Goal: Communication & Community: Answer question/provide support

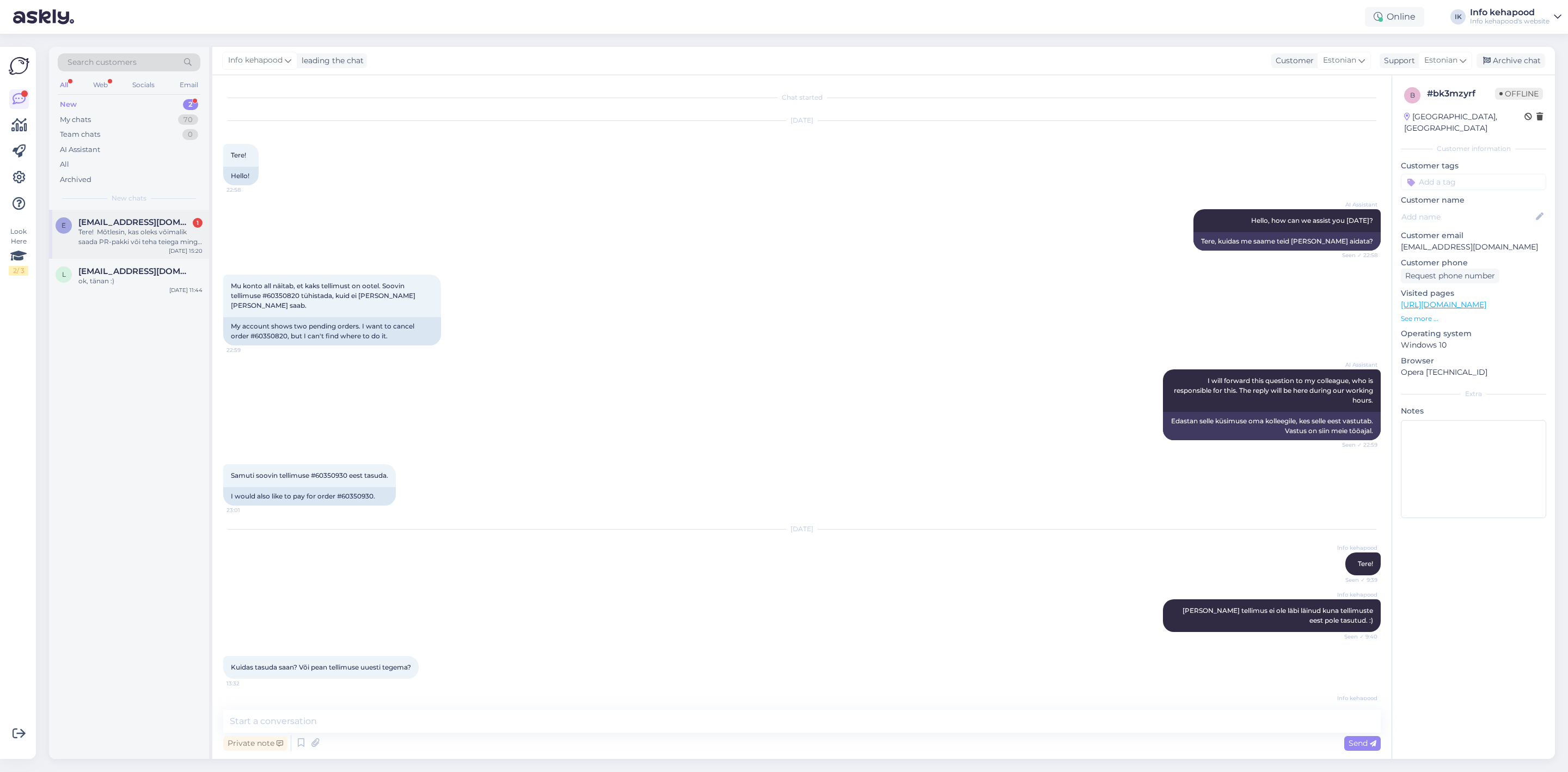
scroll to position [1355, 0]
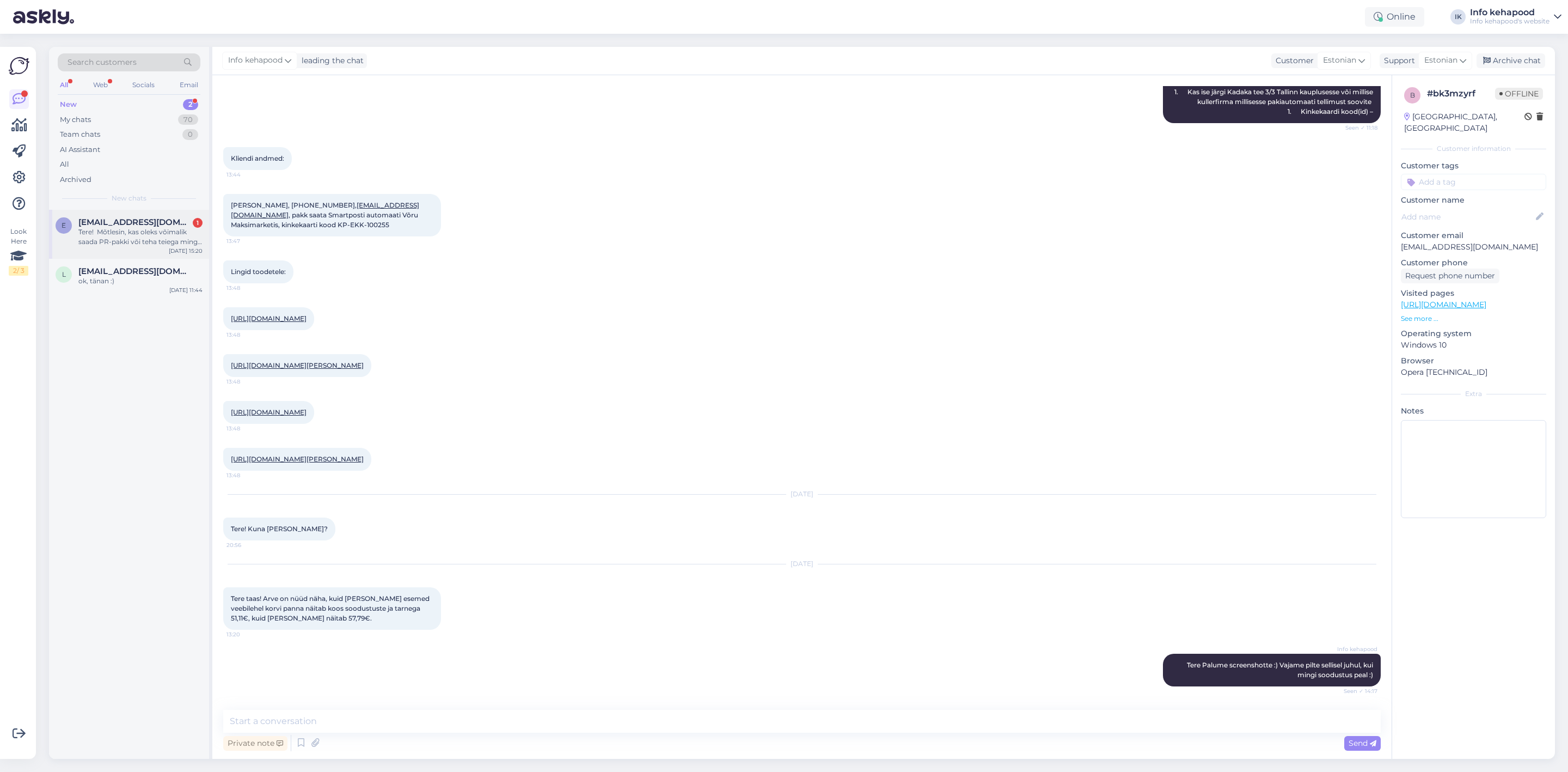
click at [142, 237] on div "Tere! Mõtlesin, kas oleks võimalik saada PR-pakki või teha teiega mingi minikoo…" at bounding box center [140, 237] width 124 height 19
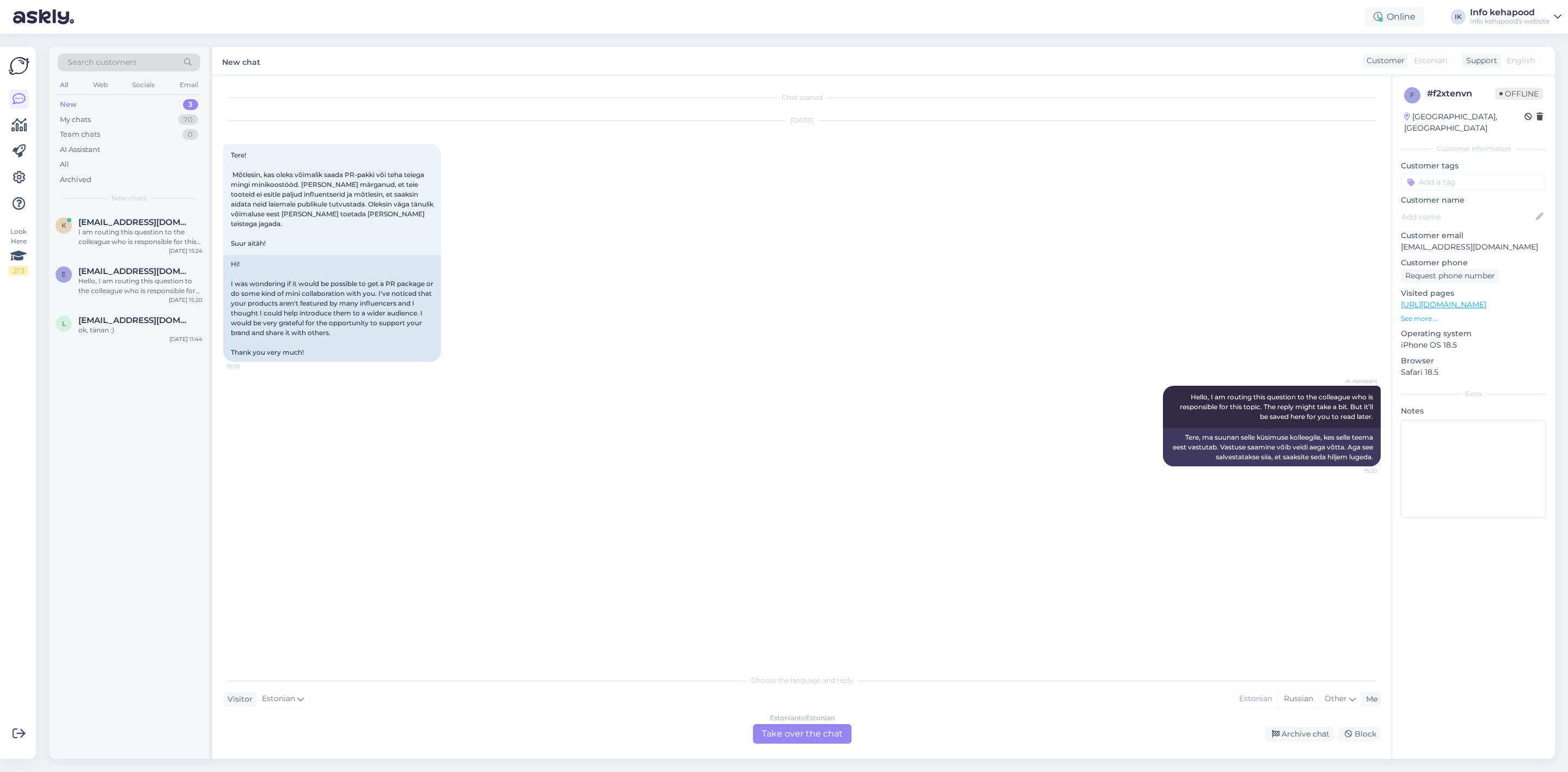
click at [822, 726] on div "Estonian to Estonian Take over the chat" at bounding box center [802, 733] width 98 height 19
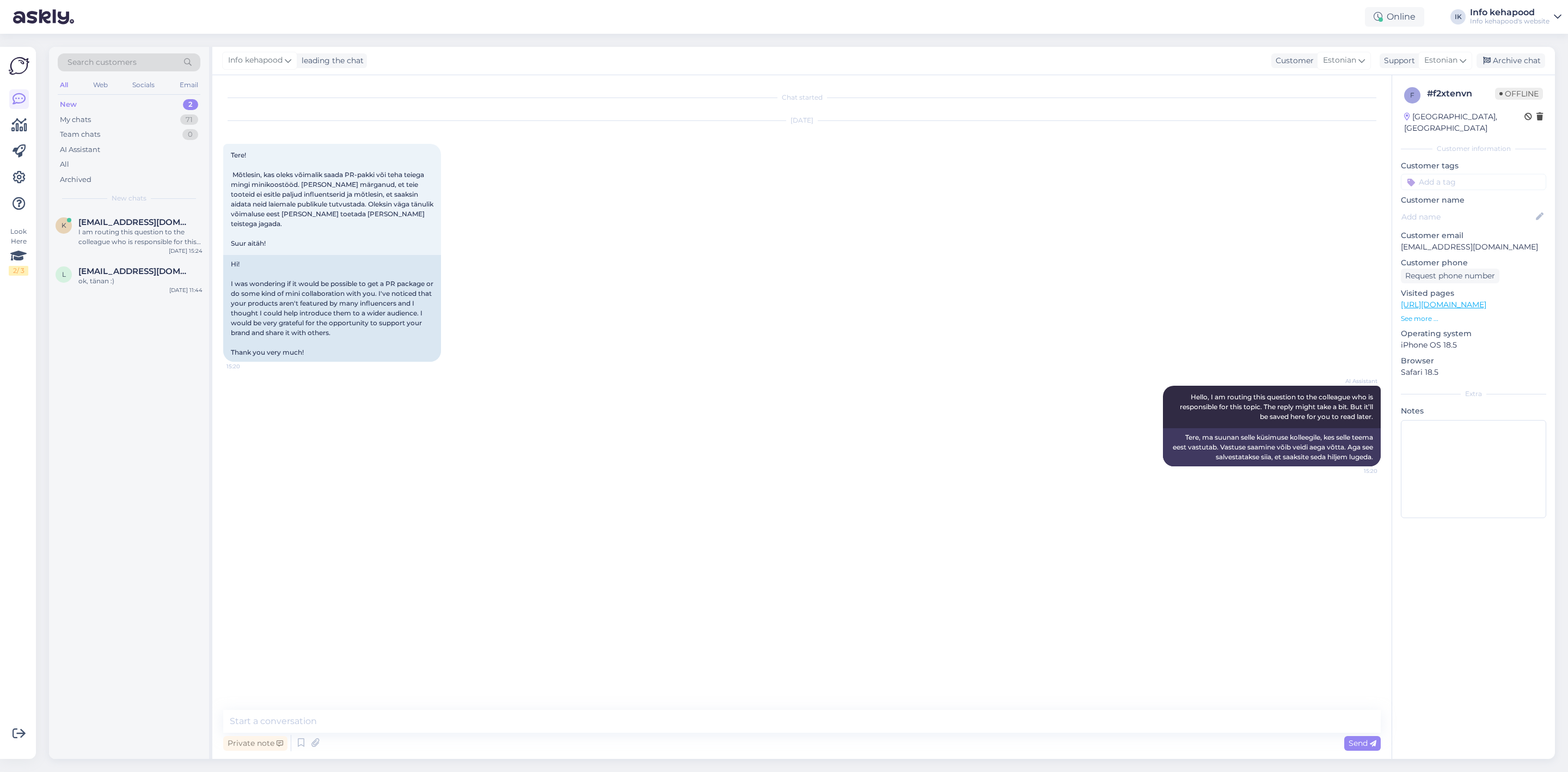
click at [692, 703] on div "Chat started [DATE] Tere! Mõtlesin, kas oleks võimalik saada PR-pakki või teha …" at bounding box center [802, 417] width 1180 height 684
click at [693, 719] on textarea at bounding box center [802, 721] width 1158 height 23
click at [266, 720] on textarea "Tere! Paölun edastada kogu info" at bounding box center [802, 721] width 1158 height 23
click at [282, 722] on textarea "Tere! Paölun edastada kogu info" at bounding box center [802, 721] width 1158 height 23
click at [390, 722] on textarea "Tere! Palume edastada kogu info" at bounding box center [802, 721] width 1158 height 23
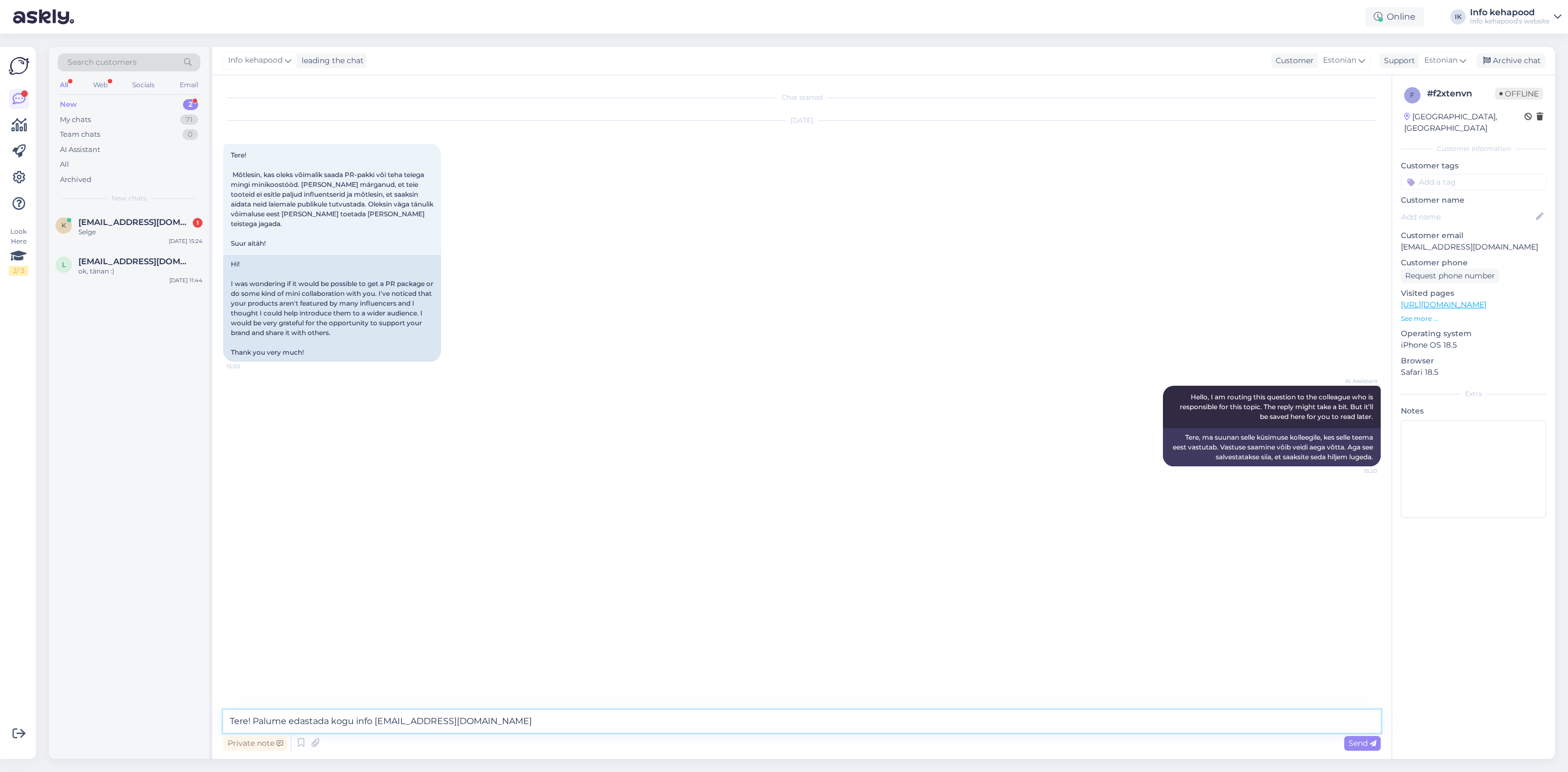
click at [376, 721] on textarea "Tere! Palume edastada kogu info [EMAIL_ADDRESS][DOMAIN_NAME]" at bounding box center [802, 721] width 1158 height 23
type textarea "Tere! Palume edastada kogu info meile meilile. [EMAIL_ADDRESS][DOMAIN_NAME]"
click at [590, 721] on textarea "Tere! Palume edastada kogu info meile meilile. [EMAIL_ADDRESS][DOMAIN_NAME]" at bounding box center [802, 721] width 1158 height 23
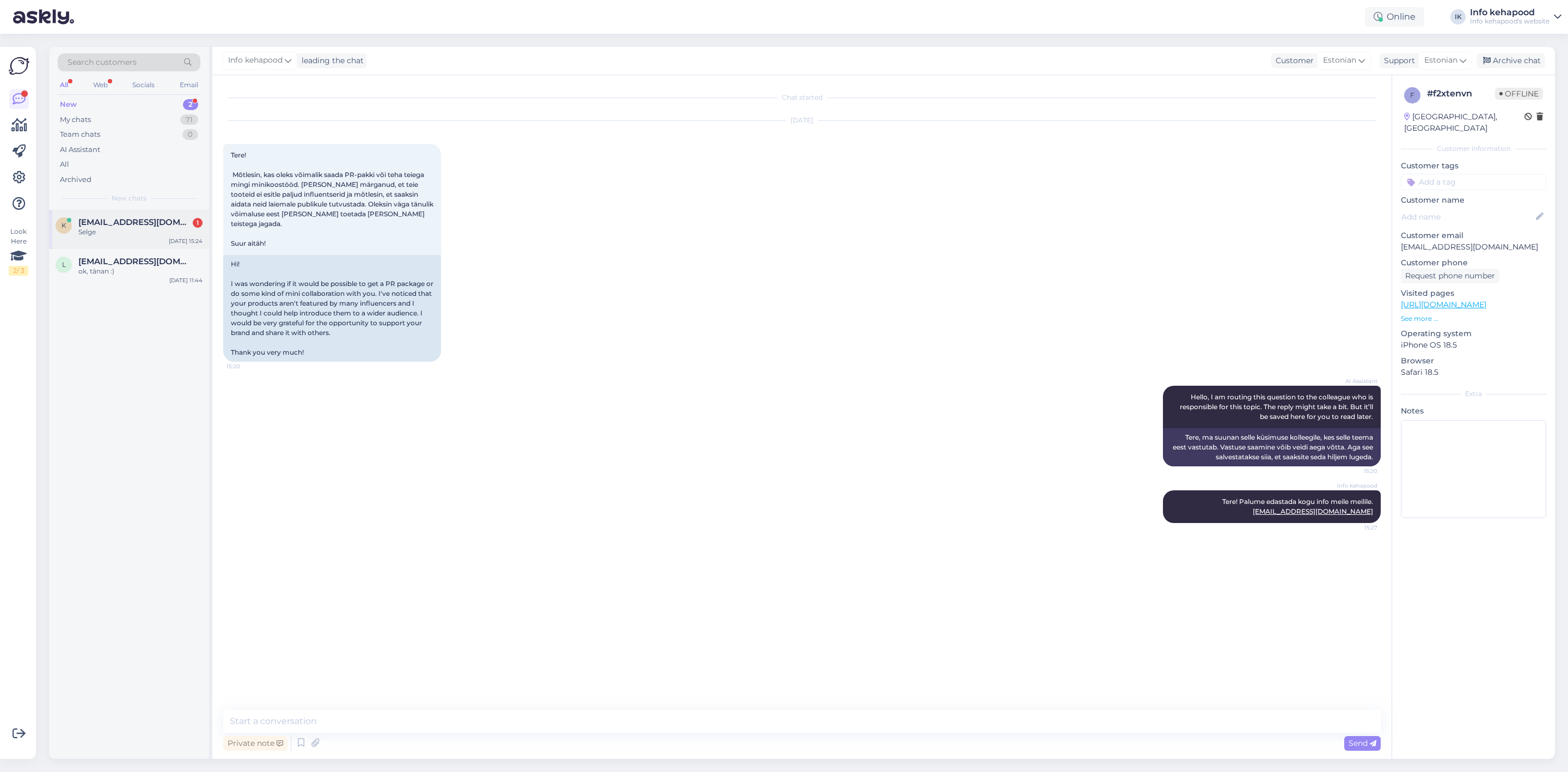
click at [126, 226] on div "[EMAIL_ADDRESS][DOMAIN_NAME] 1 Selge" at bounding box center [140, 227] width 124 height 19
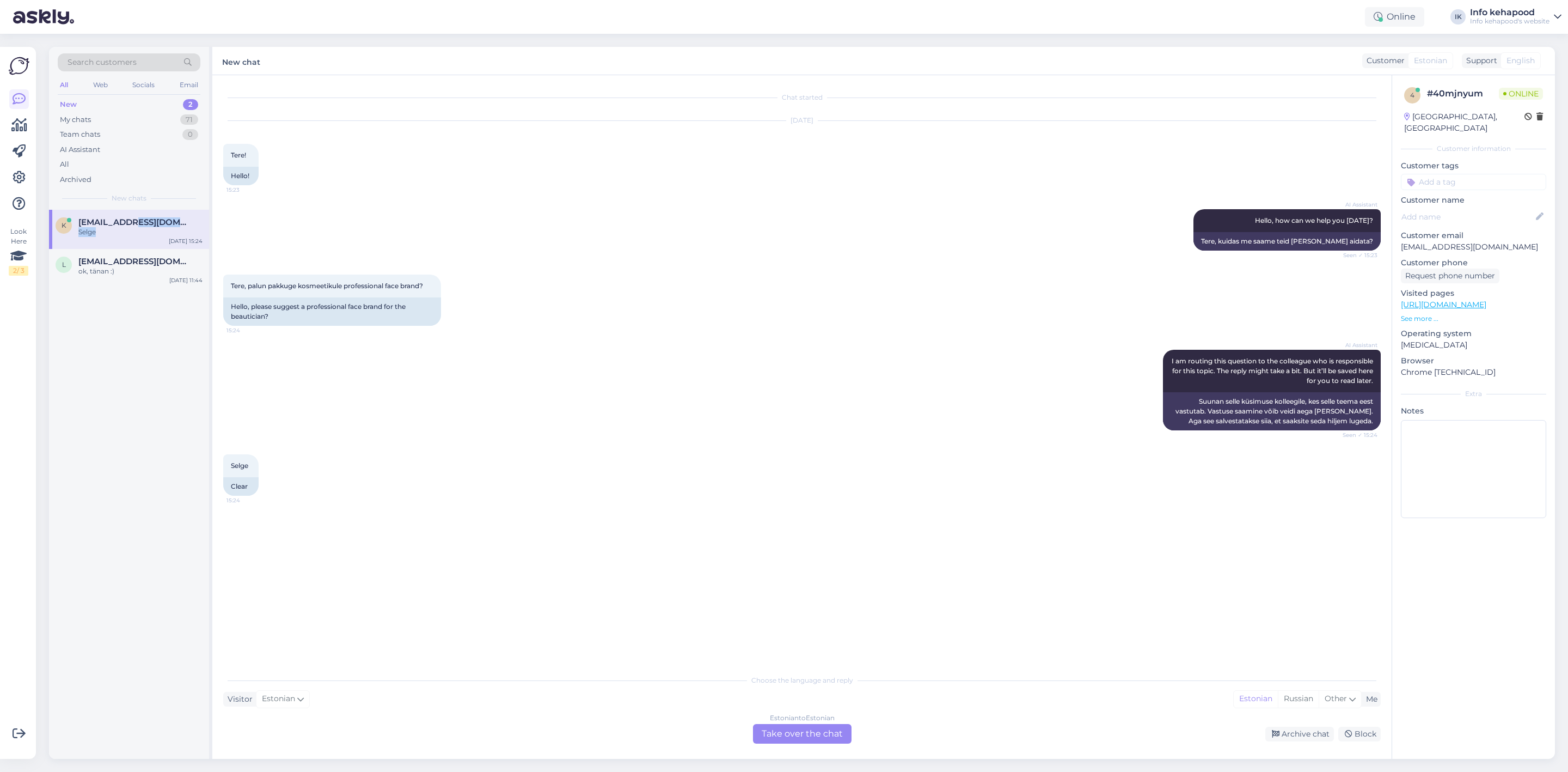
click at [126, 235] on div "Selge" at bounding box center [140, 232] width 124 height 10
drag, startPoint x: 264, startPoint y: 290, endPoint x: 448, endPoint y: 288, distance: 184.0
click at [441, 288] on div "Tere, palun pakkuge kosmeetikule professional face brand? 15:24 Hello, please s…" at bounding box center [332, 300] width 218 height 51
click at [800, 365] on div "AI Assistant I am routing this question to the colleague who is responsible for…" at bounding box center [802, 390] width 1158 height 105
click at [798, 733] on div "Estonian to Estonian Take over the chat" at bounding box center [802, 733] width 98 height 19
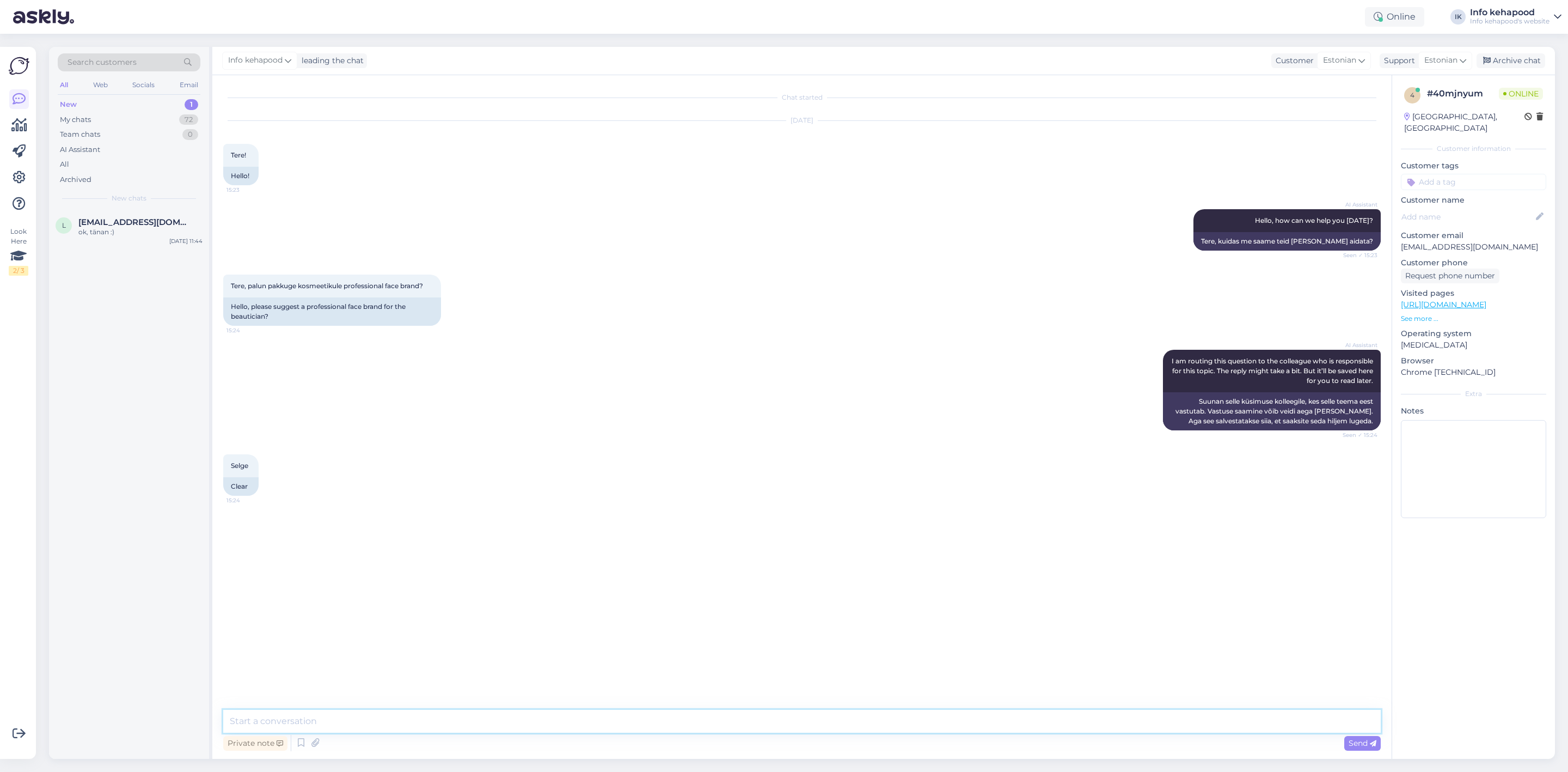
click at [796, 732] on textarea at bounding box center [802, 721] width 1158 height 23
type textarea "Tere! Uurime [PERSON_NAME] :="
type textarea ":)"
click at [152, 117] on div "My chats 72" at bounding box center [129, 120] width 143 height 15
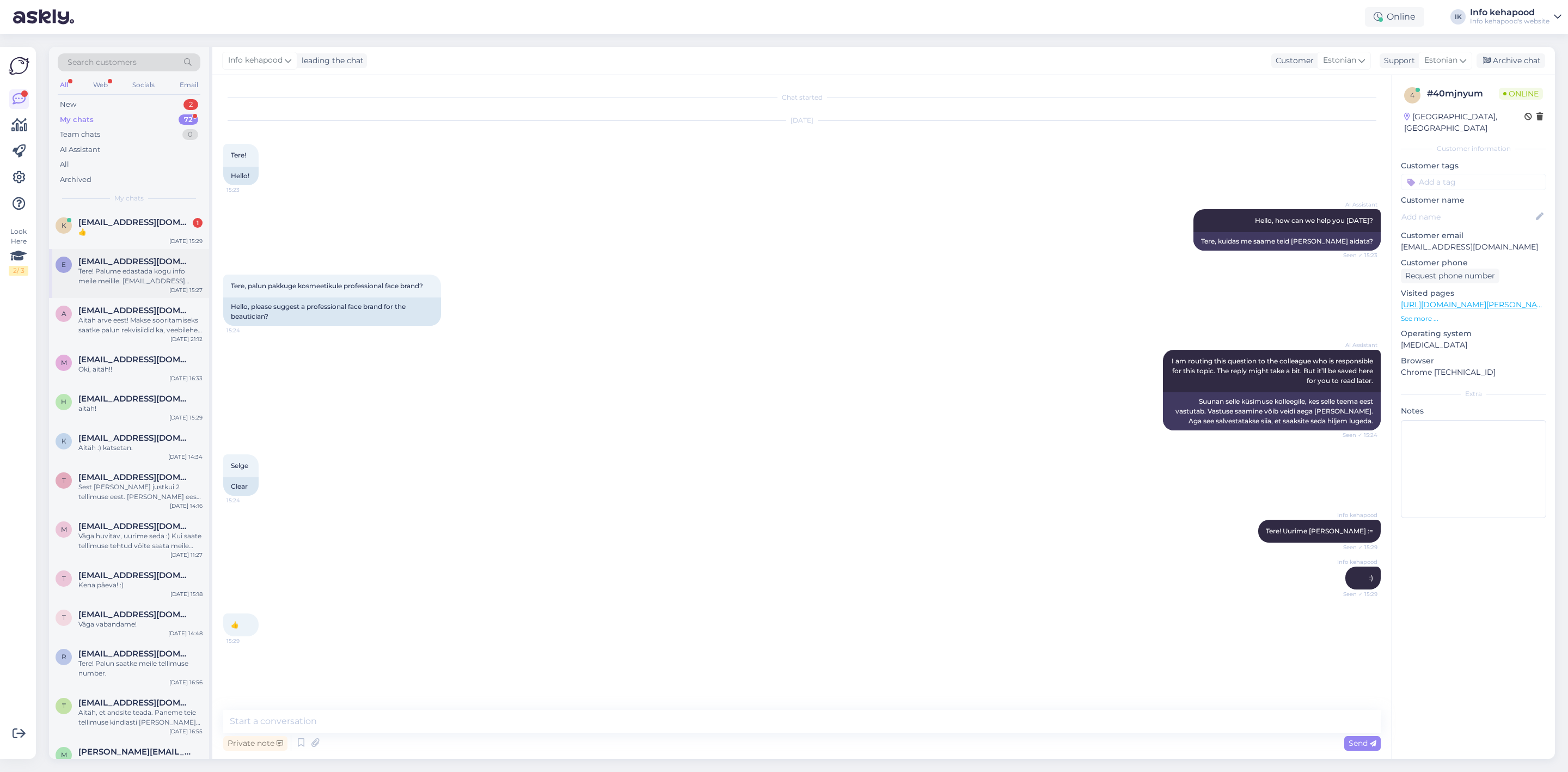
click at [114, 252] on div "e [EMAIL_ADDRESS][DOMAIN_NAME] Tere! Palume edastada kogu info meile meilile. […" at bounding box center [129, 273] width 160 height 49
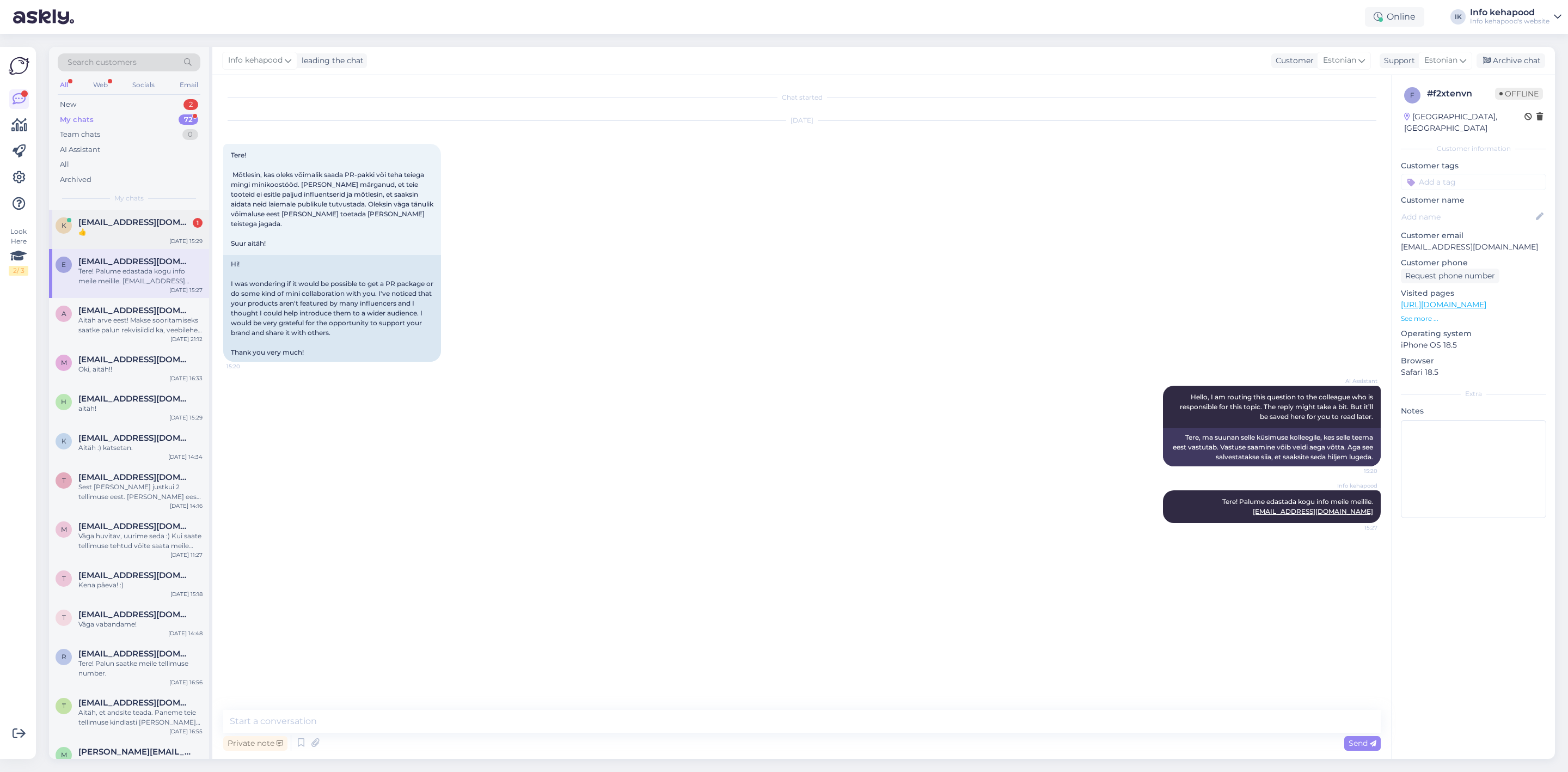
click at [116, 232] on div "👍" at bounding box center [140, 232] width 124 height 10
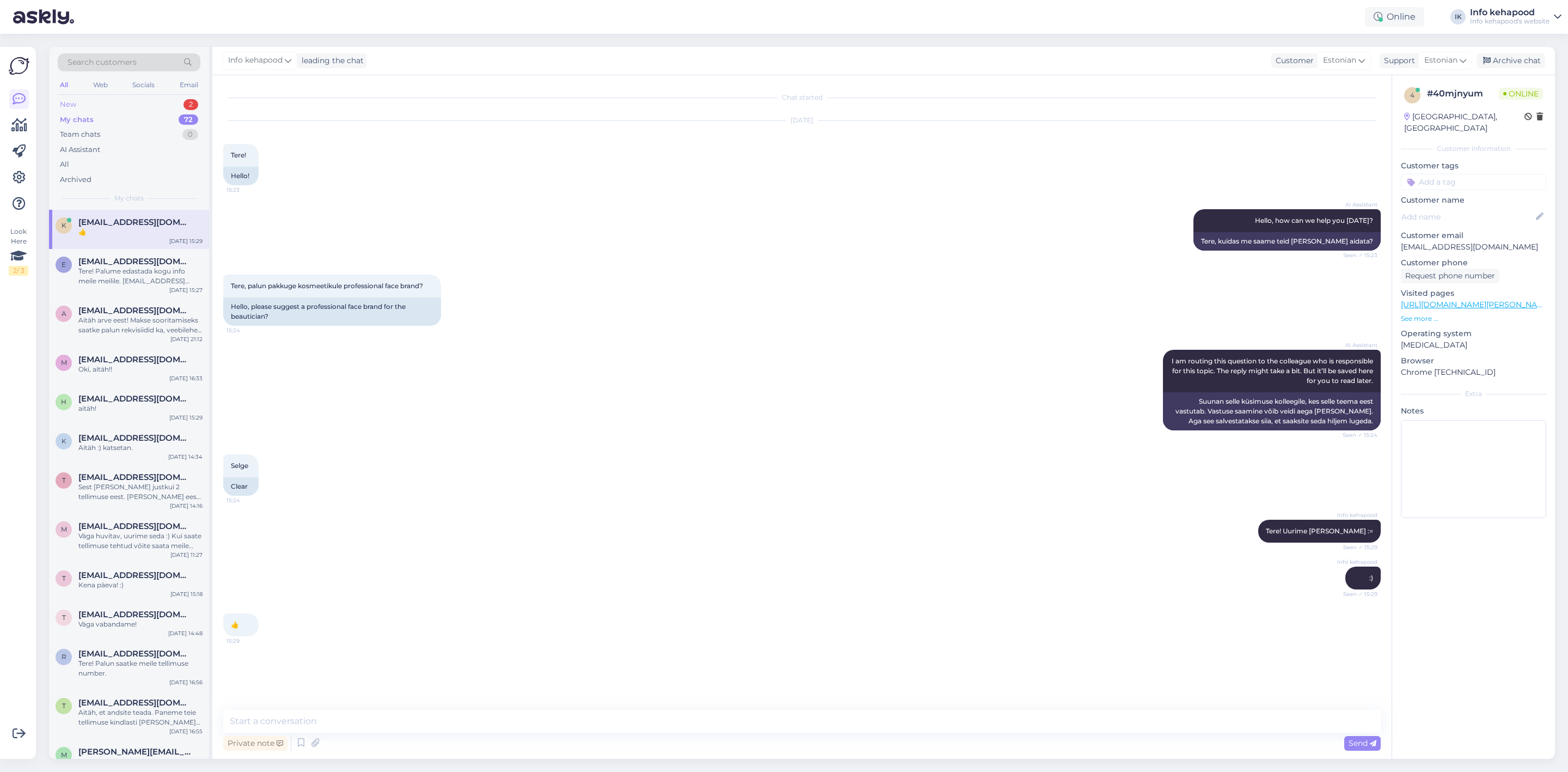
click at [135, 101] on div "New 2" at bounding box center [129, 105] width 143 height 15
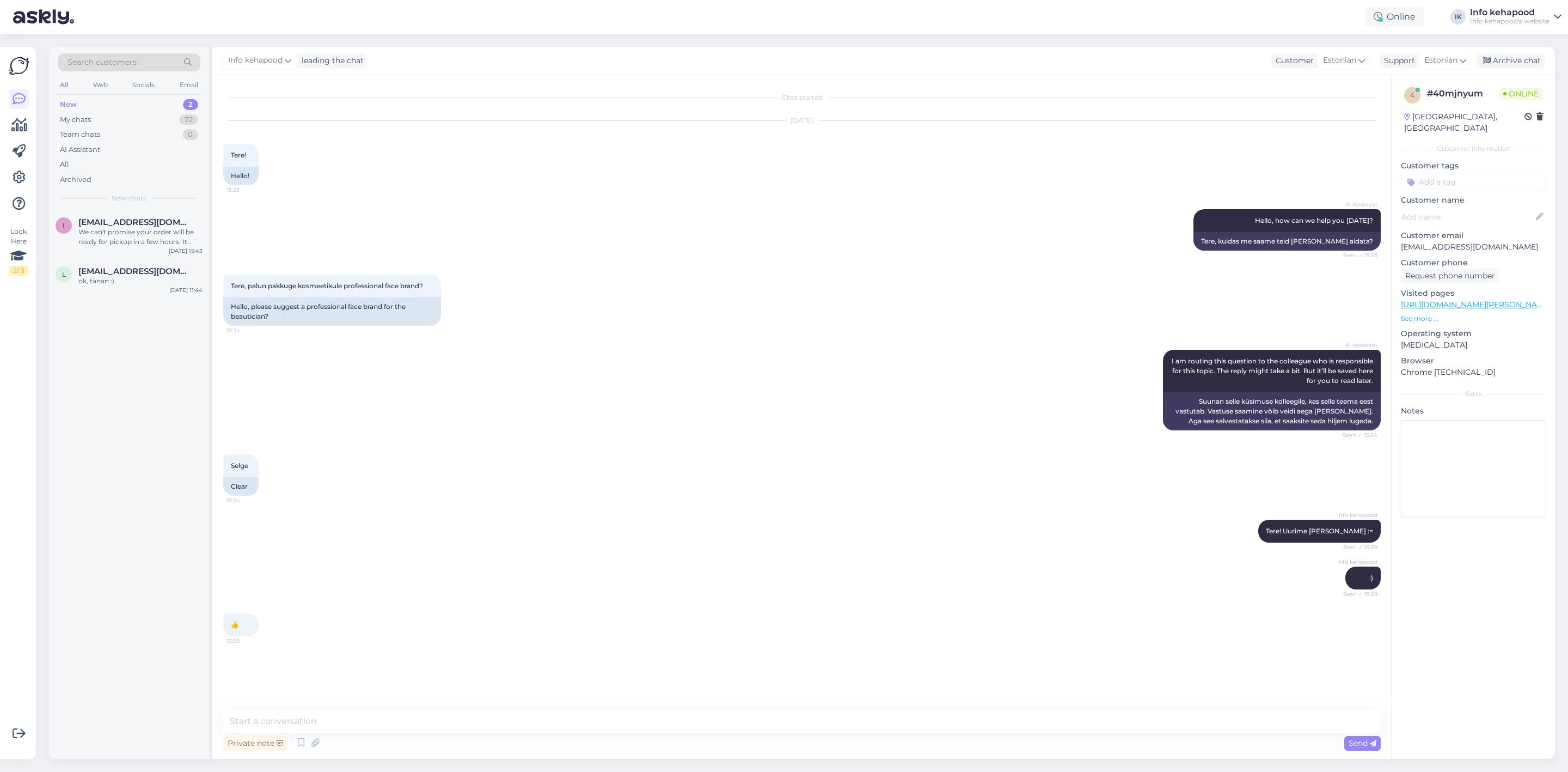
click at [132, 299] on div "i [EMAIL_ADDRESS][DOMAIN_NAME] We can't promise your order will be ready for pi…" at bounding box center [129, 484] width 160 height 549
click at [138, 232] on div "We can't promise your order will be ready for pickup in a few hours. It depends…" at bounding box center [140, 237] width 124 height 19
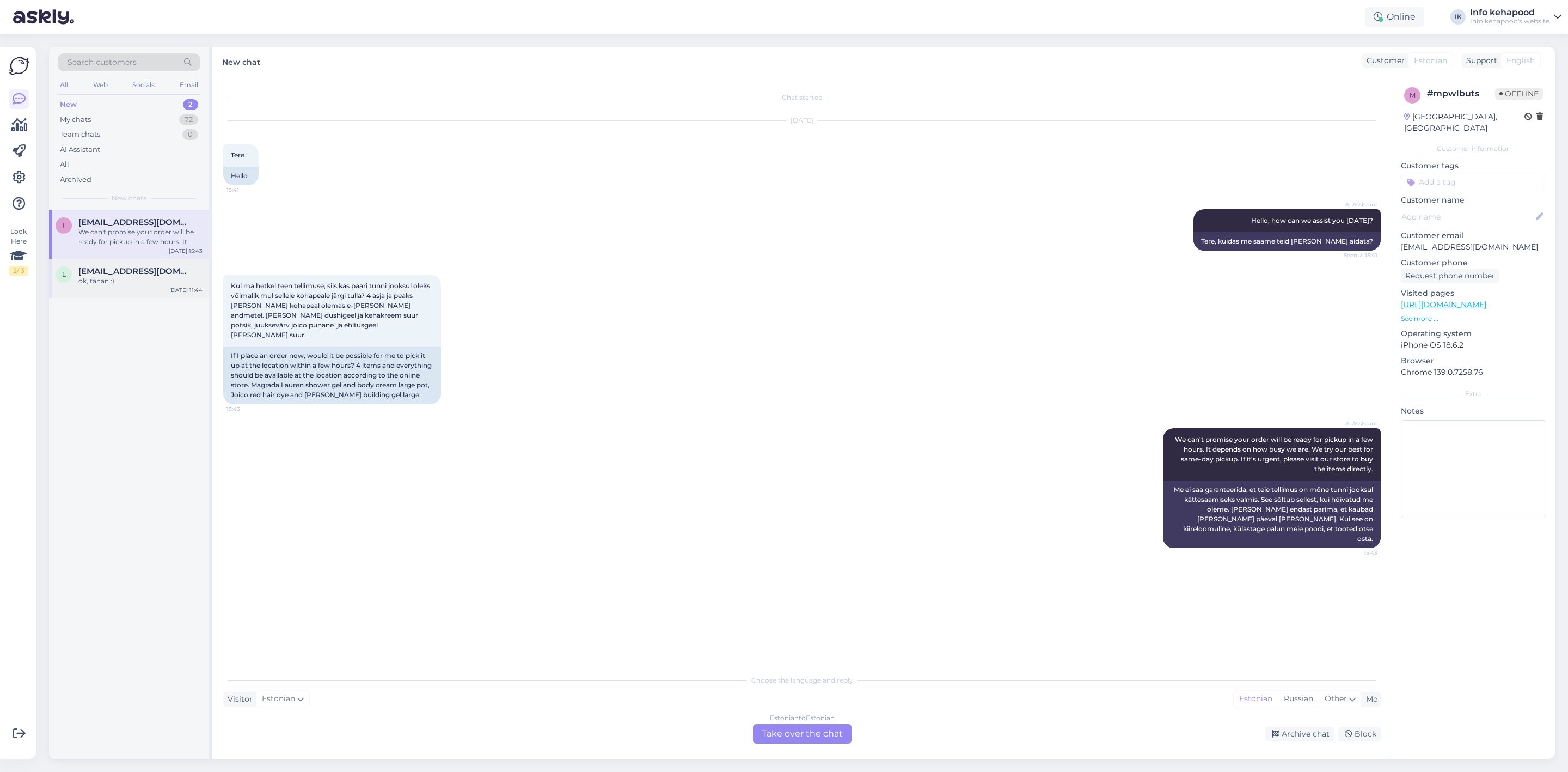
click at [136, 288] on div "l [EMAIL_ADDRESS][DOMAIN_NAME] ok, tänan :) [DATE] 11:44" at bounding box center [129, 278] width 160 height 39
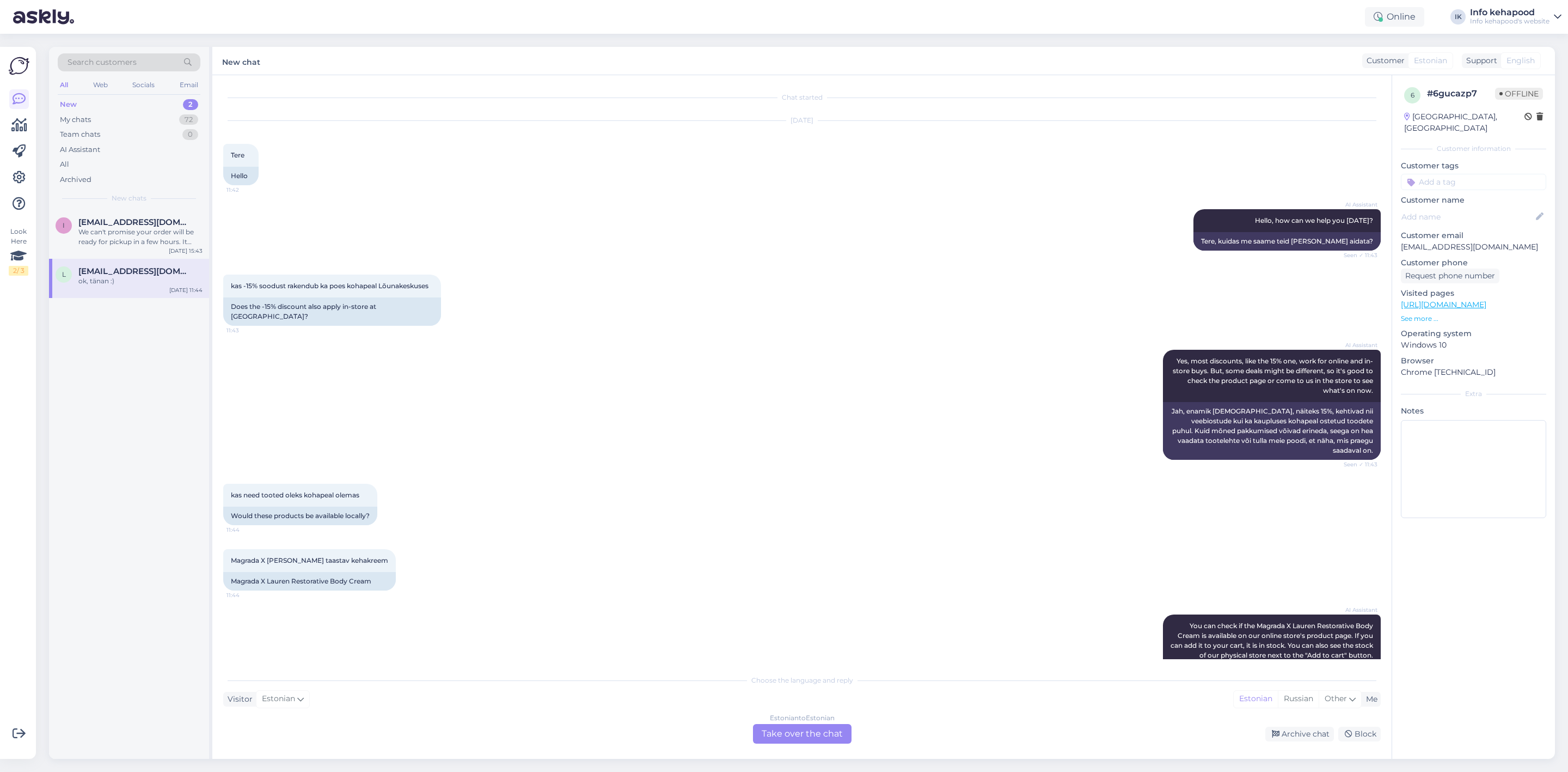
scroll to position [122, 0]
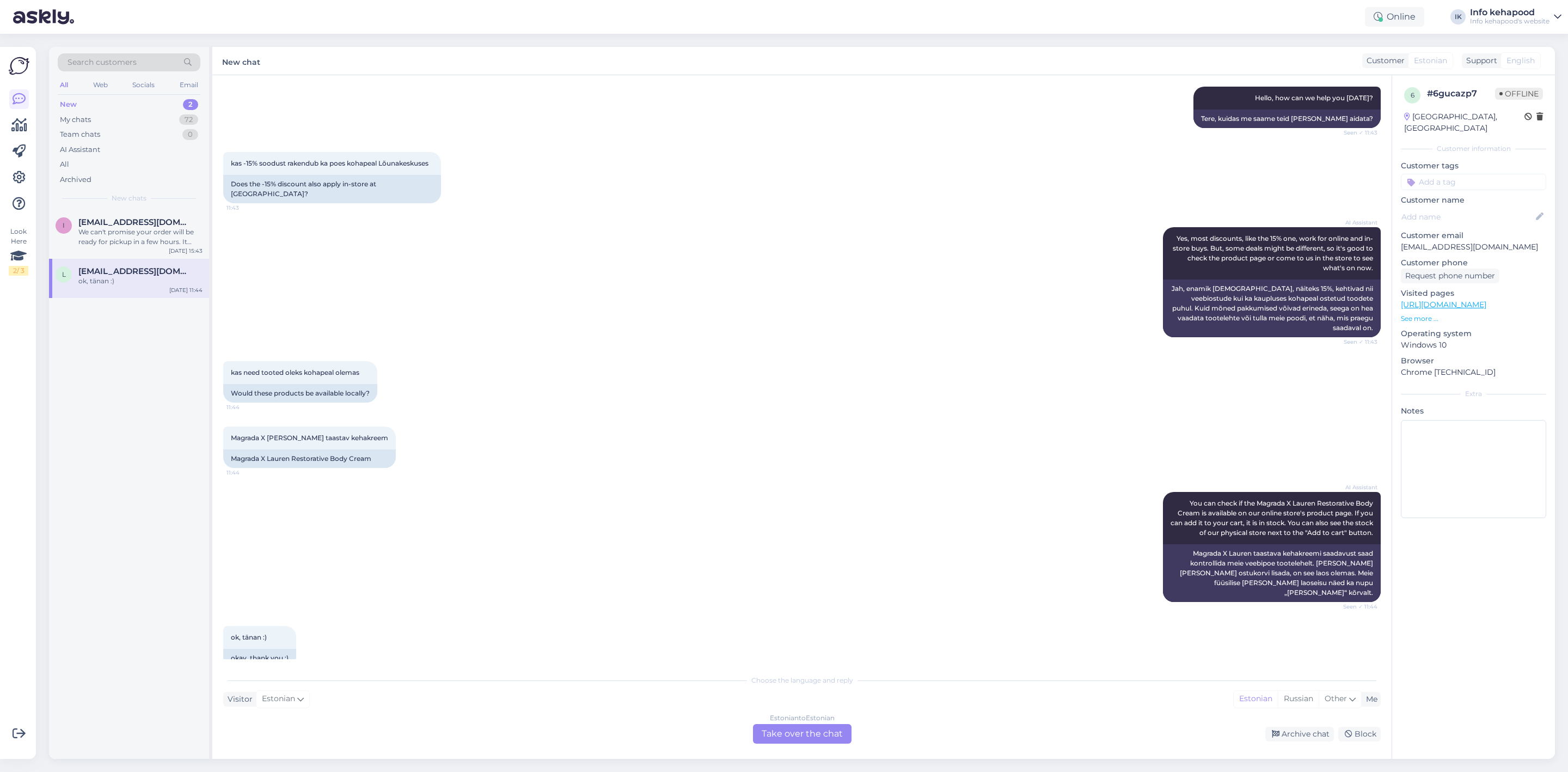
click at [133, 286] on div "l [EMAIL_ADDRESS][DOMAIN_NAME] ok, tänan :) [DATE] 11:44" at bounding box center [129, 278] width 160 height 39
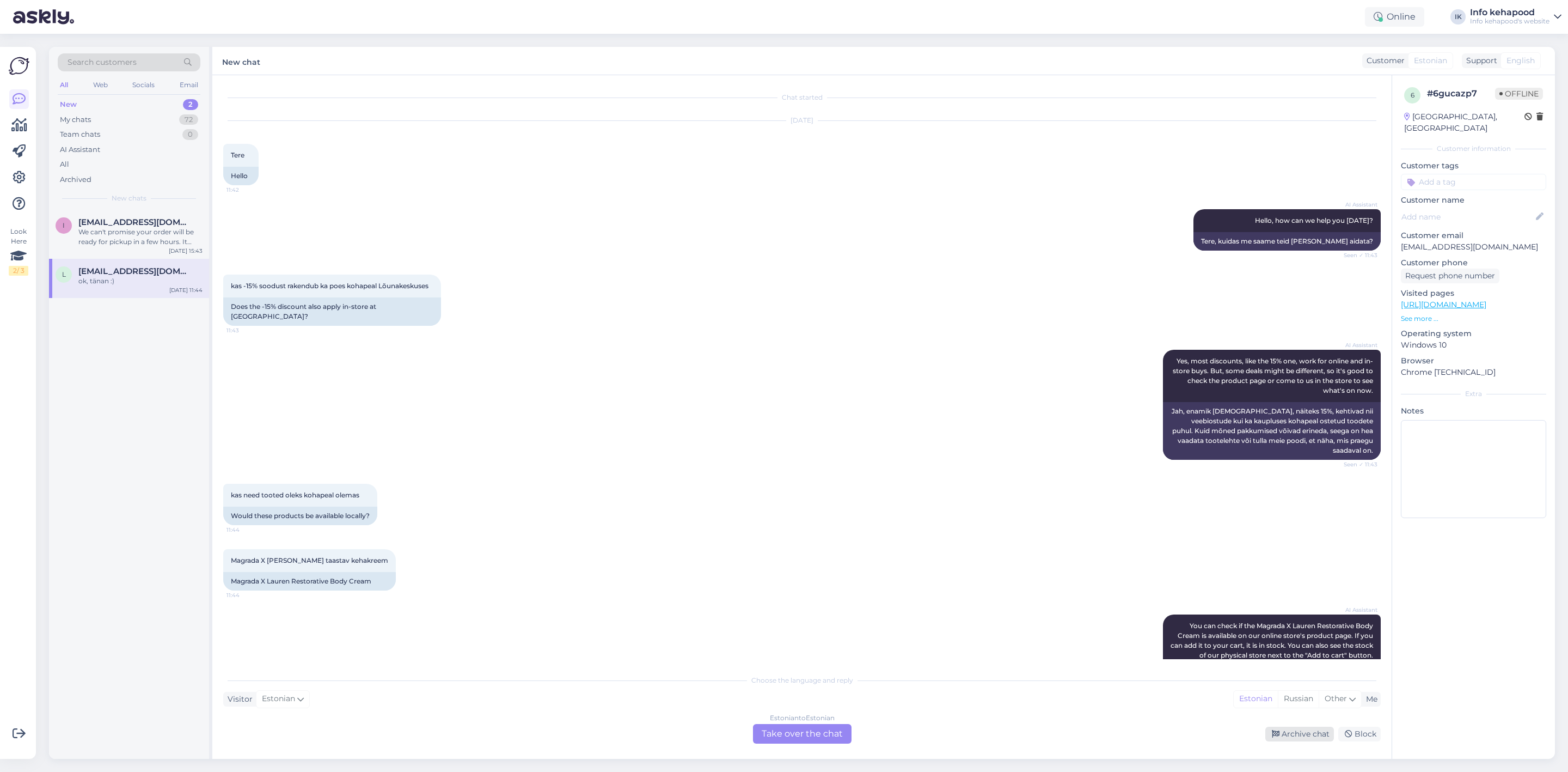
click at [1305, 726] on div "Archive chat" at bounding box center [1300, 733] width 69 height 15
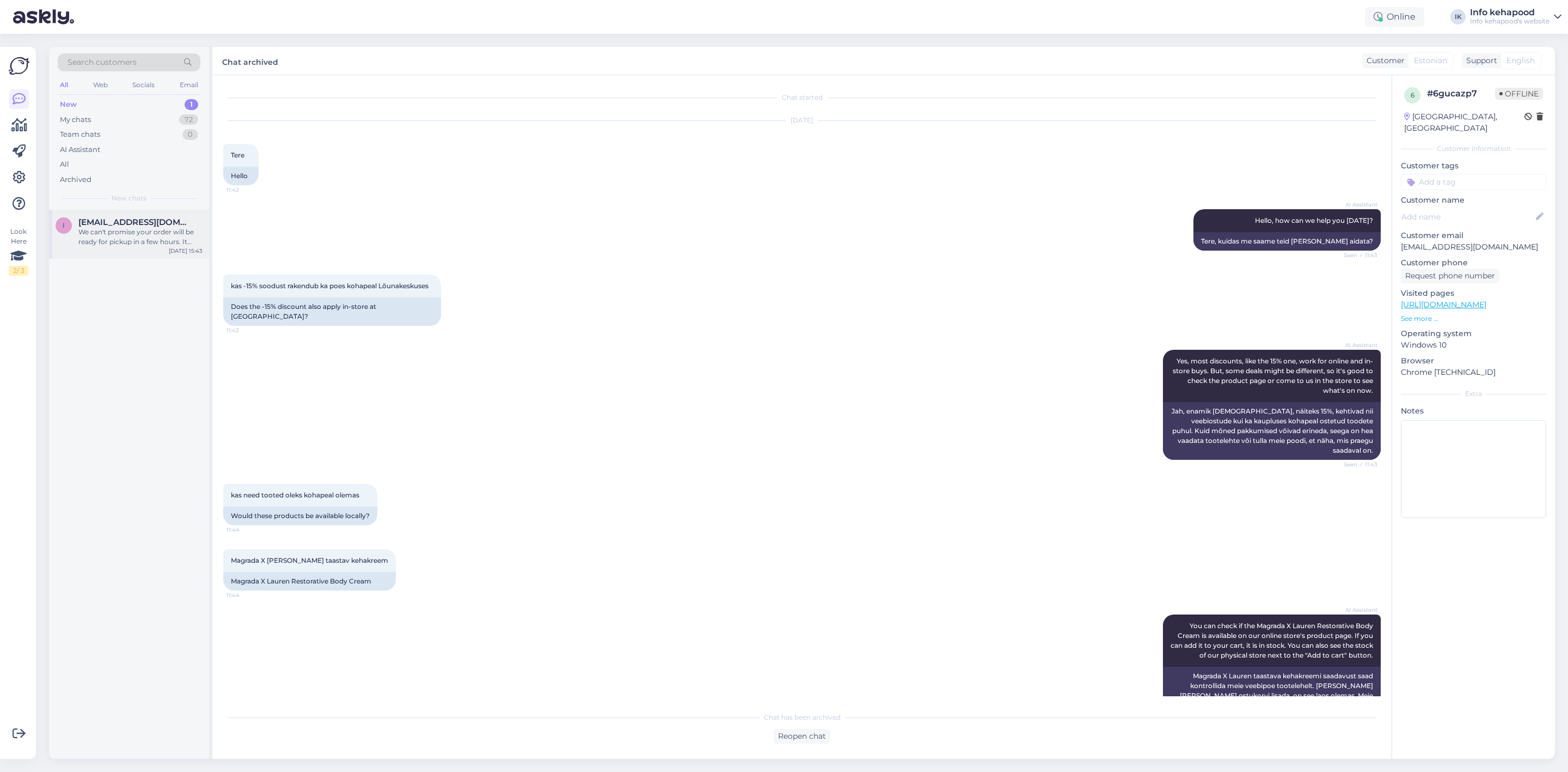
click at [117, 240] on div "We can't promise your order will be ready for pickup in a few hours. It depends…" at bounding box center [140, 237] width 124 height 19
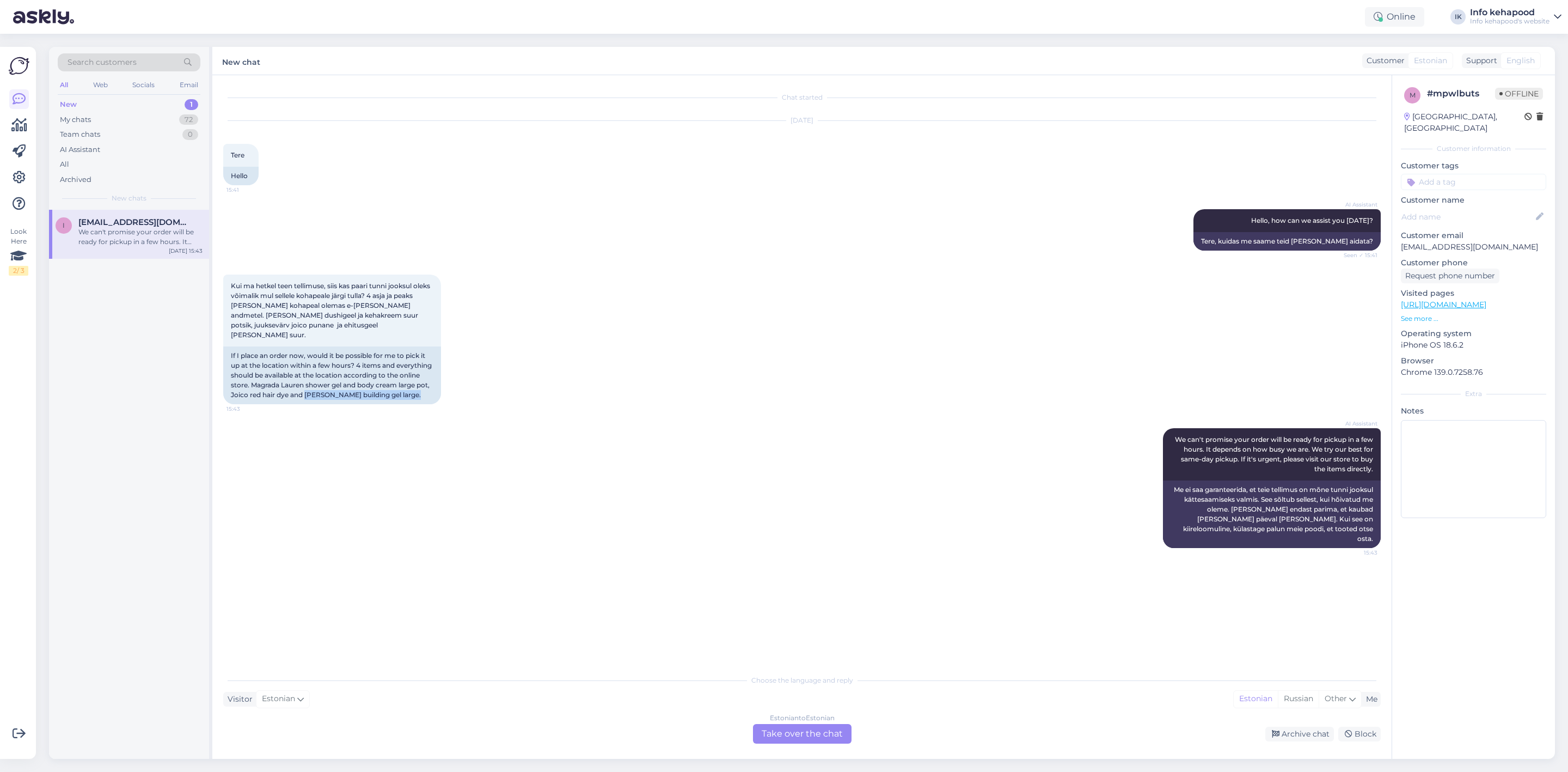
drag, startPoint x: 362, startPoint y: 387, endPoint x: 408, endPoint y: 406, distance: 49.8
click at [408, 406] on div "Kui ma hetkel teen tellimuse, siis kas paari tunni jooksul oleks võimalik mul s…" at bounding box center [802, 339] width 1158 height 154
copy div "[PERSON_NAME] building gel large."
click at [614, 603] on div "Chat started [DATE] Tere 15:41 Hello AI Assistant Hello, how can we assist you …" at bounding box center [807, 372] width 1167 height 573
click at [678, 719] on div "Choose the language and reply Visitor Estonian Me Estonian Russian Other Estoni…" at bounding box center [802, 706] width 1158 height 75
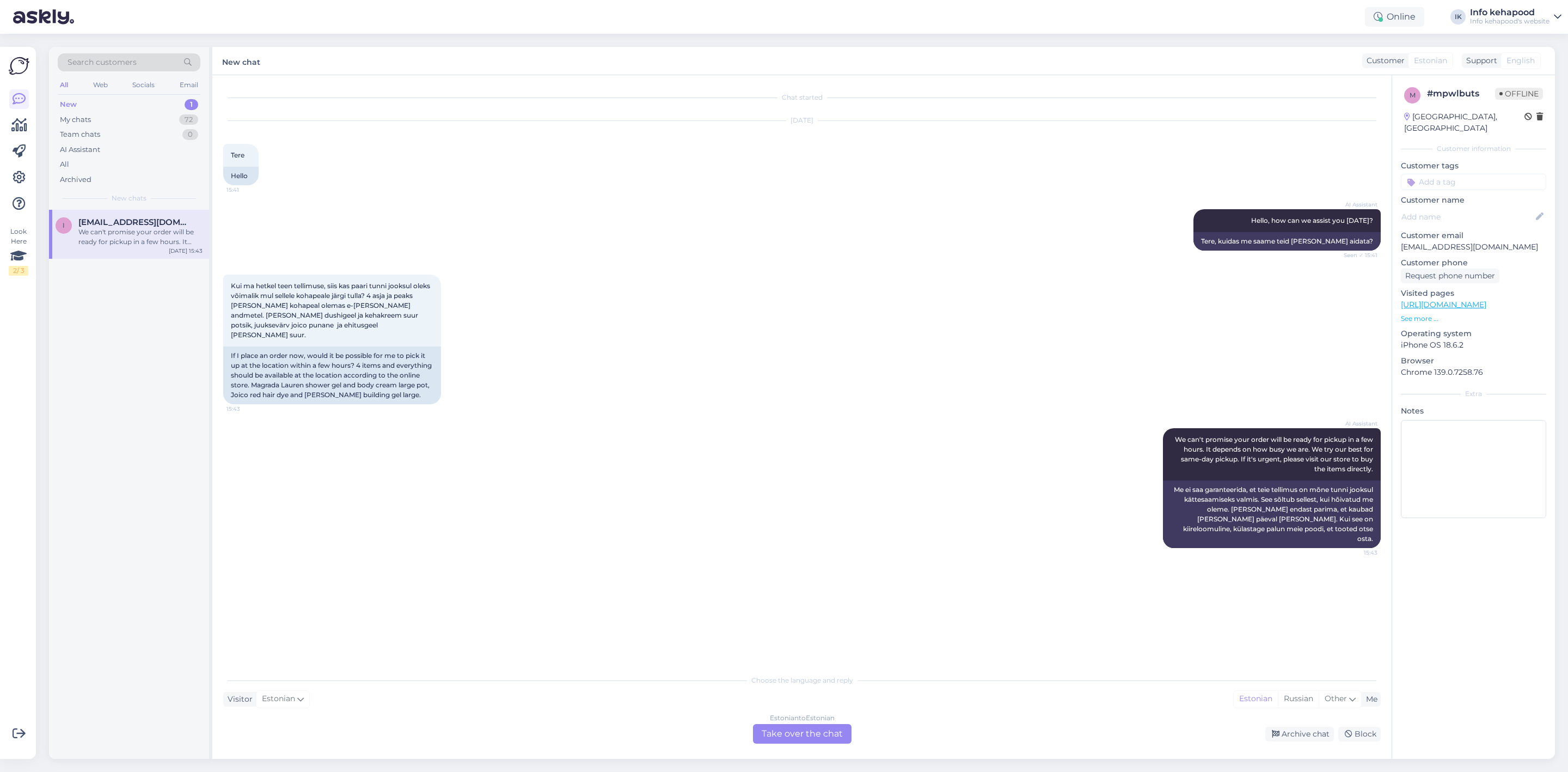
click at [781, 747] on div "Chat started [DATE] Tere 15:41 Hello AI Assistant Hello, how can we assist you …" at bounding box center [802, 417] width 1180 height 684
click at [131, 237] on div "r [EMAIL_ADDRESS][DOMAIN_NAME] 1 [DATE] 16:28" at bounding box center [129, 229] width 160 height 39
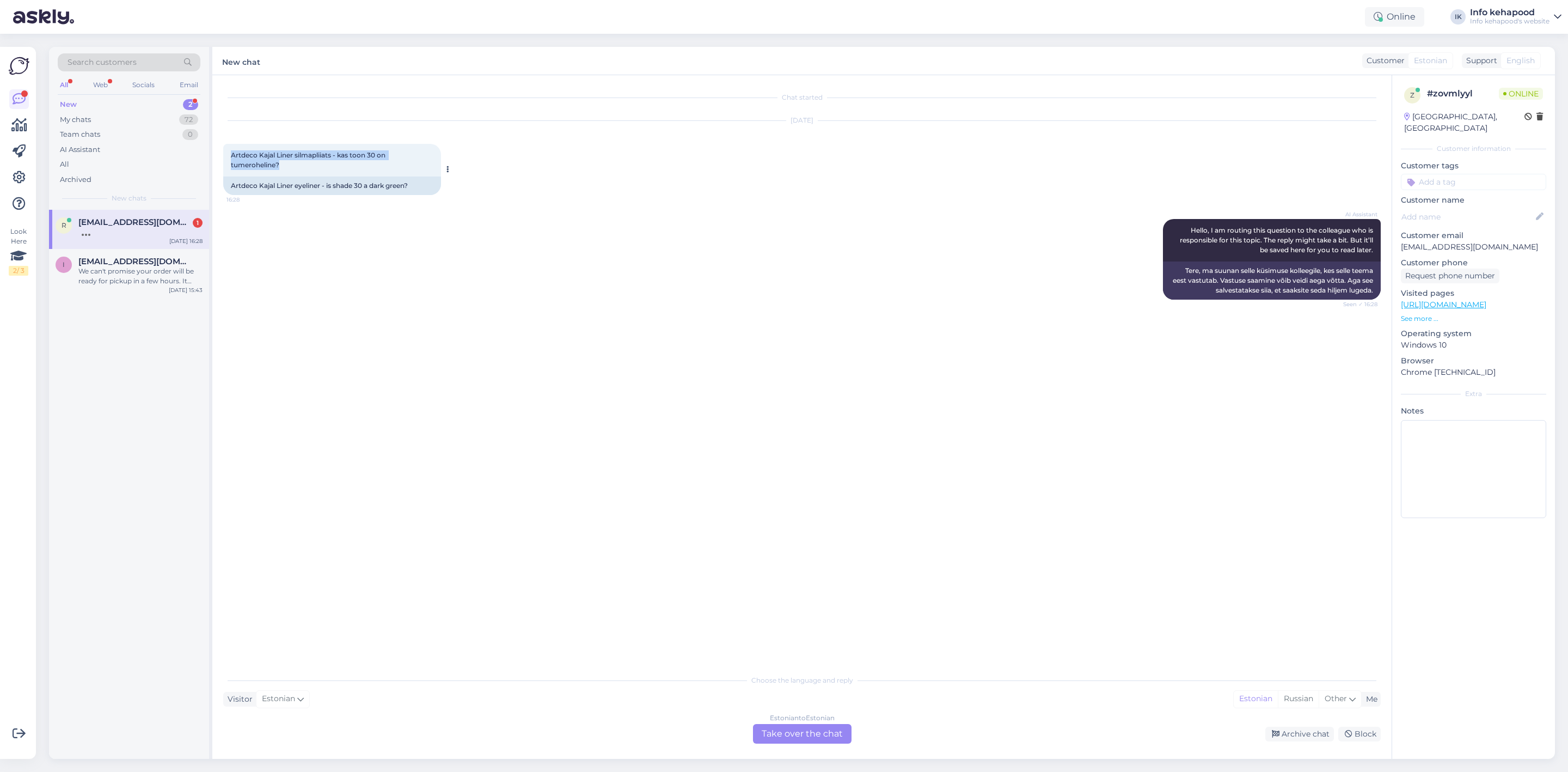
drag, startPoint x: 230, startPoint y: 155, endPoint x: 282, endPoint y: 166, distance: 53.2
click at [282, 166] on div "Artdeco Kajal Liner silmapliiats - kas toon 30 on tumeroheline? 16:28" at bounding box center [332, 160] width 218 height 33
copy span "Artdeco Kajal Liner silmapliiats - kas toon 30 on tumeroheline?"
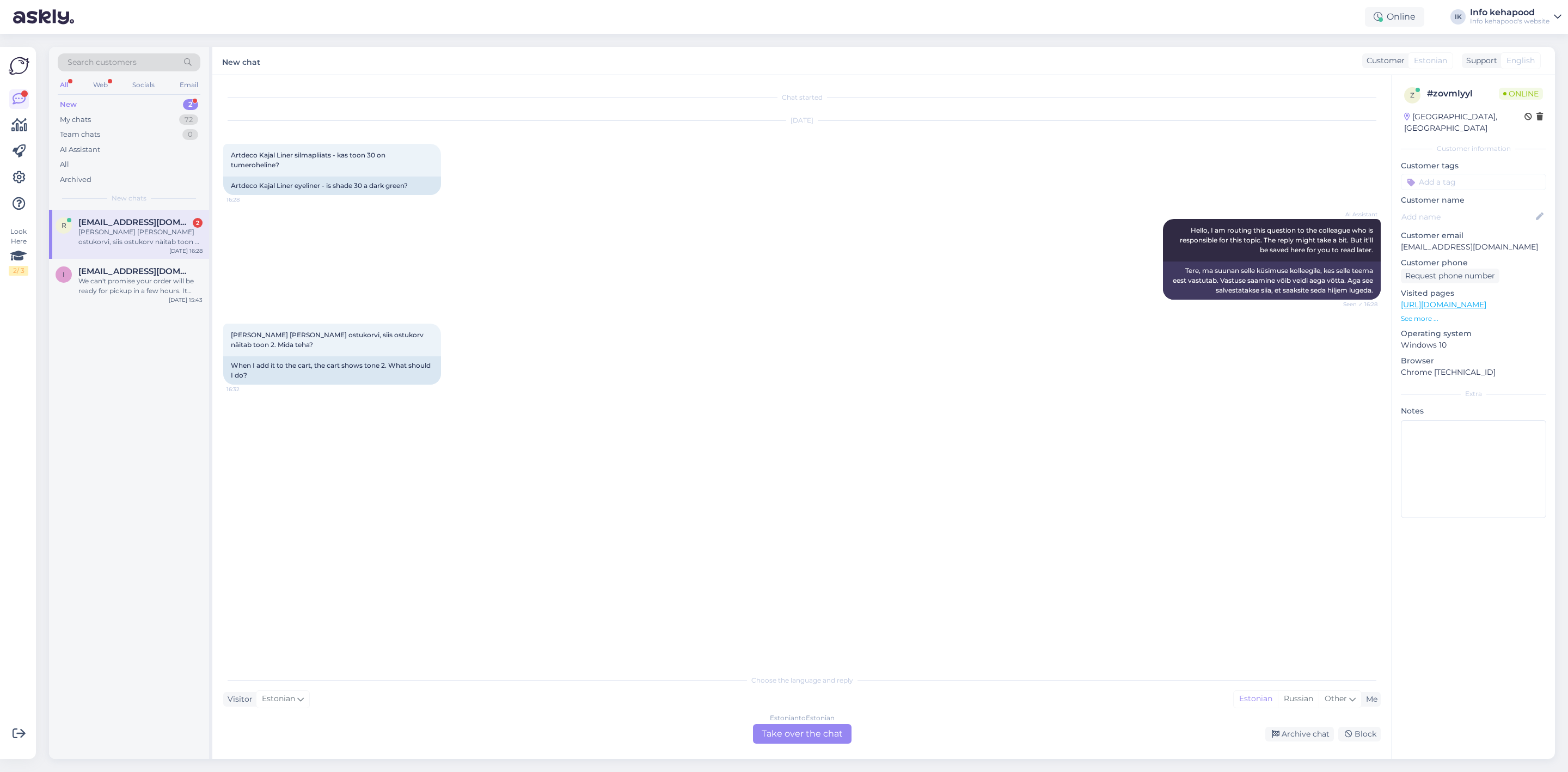
click at [776, 730] on div "Estonian to Estonian Take over the chat" at bounding box center [802, 733] width 98 height 19
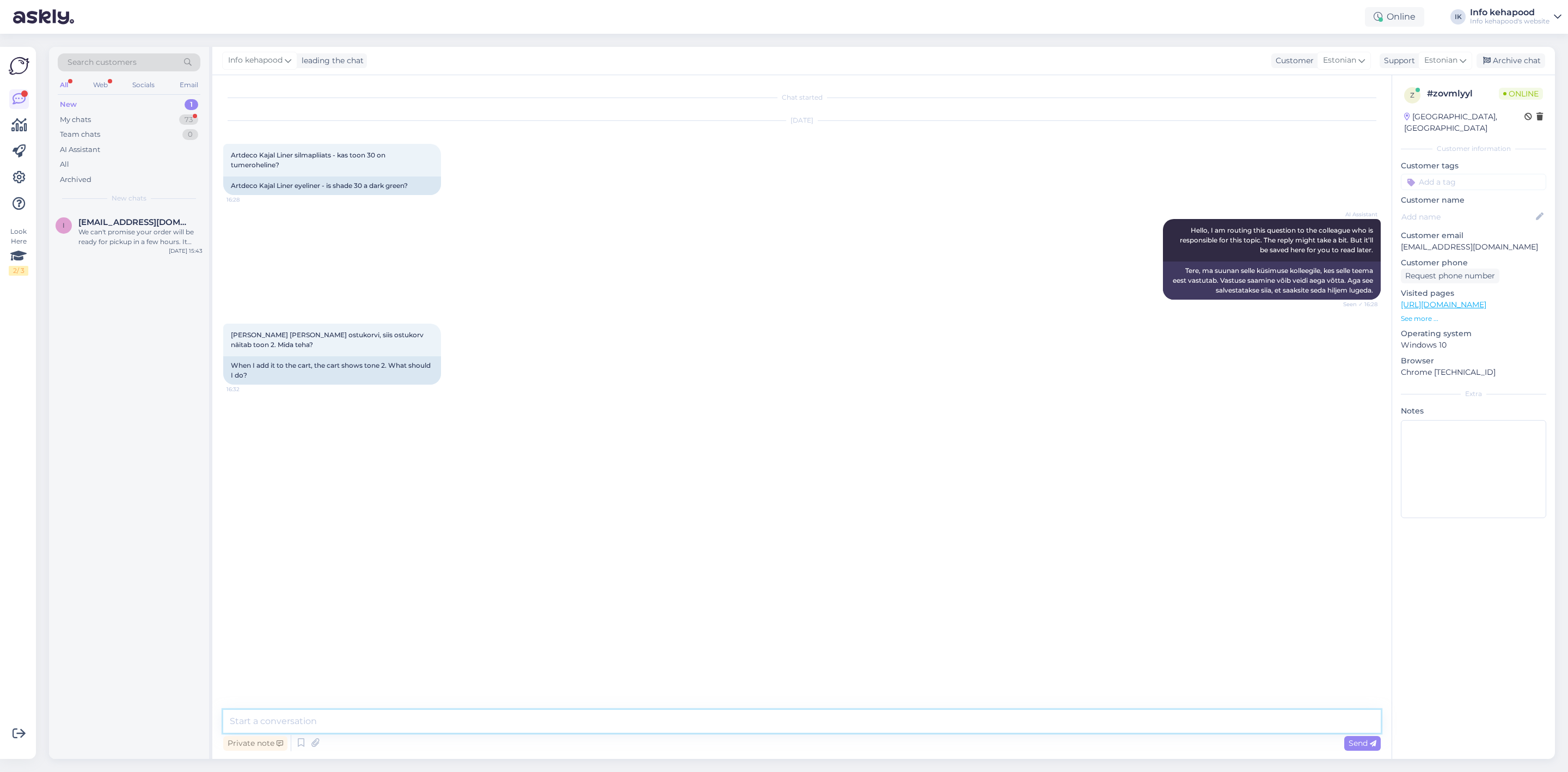
click at [598, 715] on textarea at bounding box center [802, 721] width 1158 height 23
type textarea "Tere. [GEOGRAPHIC_DATA] on olemas."
click at [453, 732] on textarea at bounding box center [802, 721] width 1158 height 23
type textarea "Palun proovige uuesti ja saatke meile screenshot. :)"
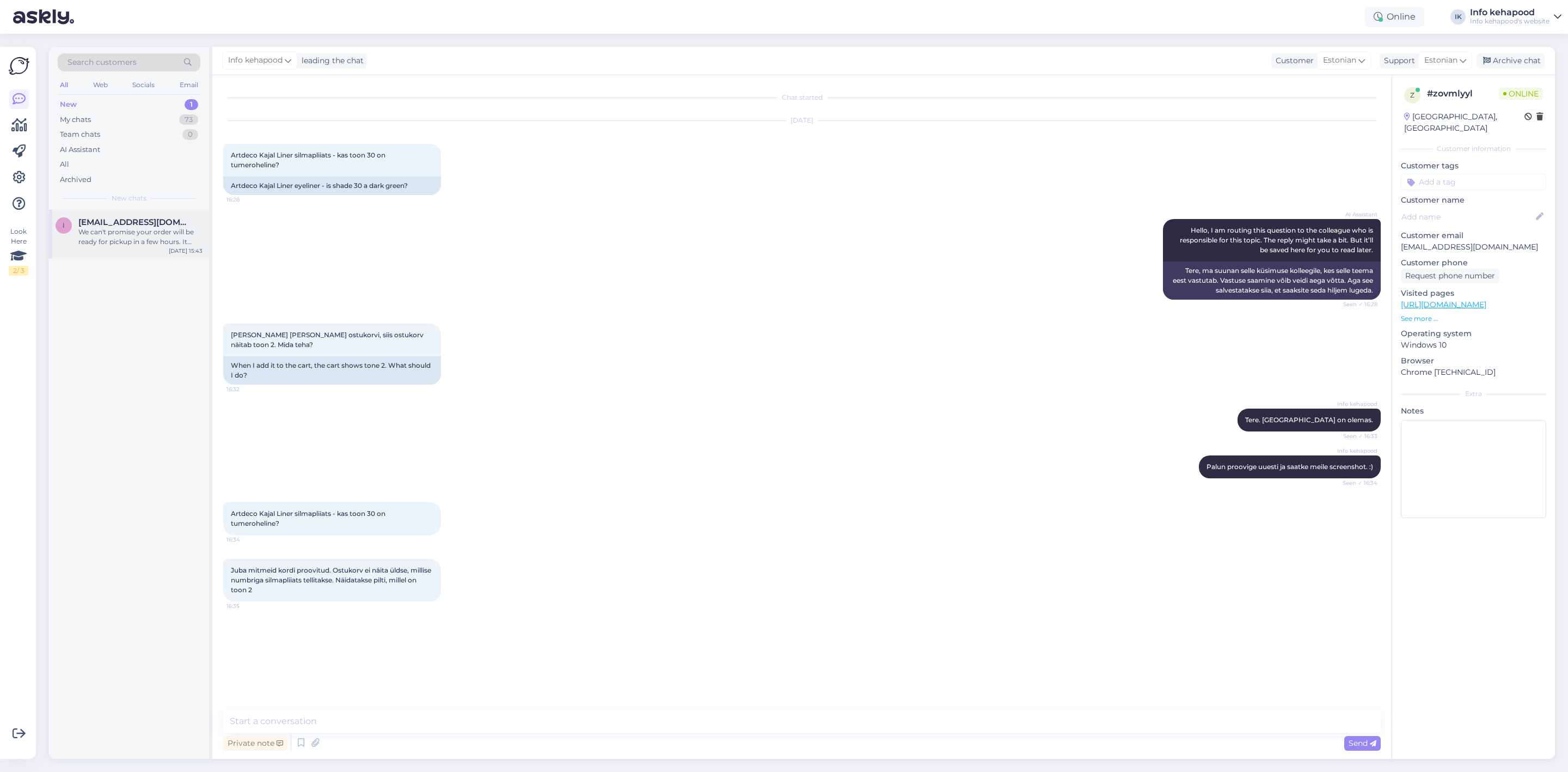
click at [122, 237] on div "We can't promise your order will be ready for pickup in a few hours. It depends…" at bounding box center [140, 237] width 124 height 19
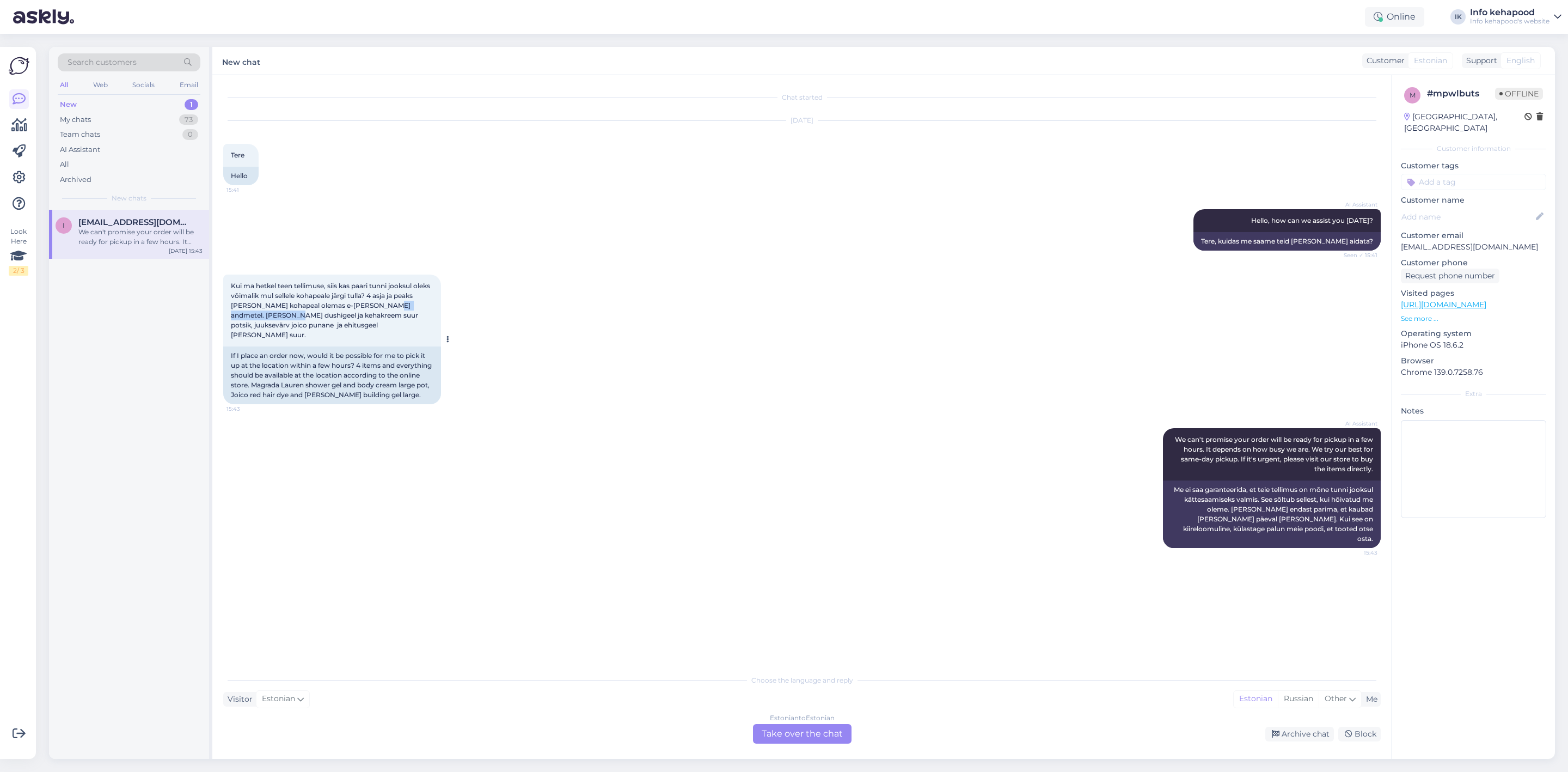
drag, startPoint x: 230, startPoint y: 315, endPoint x: 311, endPoint y: 314, distance: 81.0
click at [311, 314] on div "Kui ma hetkel teen tellimuse, siis kas paari tunni jooksul oleks võimalik mul s…" at bounding box center [332, 311] width 218 height 72
click at [353, 463] on div "AI Assistant We can't promise your order will be ready for pickup in a few hour…" at bounding box center [802, 488] width 1158 height 144
click at [835, 740] on div "Estonian to Estonian Take over the chat" at bounding box center [802, 733] width 98 height 19
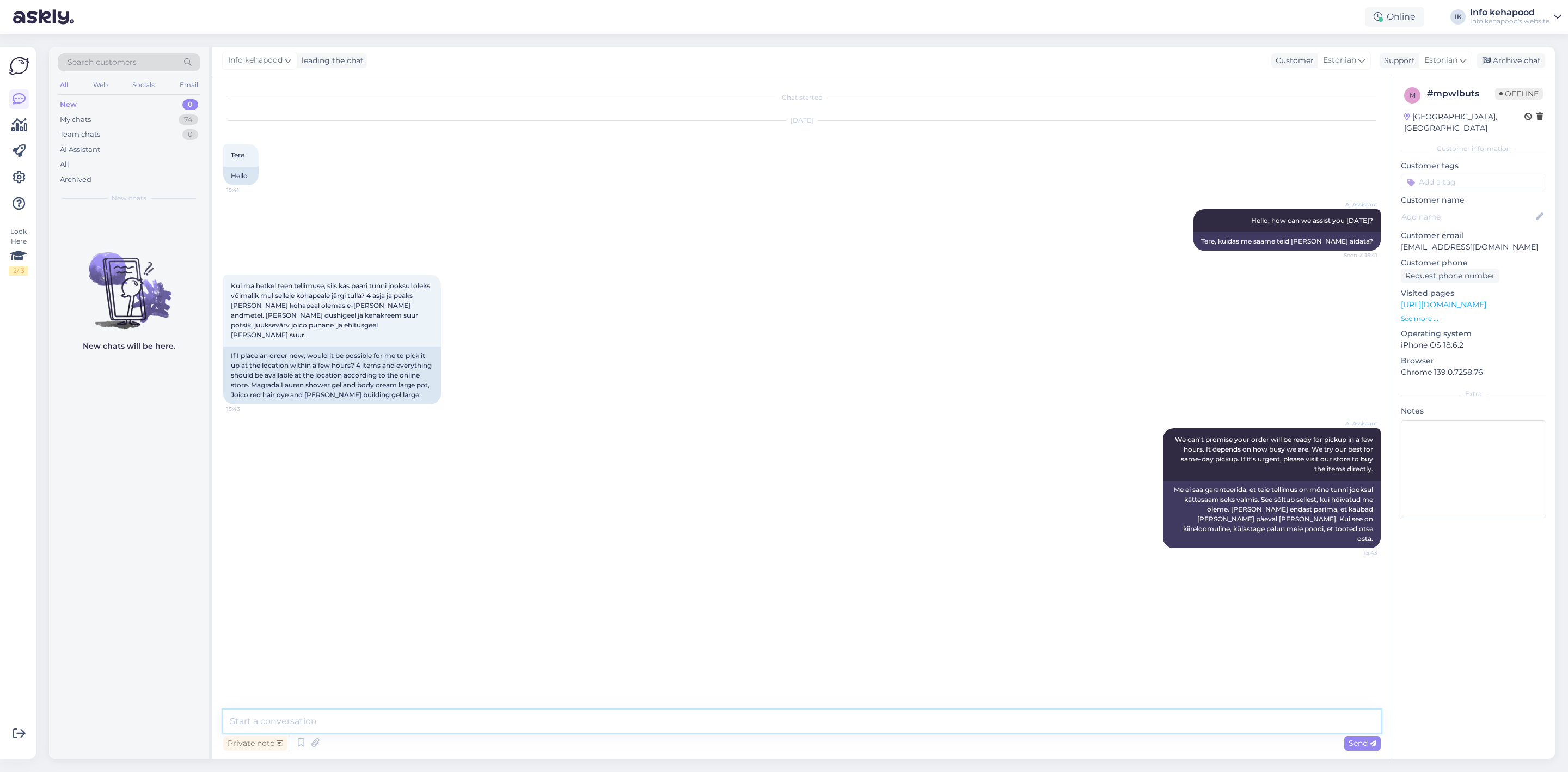
click at [767, 718] on textarea at bounding box center [802, 721] width 1158 height 23
click at [835, 584] on div "Chat started [DATE] Tere 15:41 Hello AI Assistant Hello, how can we assist you …" at bounding box center [807, 393] width 1167 height 614
drag, startPoint x: 329, startPoint y: 313, endPoint x: 334, endPoint y: 315, distance: 5.4
click at [334, 315] on span "Kui ma hetkel teen tellimuse, siis kas paari tunni jooksul oleks võimalik mul s…" at bounding box center [331, 310] width 201 height 57
drag, startPoint x: 307, startPoint y: 326, endPoint x: 255, endPoint y: 320, distance: 52.3
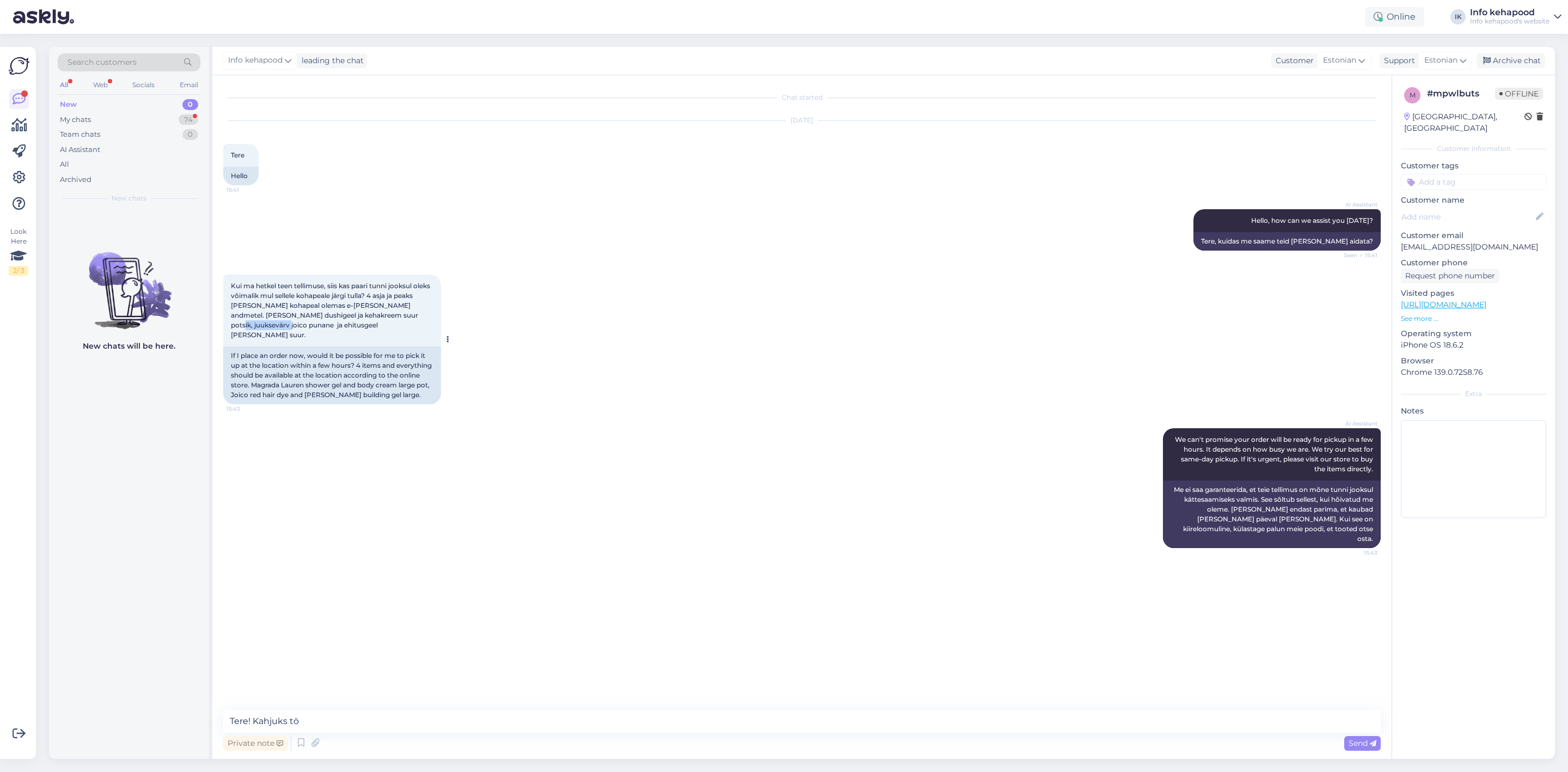
click at [255, 320] on div "Kui ma hetkel teen tellimuse, siis kas paari tunni jooksul oleks võimalik mul s…" at bounding box center [332, 311] width 218 height 72
click at [304, 329] on div "Kui ma hetkel teen tellimuse, siis kas paari tunni jooksul oleks võimalik mul s…" at bounding box center [332, 311] width 218 height 72
click at [310, 327] on span "Kui ma hetkel teen tellimuse, siis kas paari tunni jooksul oleks võimalik mul s…" at bounding box center [331, 310] width 201 height 57
drag, startPoint x: 309, startPoint y: 327, endPoint x: 239, endPoint y: 333, distance: 70.3
click at [239, 333] on div "Kui ma hetkel teen tellimuse, siis kas paari tunni jooksul oleks võimalik mul s…" at bounding box center [332, 311] width 218 height 72
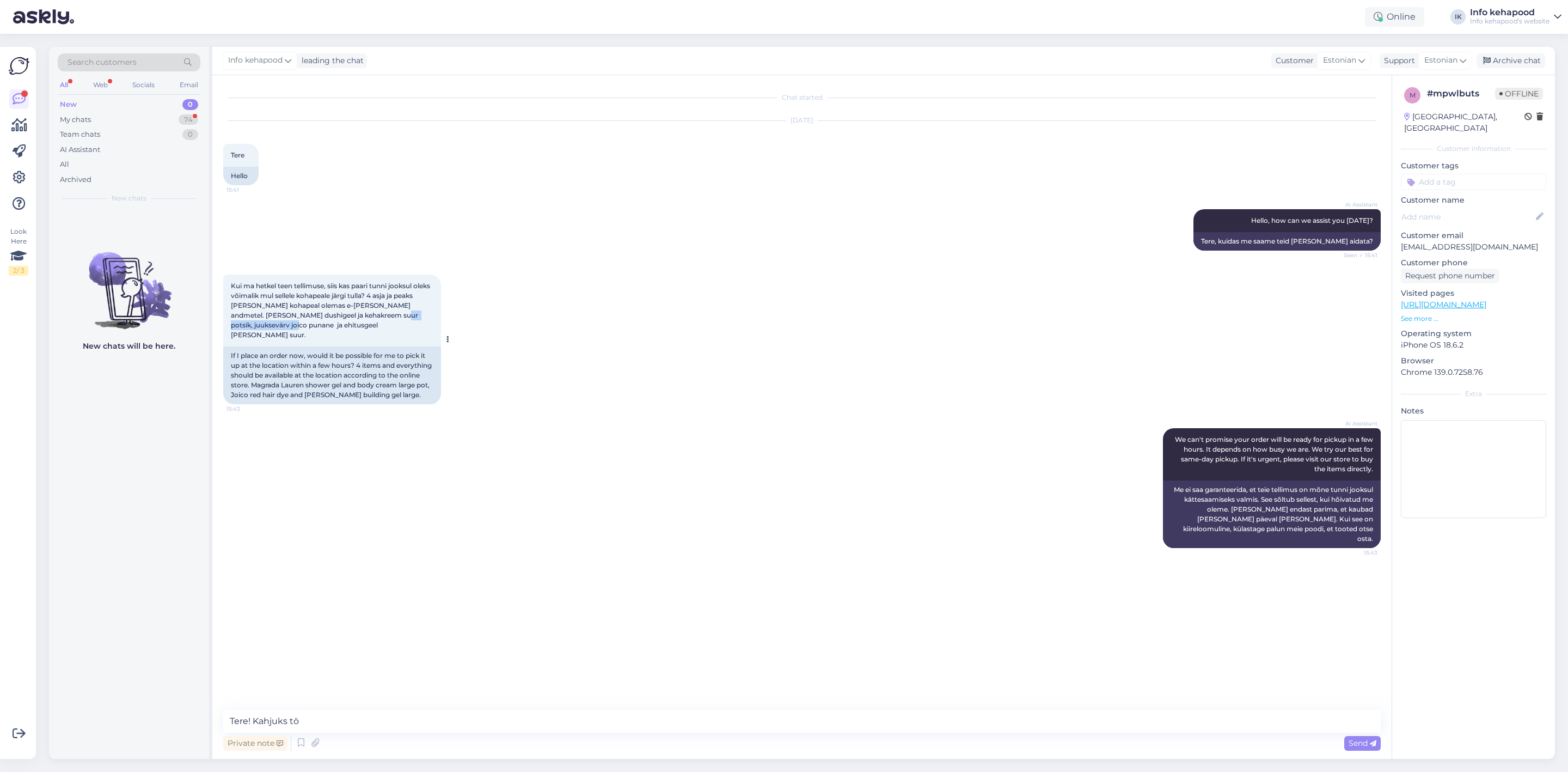
copy span "juuksevärv joico punane"
click at [474, 724] on textarea "Tere! Kahjuks tö" at bounding box center [802, 721] width 1158 height 23
drag, startPoint x: 472, startPoint y: 726, endPoint x: 253, endPoint y: 713, distance: 219.4
click at [253, 713] on textarea "Tere! Kahjuks tö" at bounding box center [802, 721] width 1158 height 23
click at [1486, 300] on link "[URL][DOMAIN_NAME]" at bounding box center [1443, 304] width 86 height 10
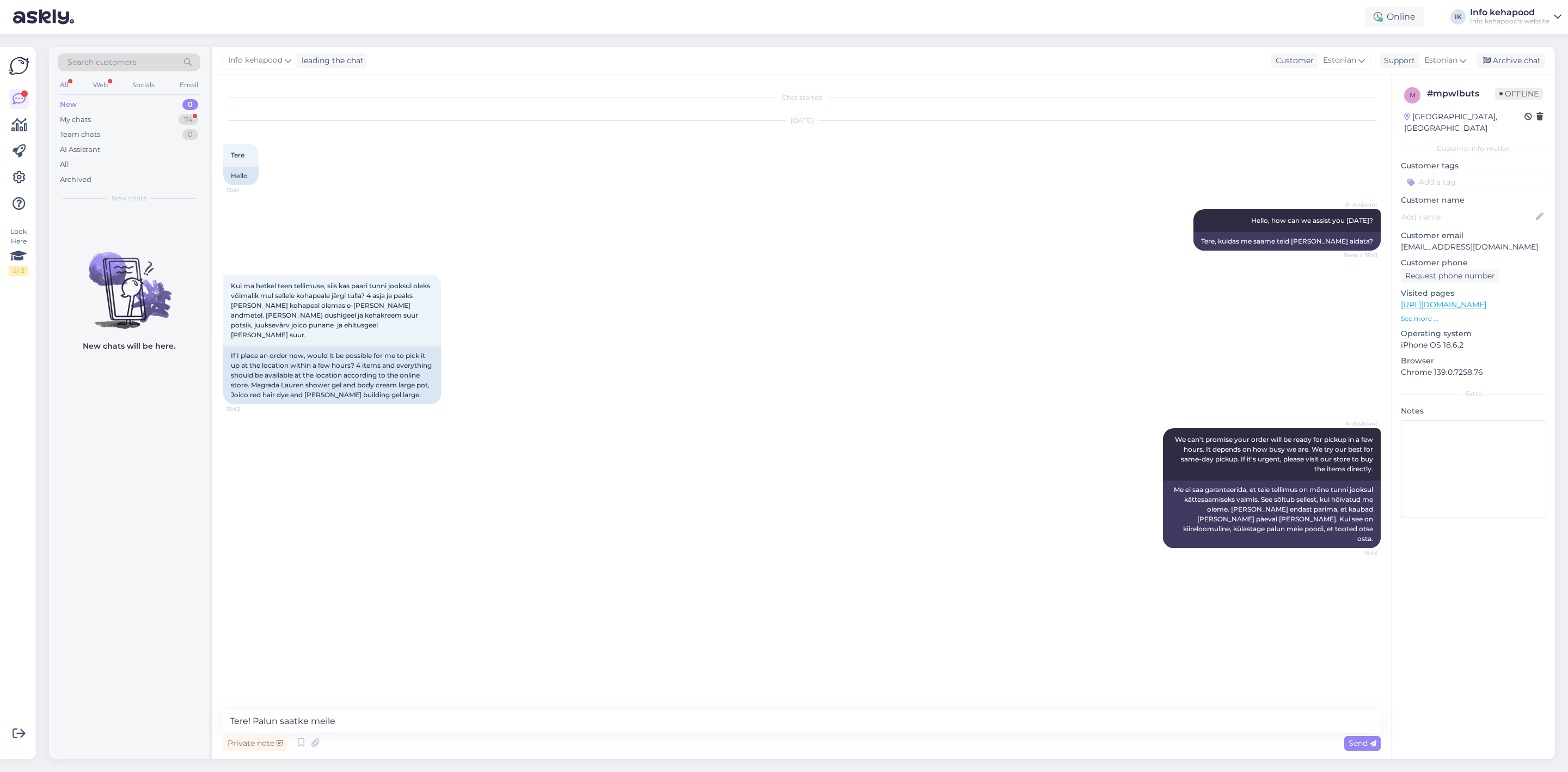
click at [374, 733] on div "Private note Send" at bounding box center [802, 743] width 1158 height 21
click at [372, 719] on textarea "Tere! Palun saatke meile" at bounding box center [802, 721] width 1158 height 23
type textarea "Tere! Palun saatke meile joico kohta link"
drag, startPoint x: 324, startPoint y: 323, endPoint x: 360, endPoint y: 329, distance: 36.5
click at [360, 329] on span "Kui ma hetkel teen tellimuse, siis kas paari tunni jooksul oleks võimalik mul s…" at bounding box center [331, 310] width 201 height 57
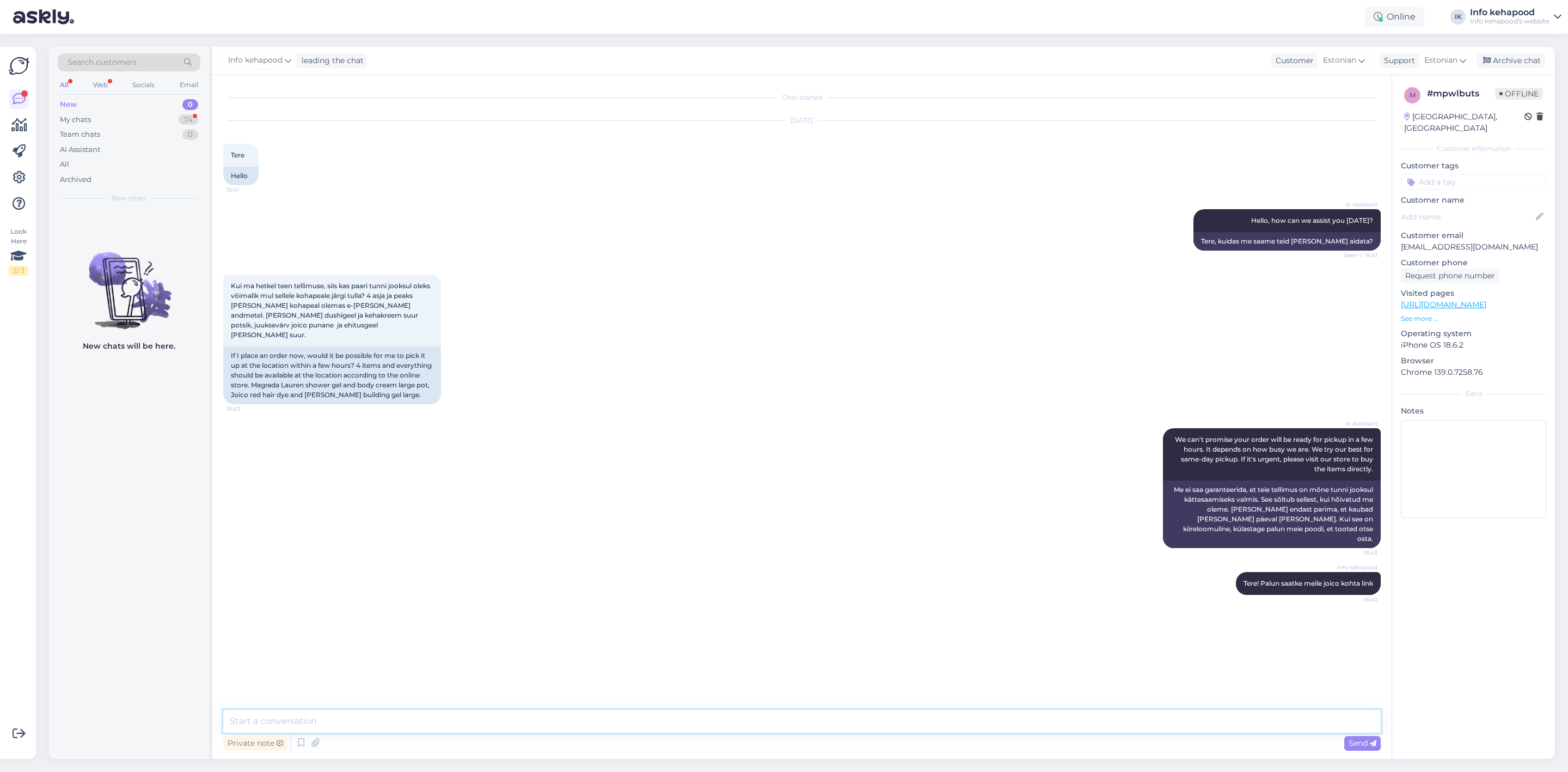
click at [408, 722] on textarea at bounding box center [802, 721] width 1158 height 23
type textarea "Ja ehitusgeeli oma ka"
click at [172, 116] on div "My chats 74" at bounding box center [129, 120] width 143 height 15
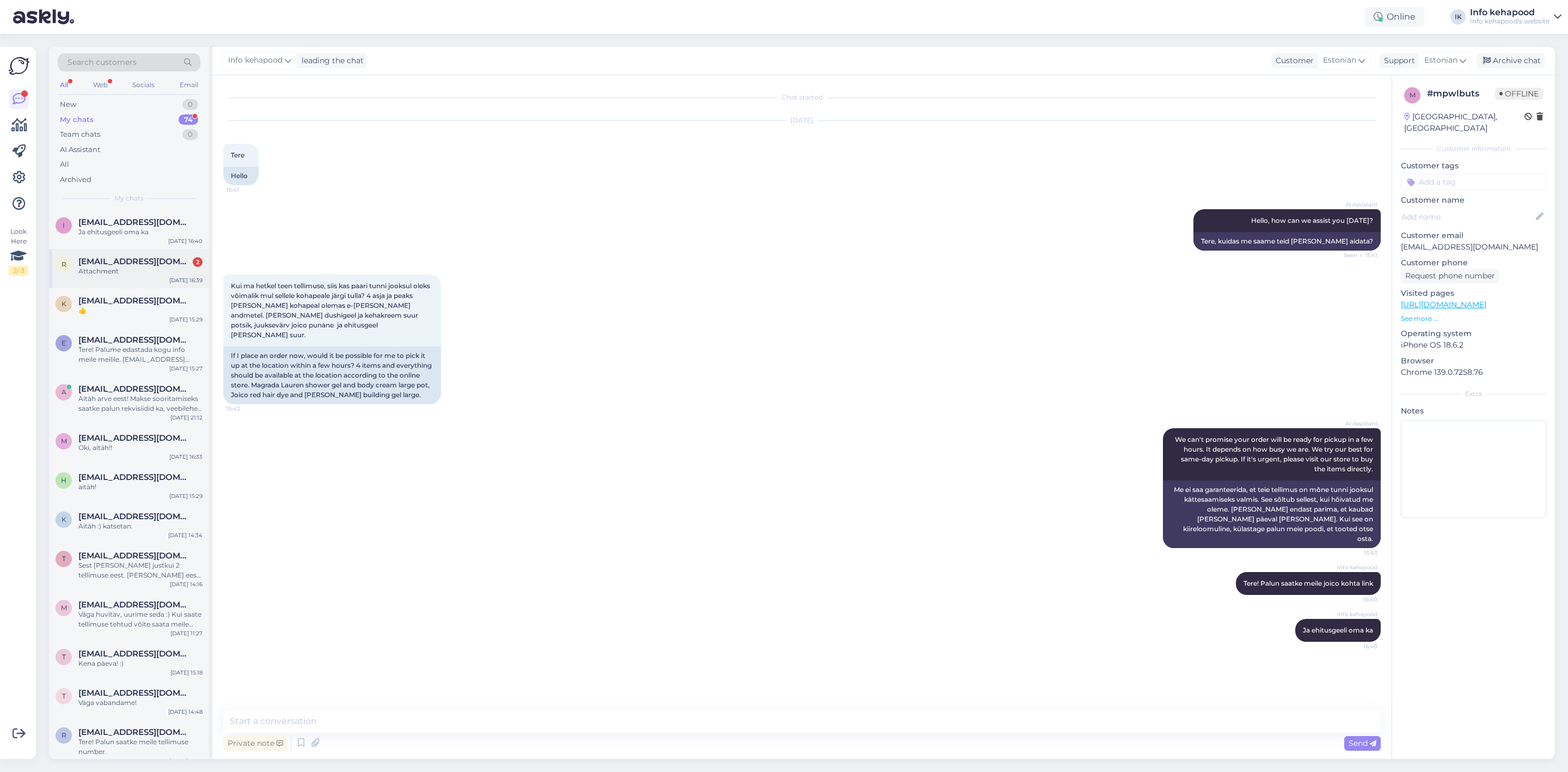
click at [136, 277] on div "r [EMAIL_ADDRESS][DOMAIN_NAME] 2 Attachment [DATE] 16:39" at bounding box center [129, 268] width 160 height 39
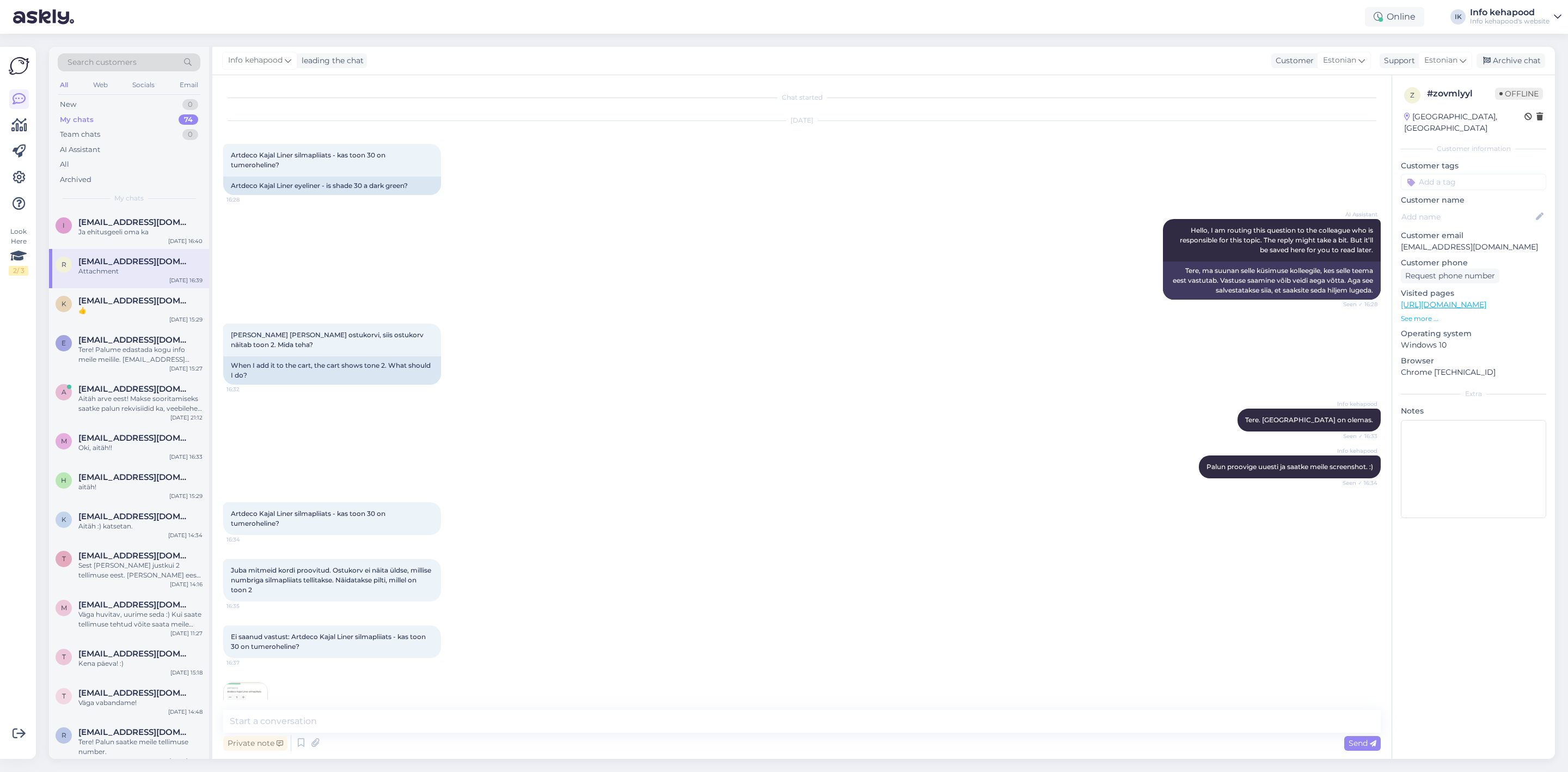
scroll to position [38, 0]
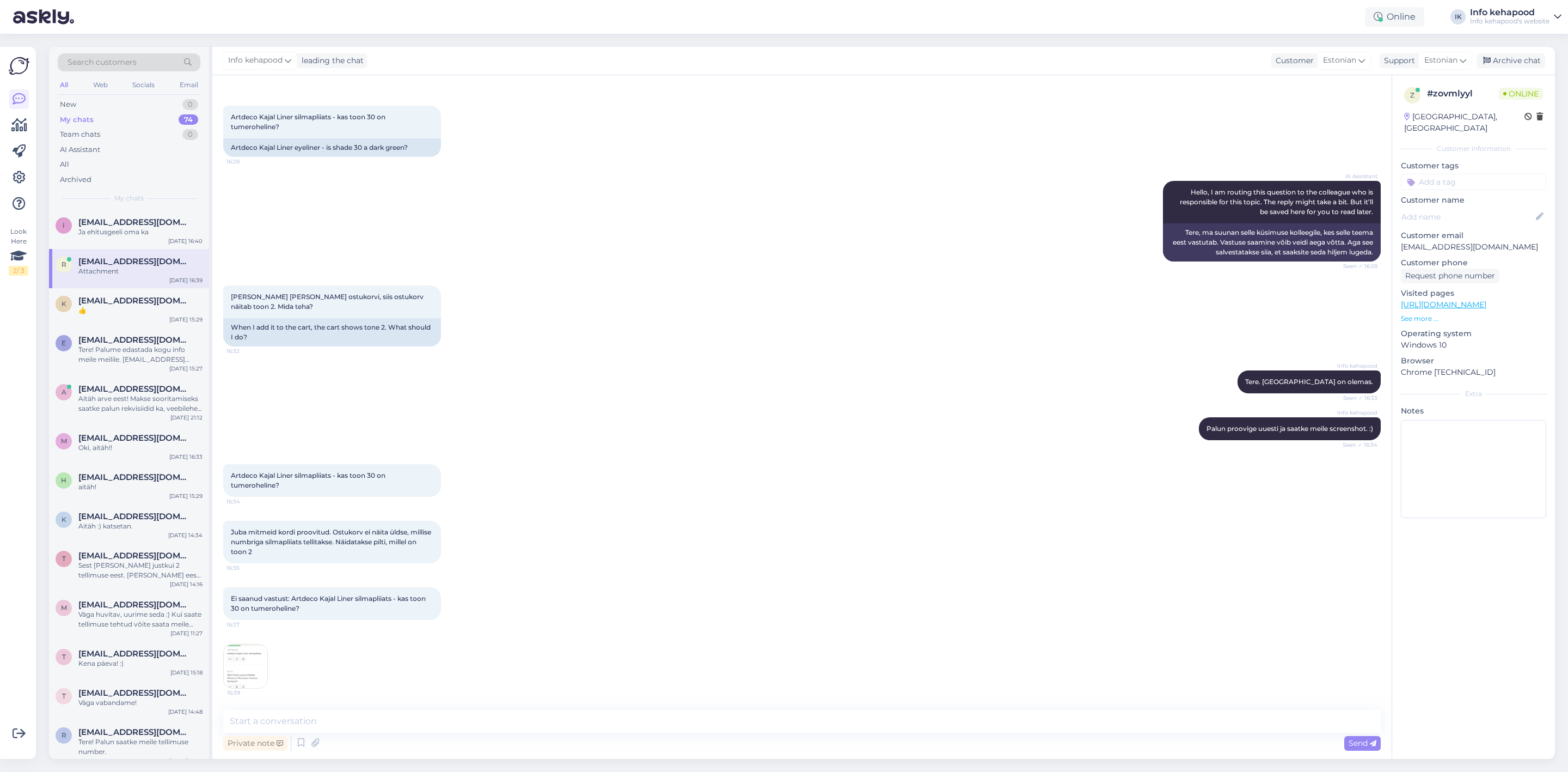
click at [247, 674] on img at bounding box center [246, 666] width 44 height 44
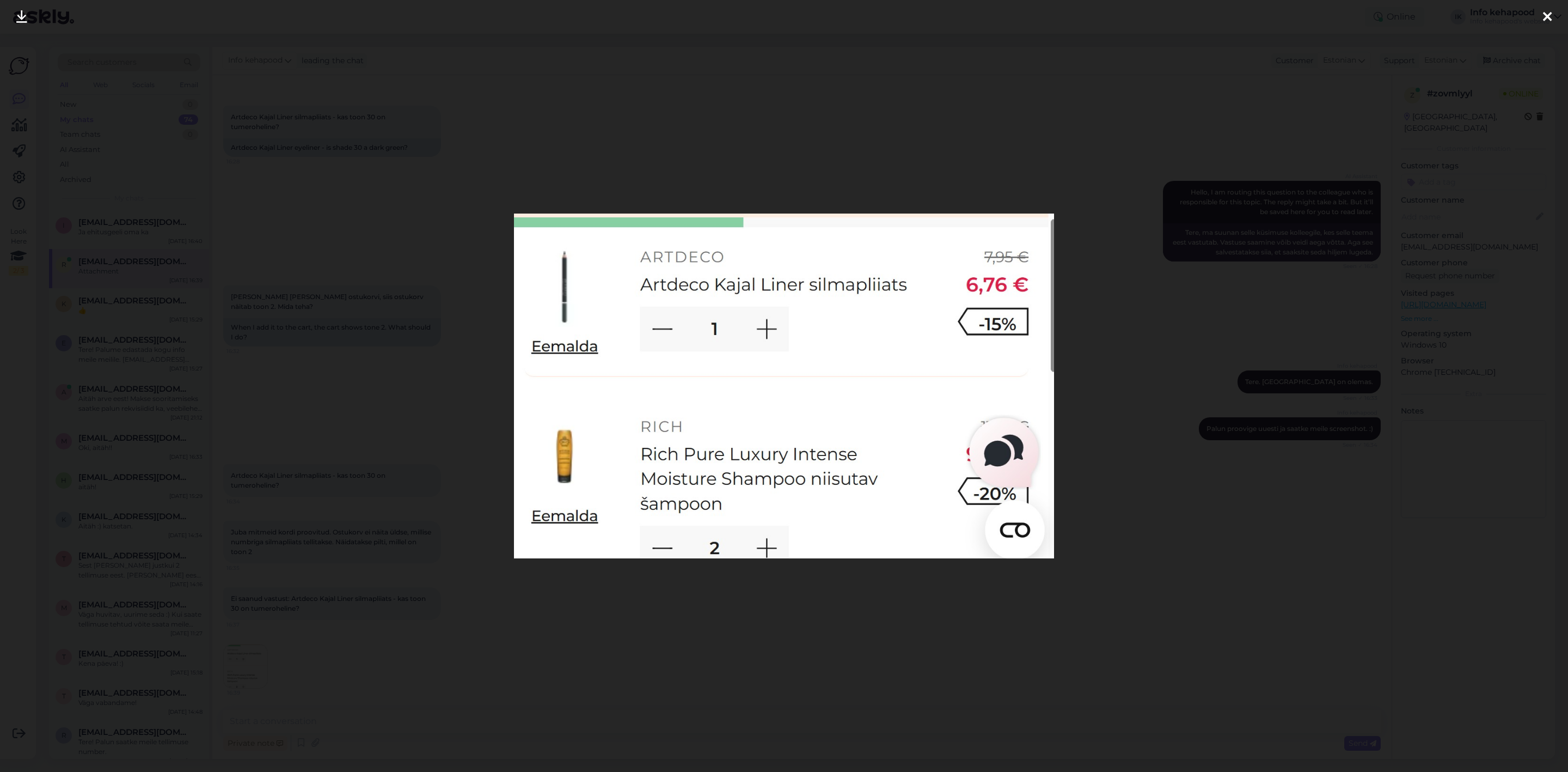
click at [460, 619] on div at bounding box center [784, 386] width 1568 height 772
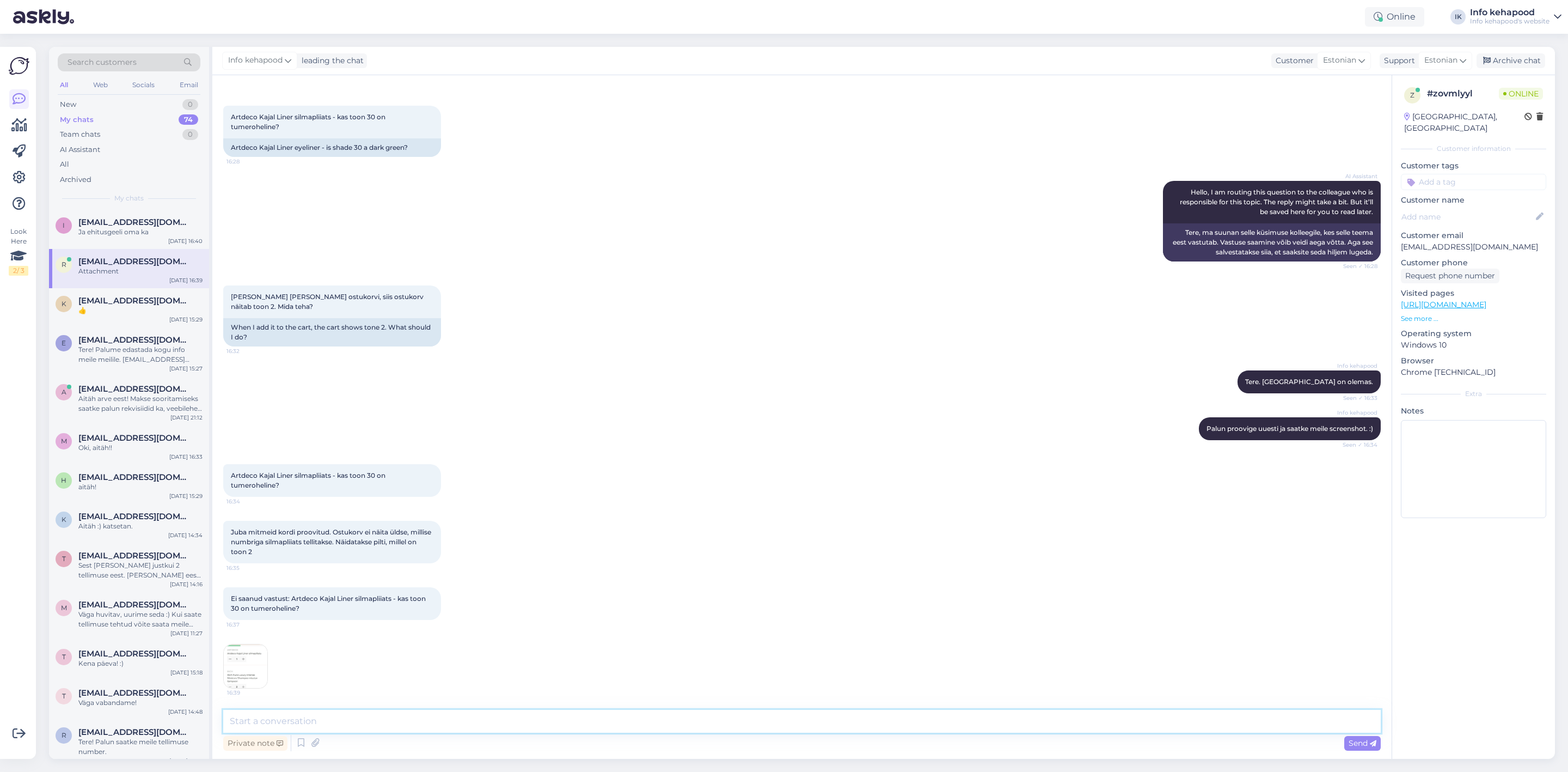
click at [439, 730] on textarea at bounding box center [802, 721] width 1158 height 23
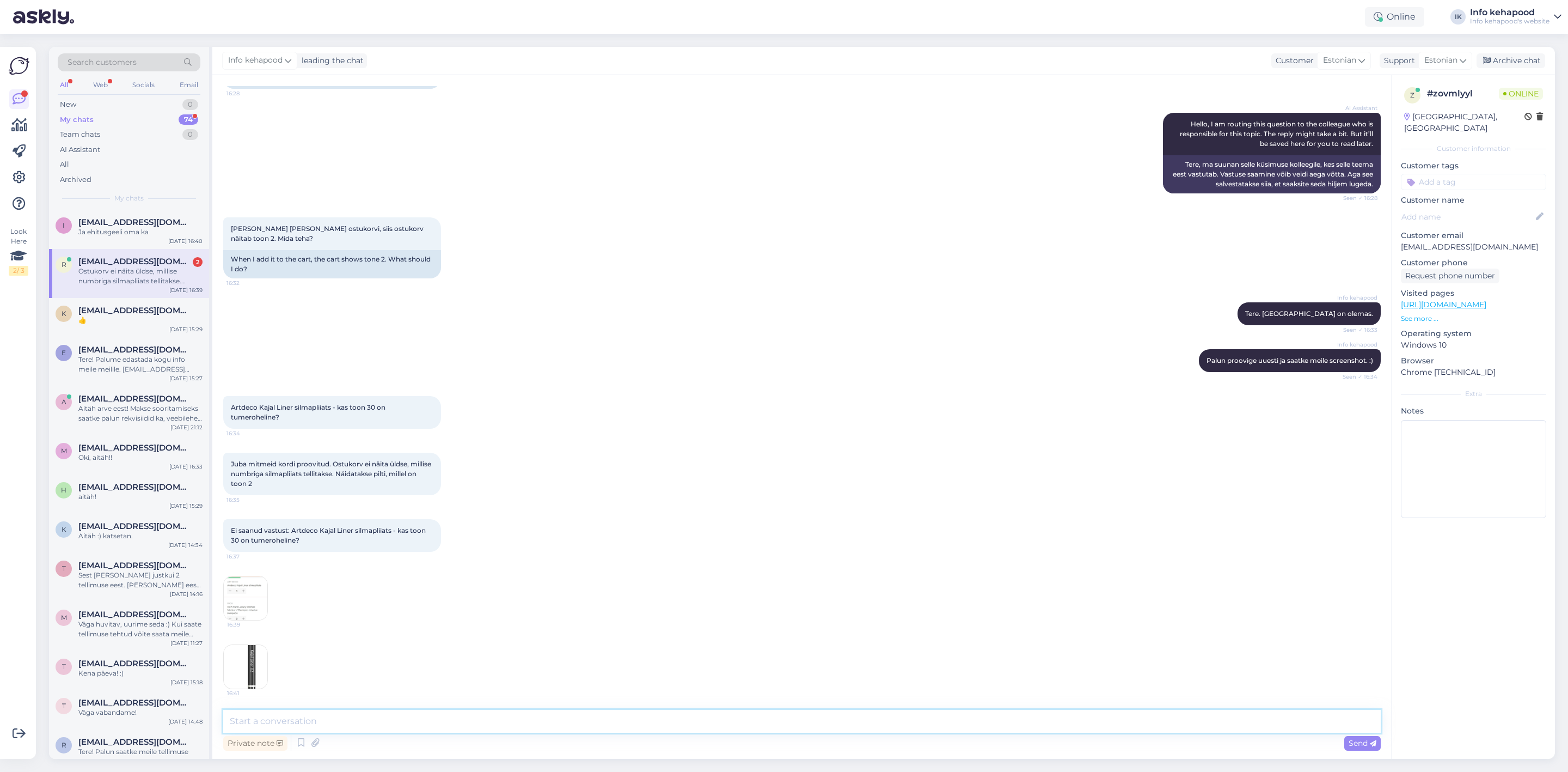
scroll to position [163, 0]
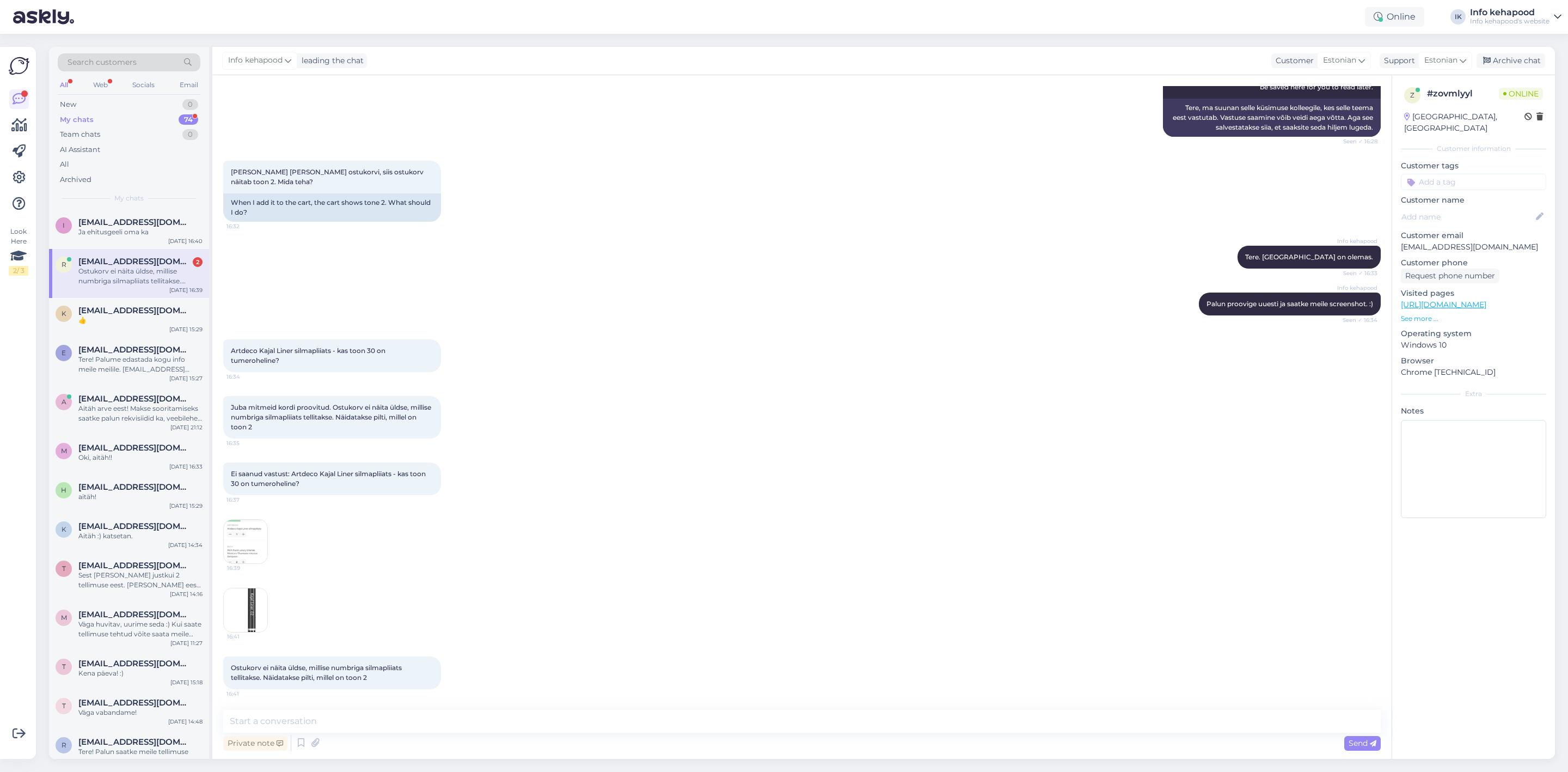
click at [269, 542] on div "16:39" at bounding box center [802, 541] width 1158 height 69
click at [242, 542] on img at bounding box center [246, 542] width 44 height 44
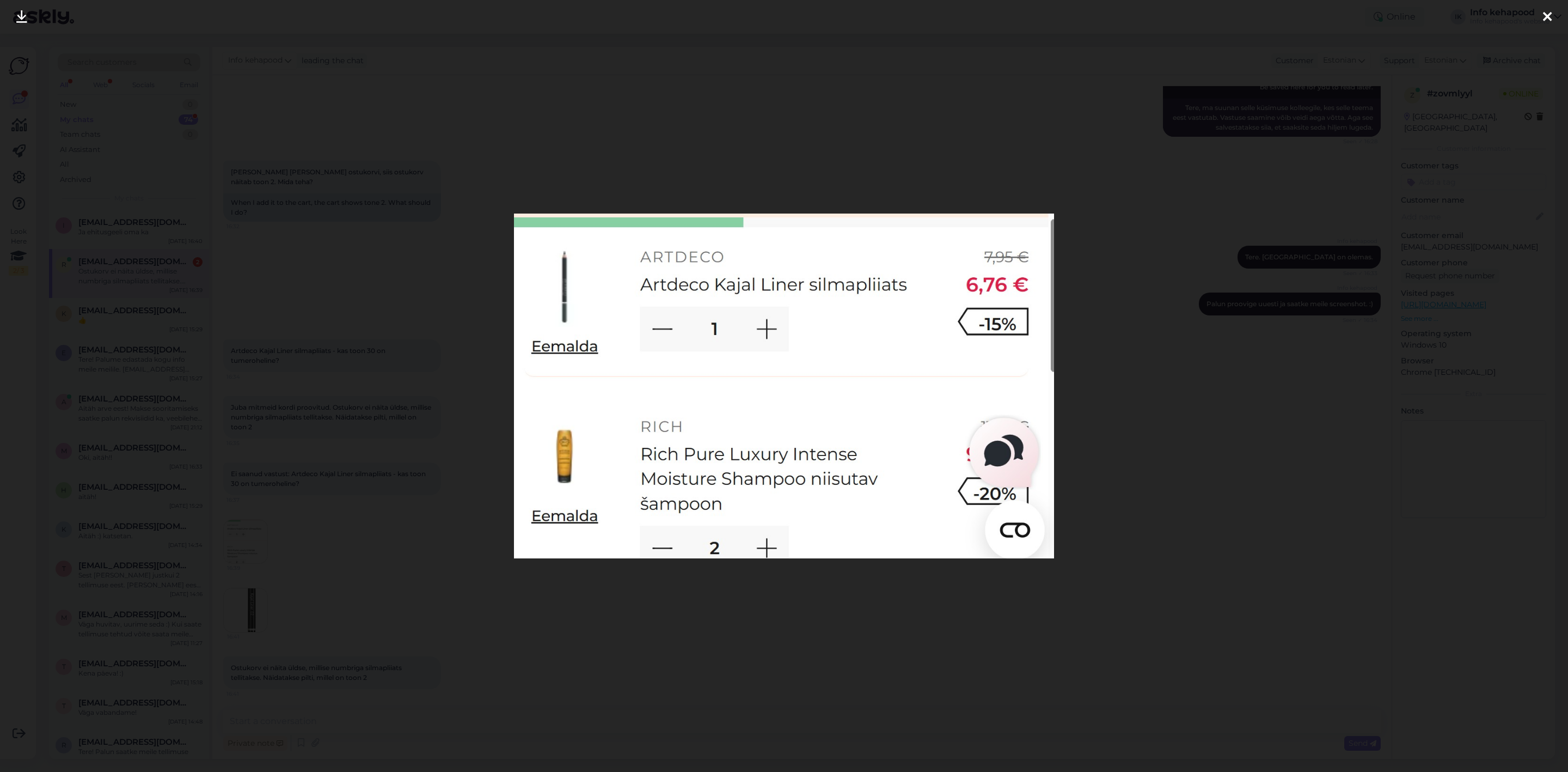
click at [936, 134] on div at bounding box center [784, 386] width 1568 height 772
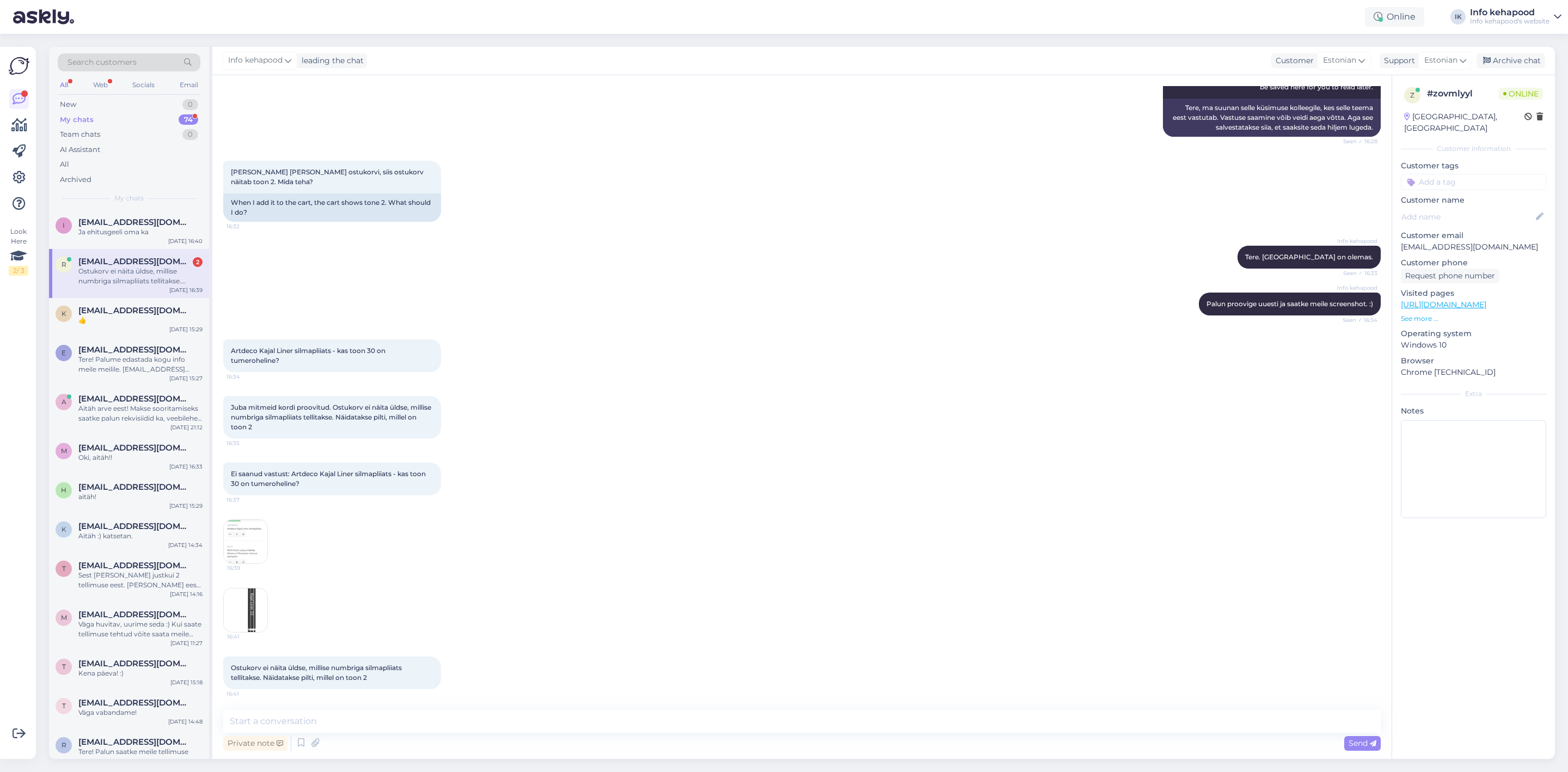
click at [227, 623] on img at bounding box center [246, 610] width 44 height 44
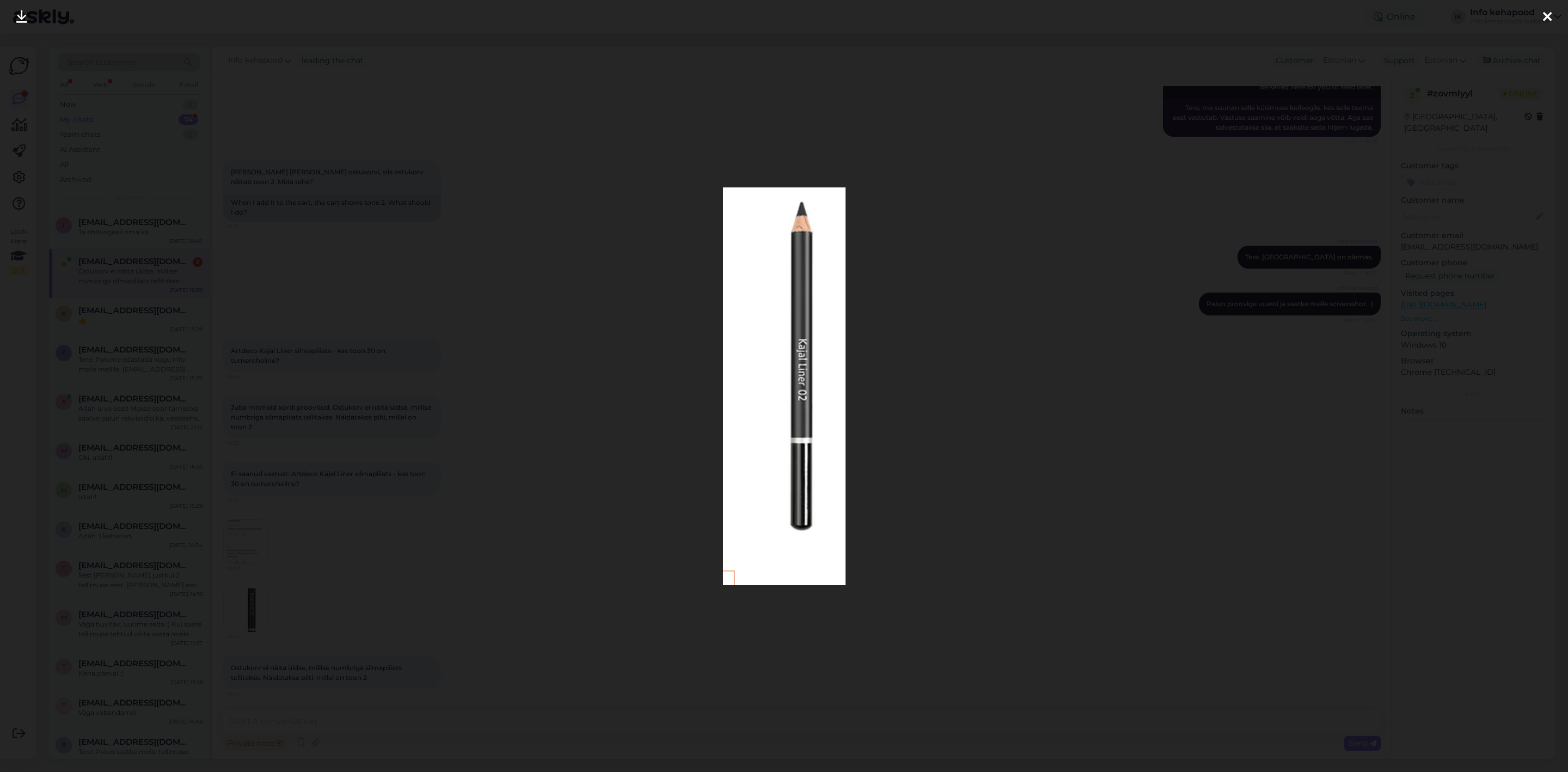
click at [1005, 475] on div at bounding box center [784, 386] width 1568 height 772
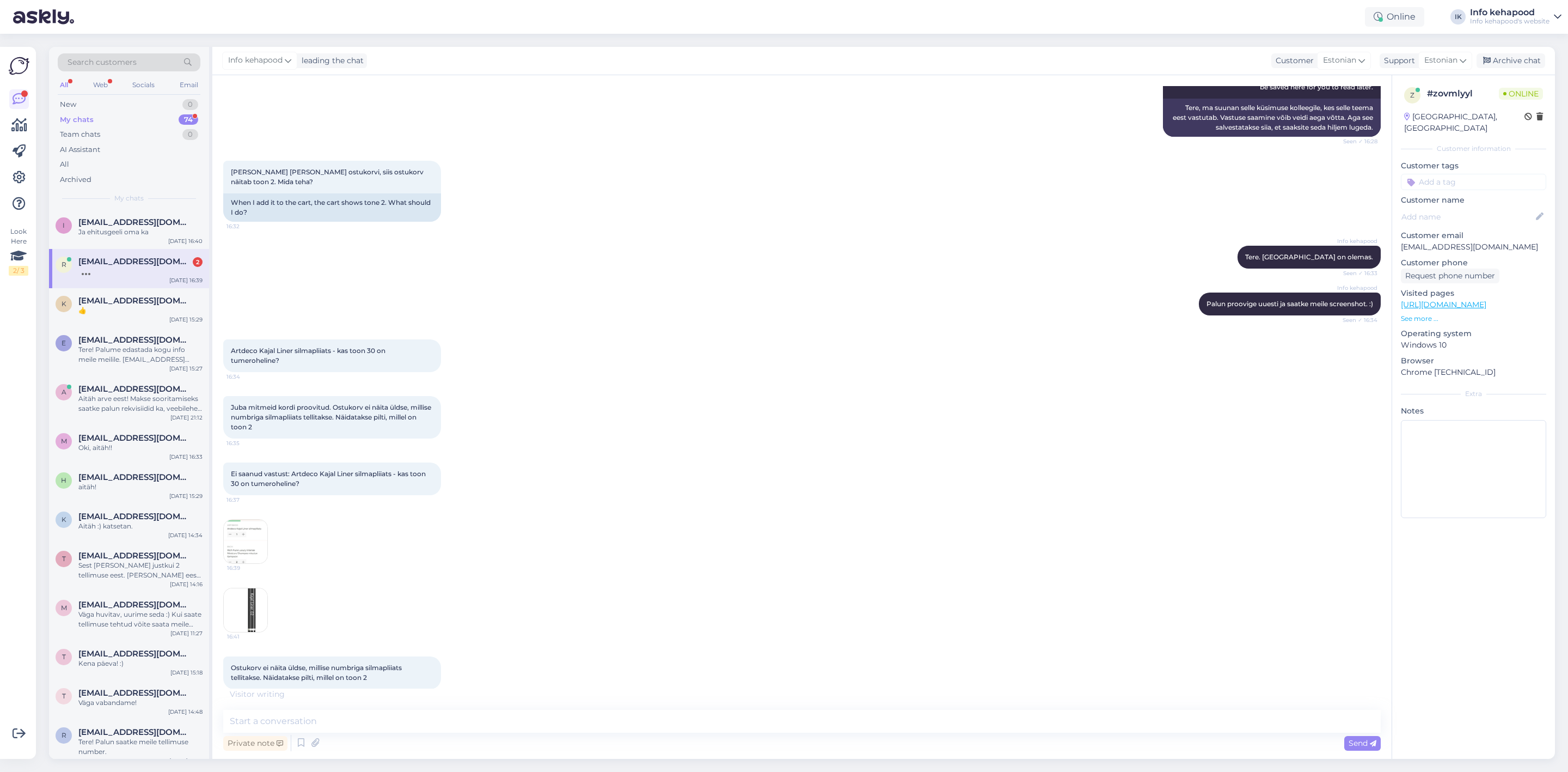
scroll to position [174, 0]
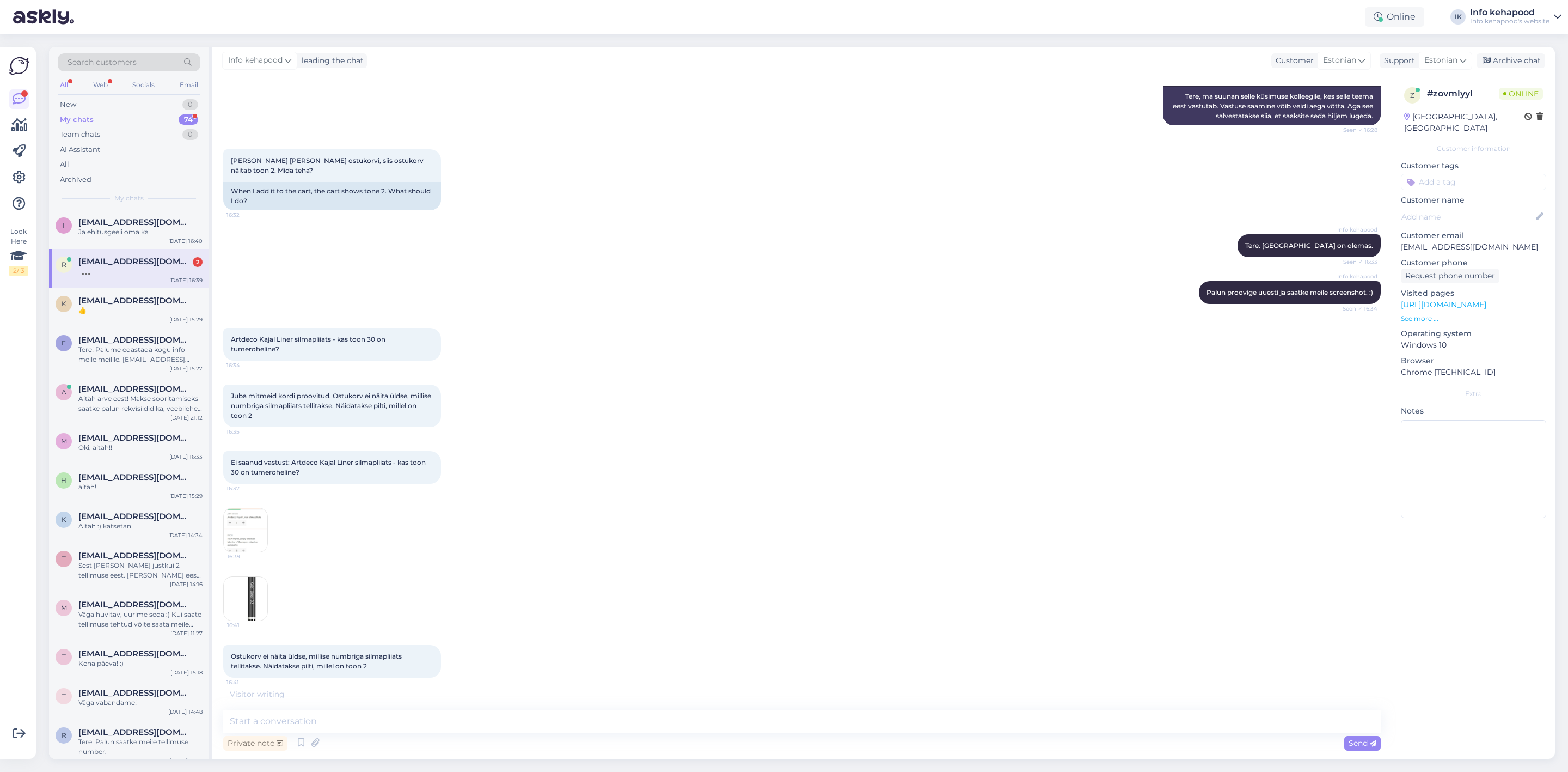
click at [255, 528] on img at bounding box center [246, 530] width 44 height 44
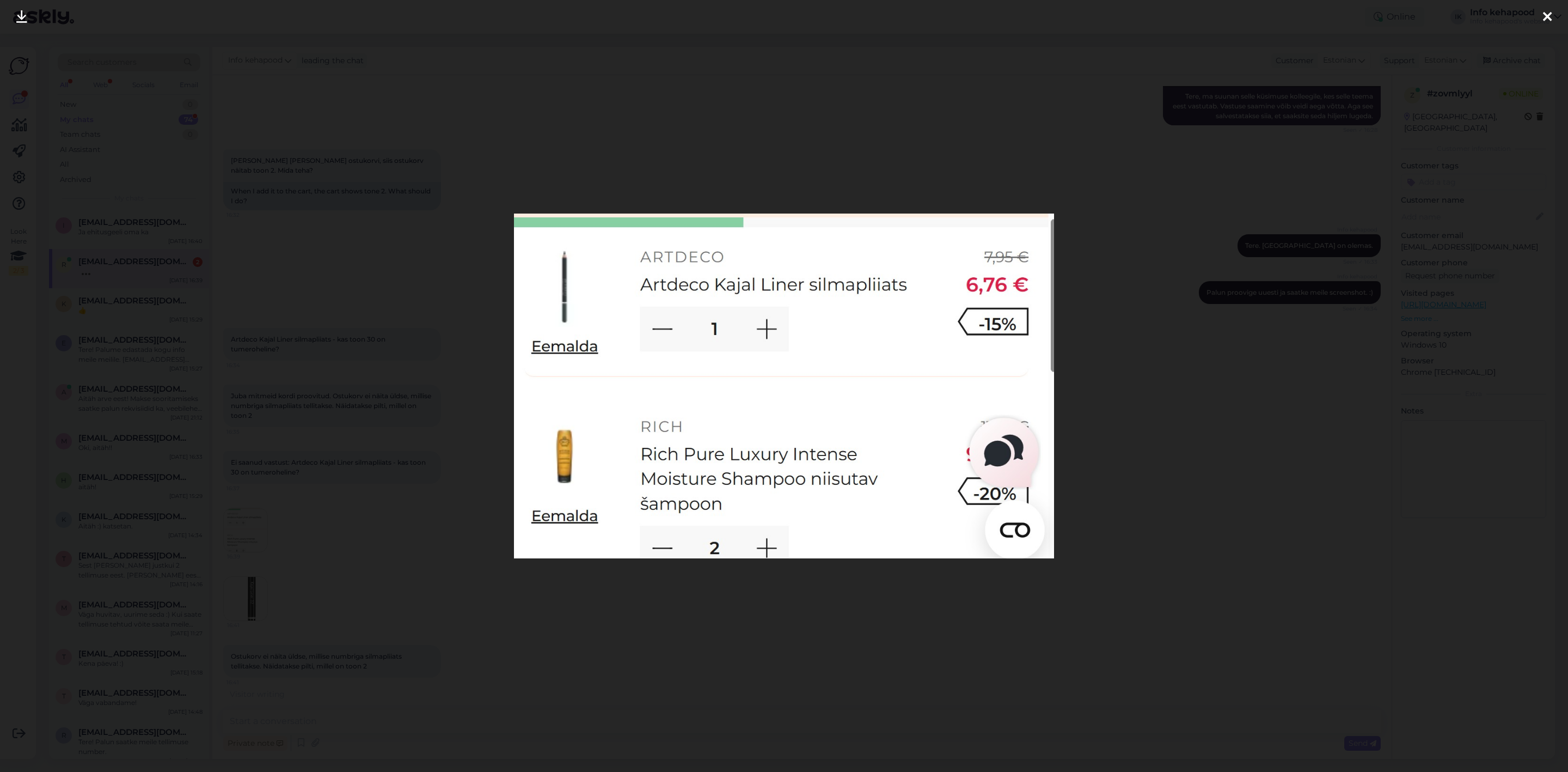
click at [282, 524] on div at bounding box center [784, 386] width 1568 height 772
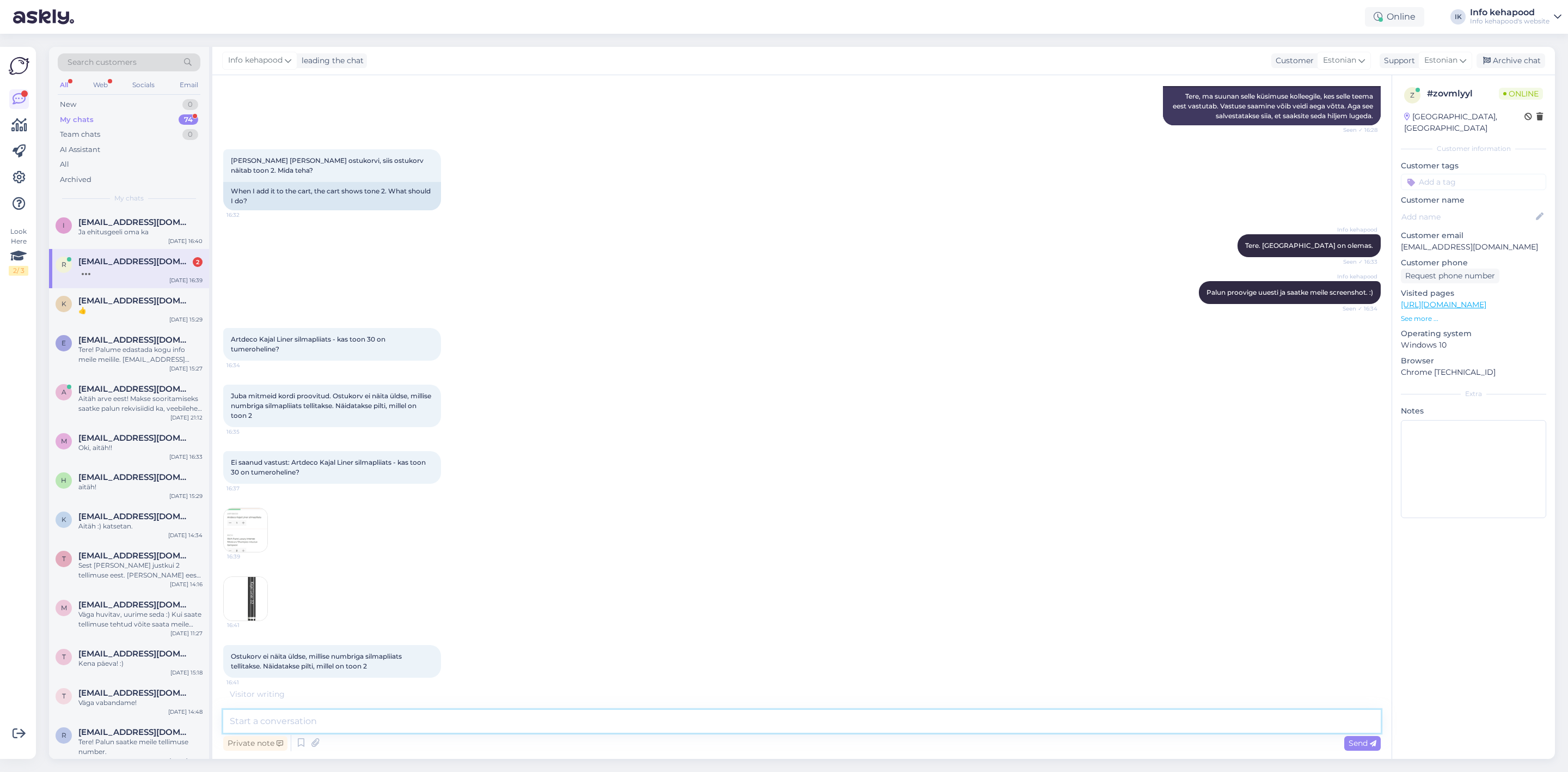
click at [261, 713] on textarea at bounding box center [802, 721] width 1158 height 23
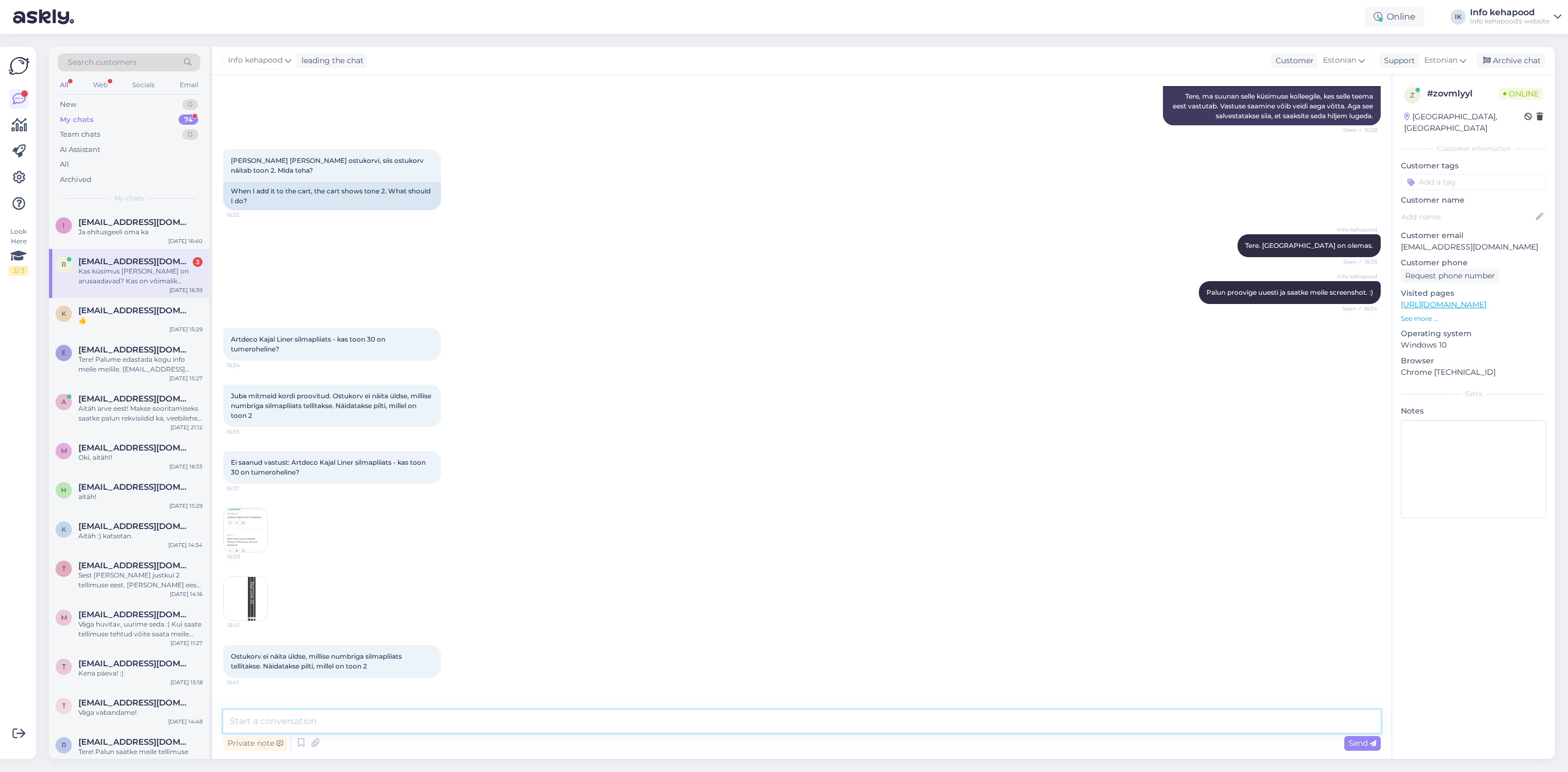
scroll to position [219, 0]
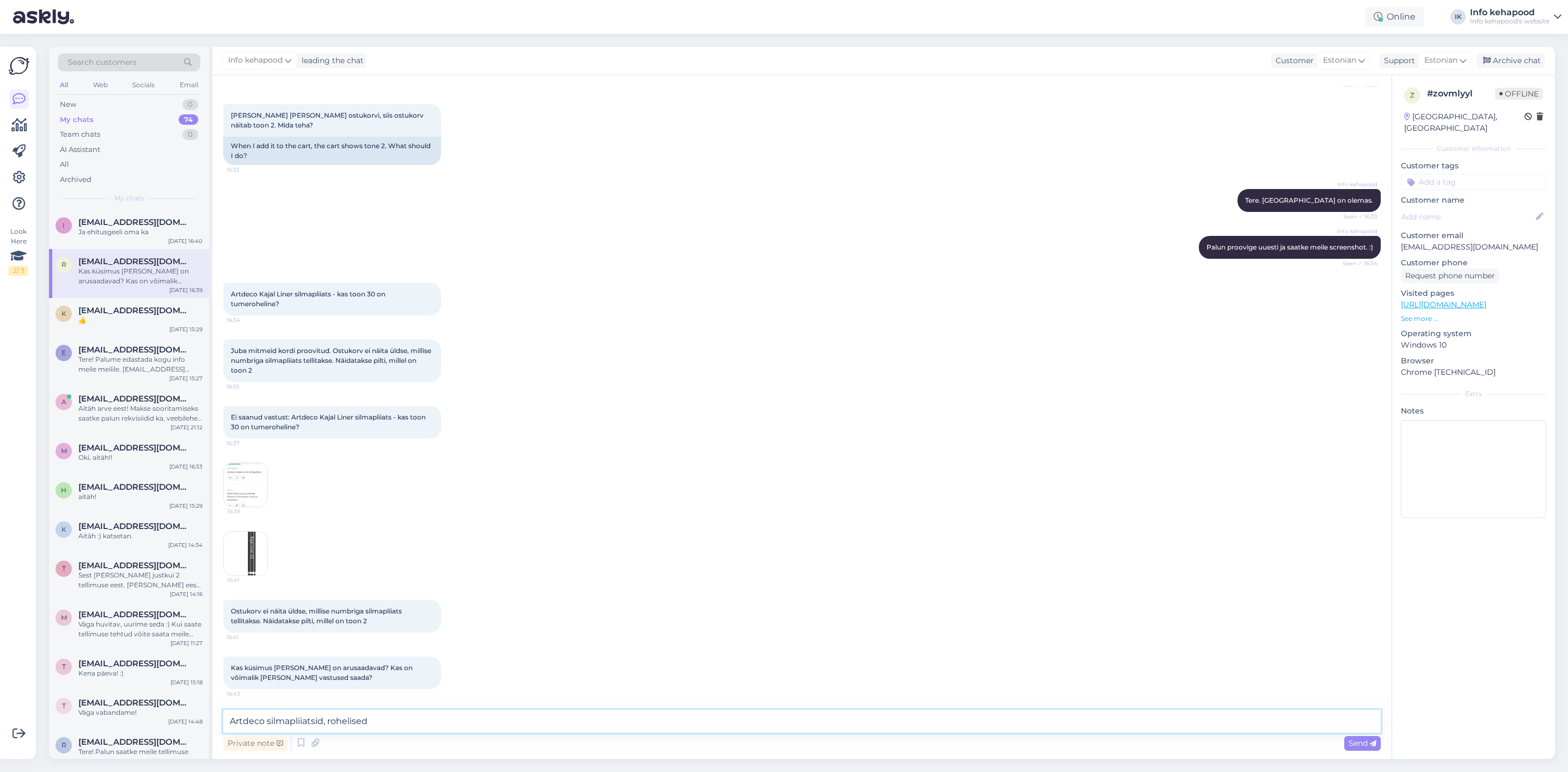
paste textarea "[URL][DOMAIN_NAME]"
type textarea "Artdeco silmapliiatsid, rohelised [URL][DOMAIN_NAME]"
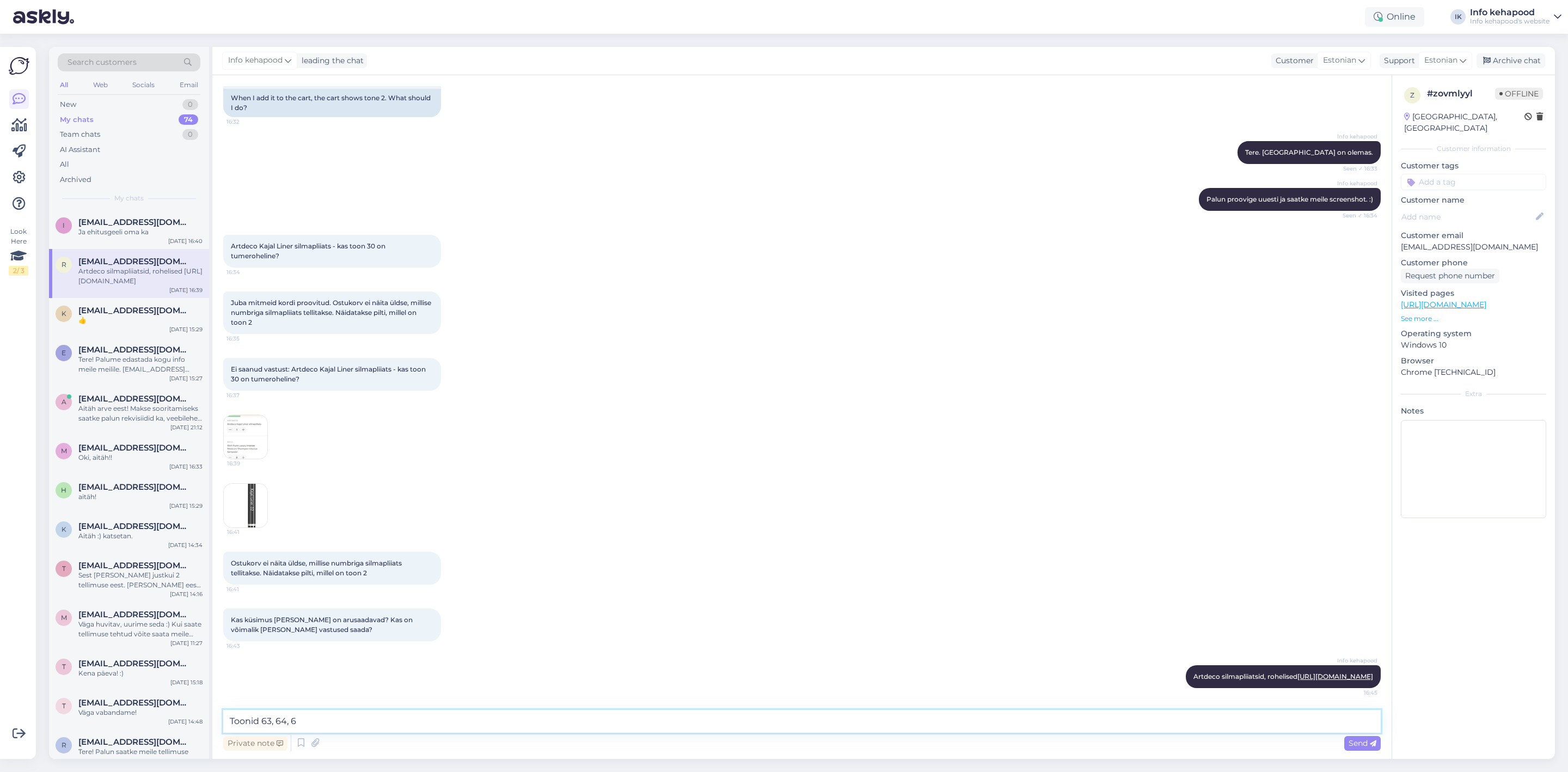
type textarea "Toonid 63, 64, 66"
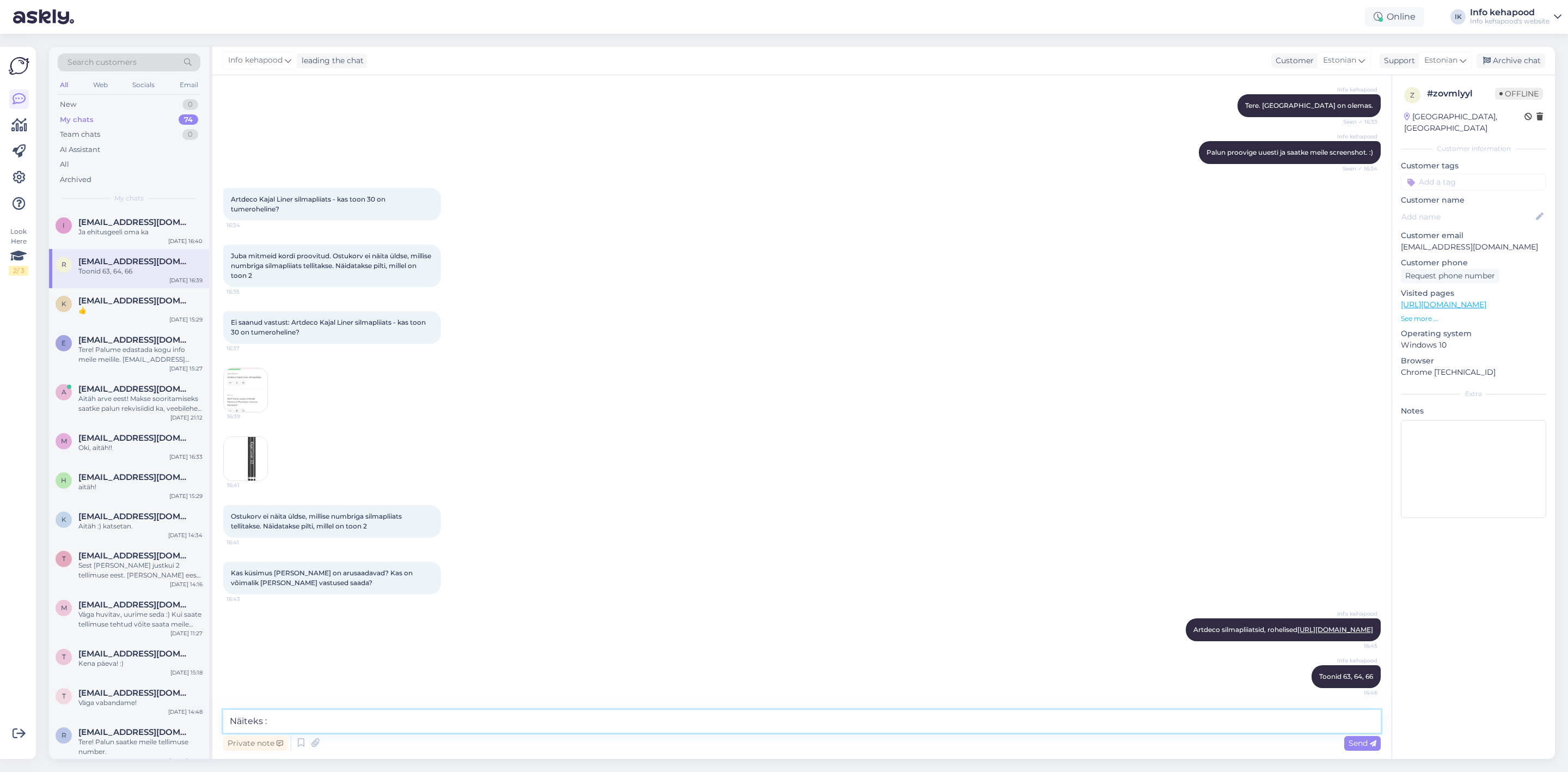
type textarea "Näiteks :)"
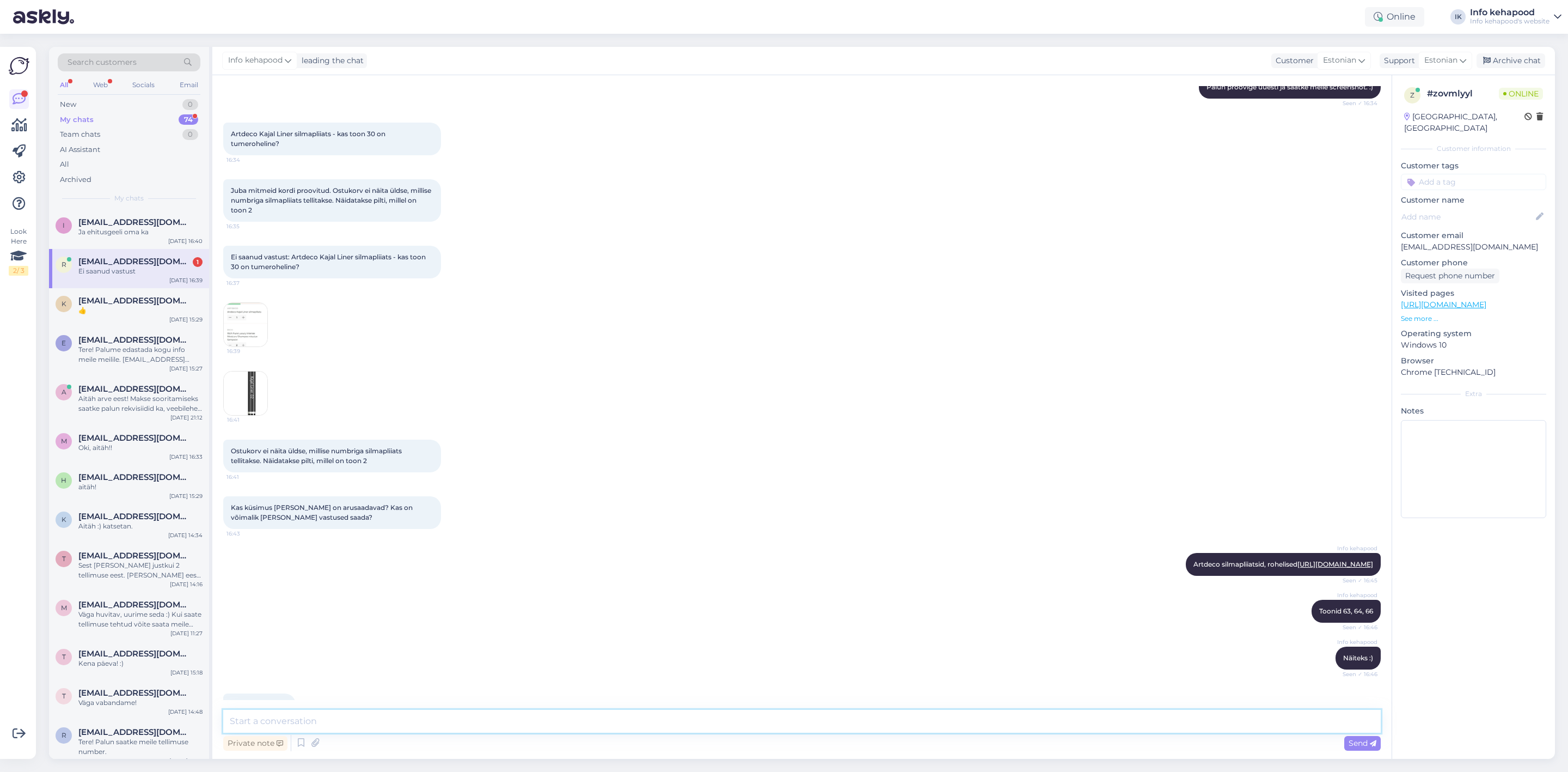
scroll to position [427, 0]
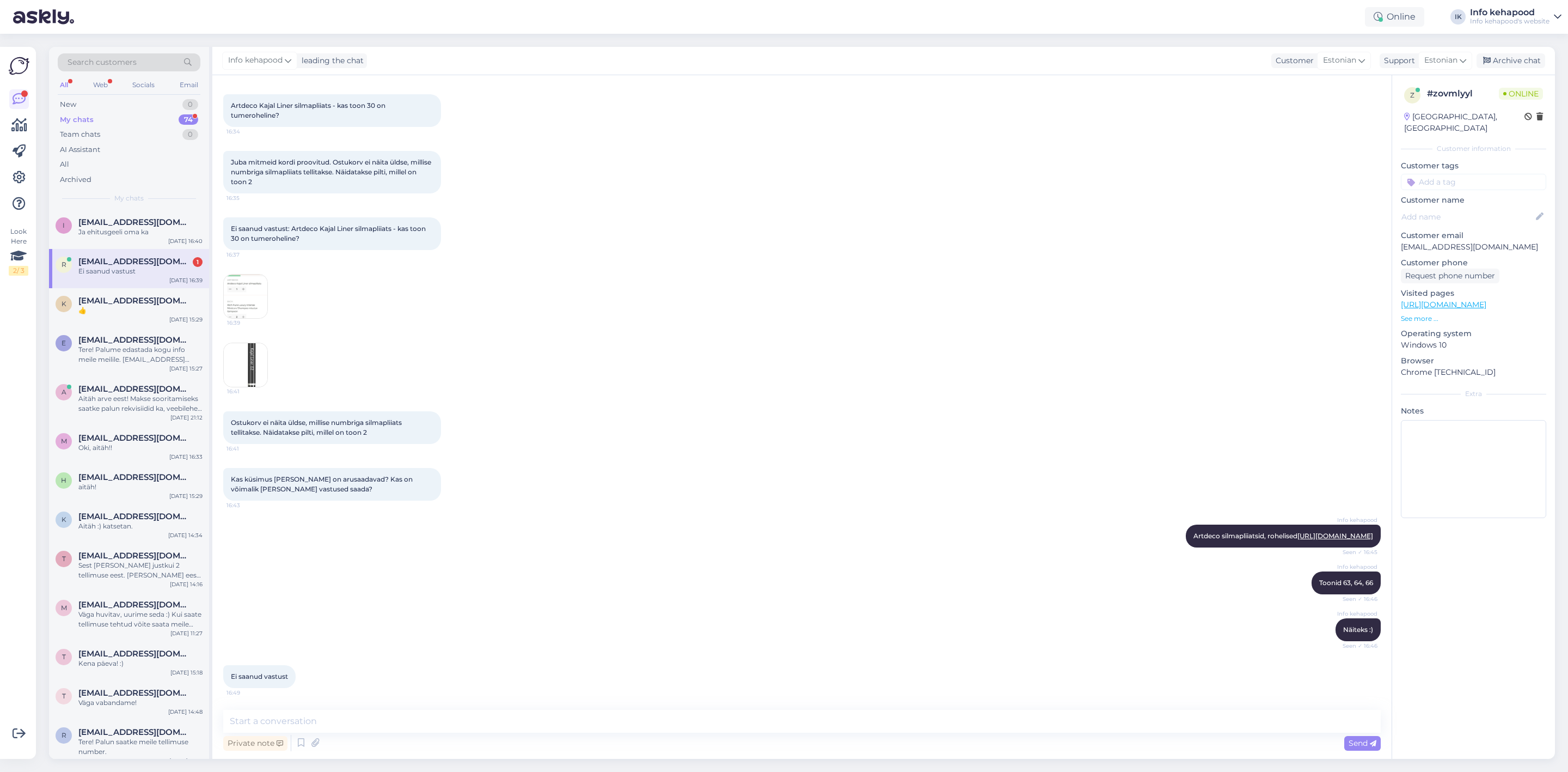
click at [291, 632] on div "Info kehapood Näiteks :) Seen ✓ 16:46" at bounding box center [802, 629] width 1158 height 47
click at [383, 715] on textarea at bounding box center [802, 721] width 1158 height 23
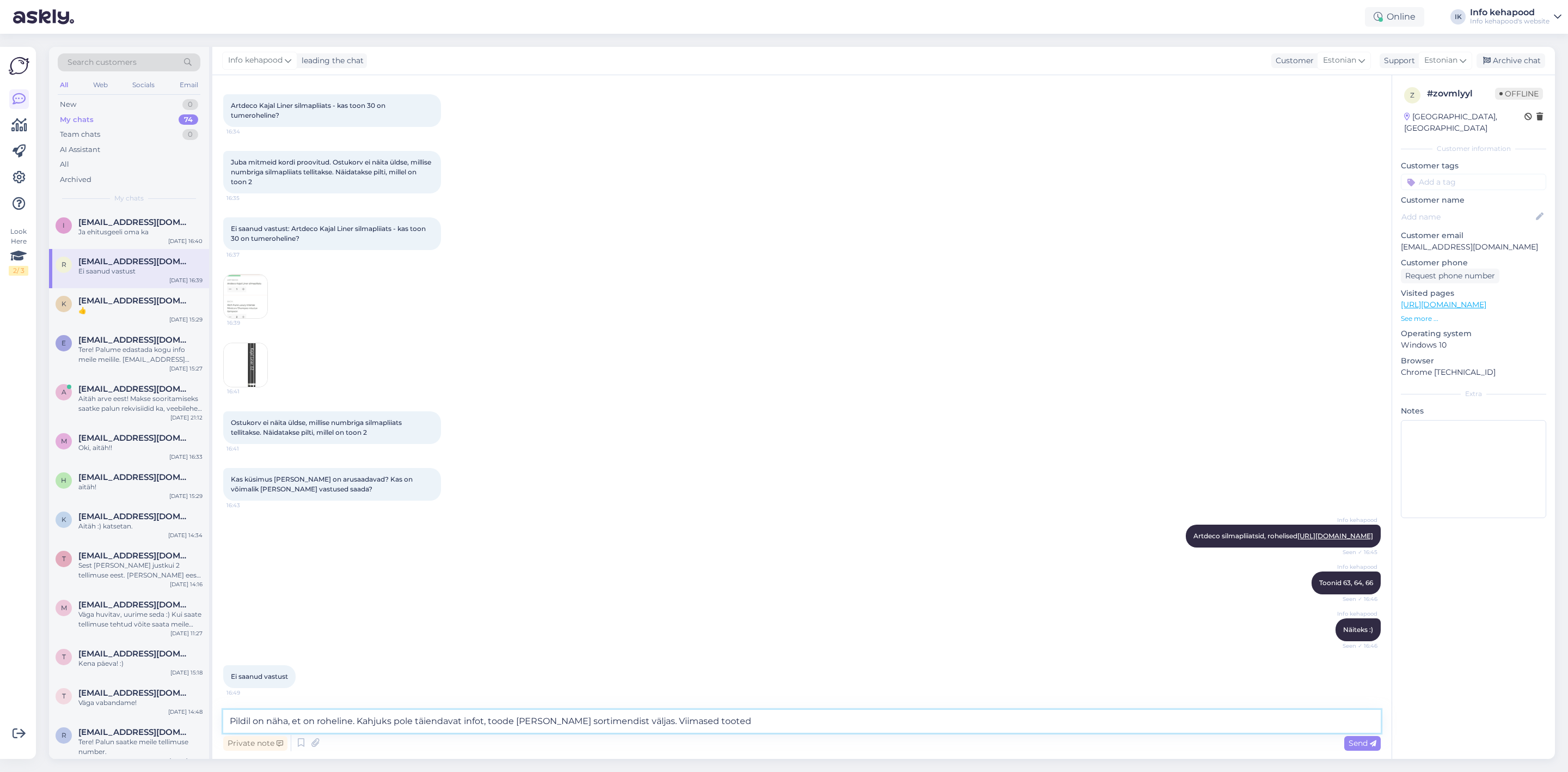
type textarea "Pildil on näha, et on roheline. Kahjuks pole täiendavat infot, toode [PERSON_NA…"
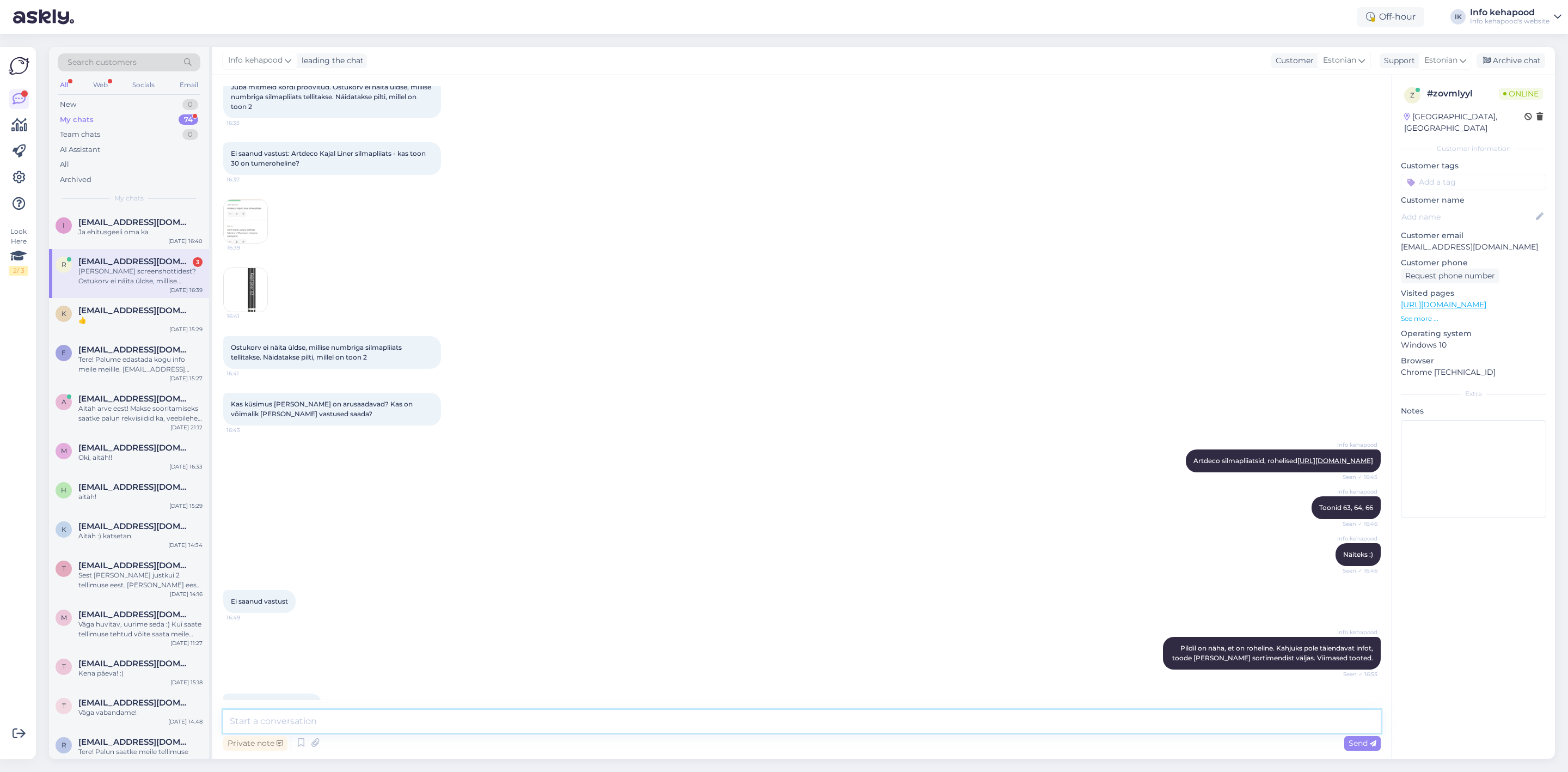
scroll to position [653, 0]
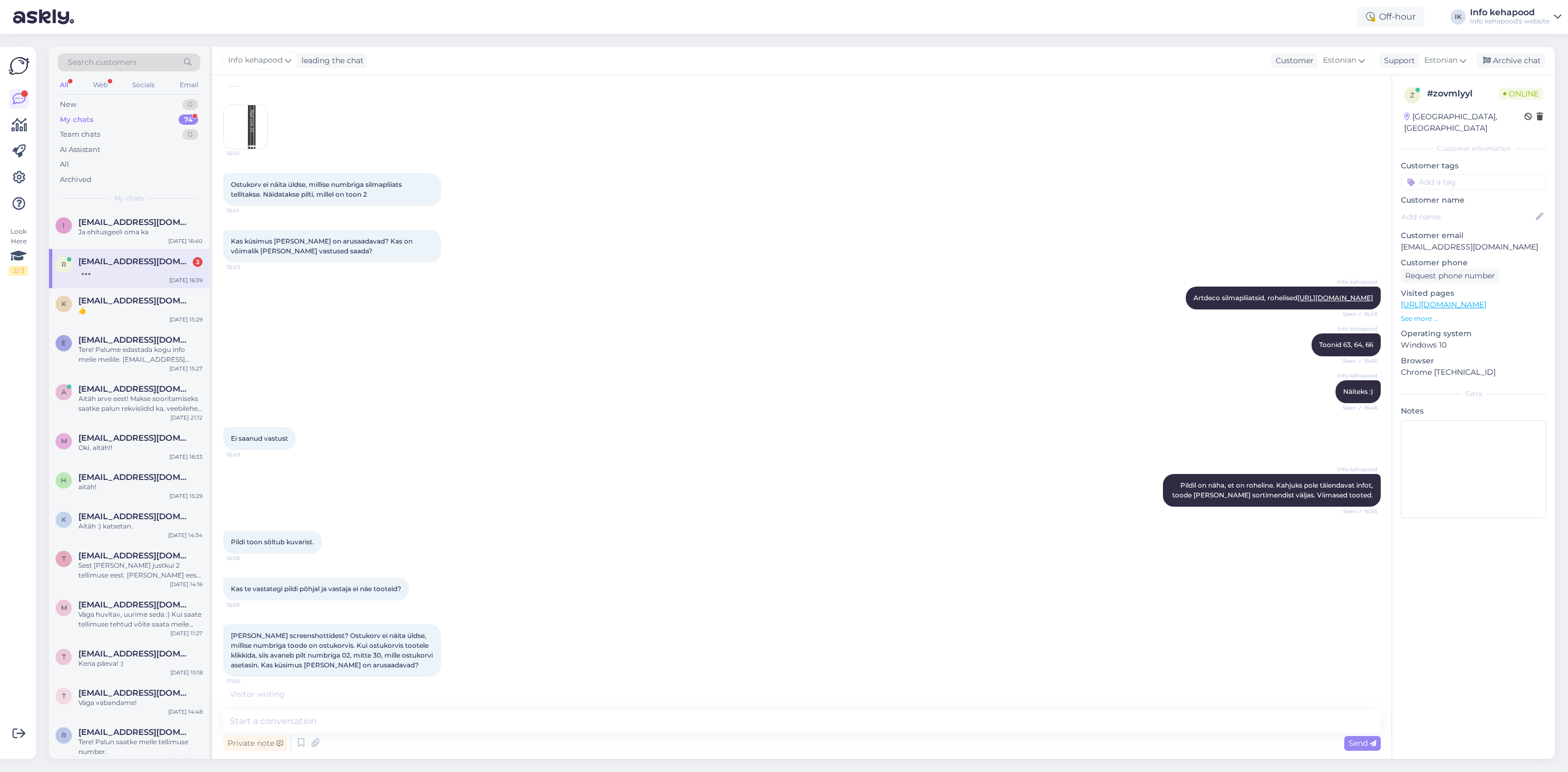
click at [311, 691] on div "Visitor writing . . ." at bounding box center [802, 694] width 1158 height 12
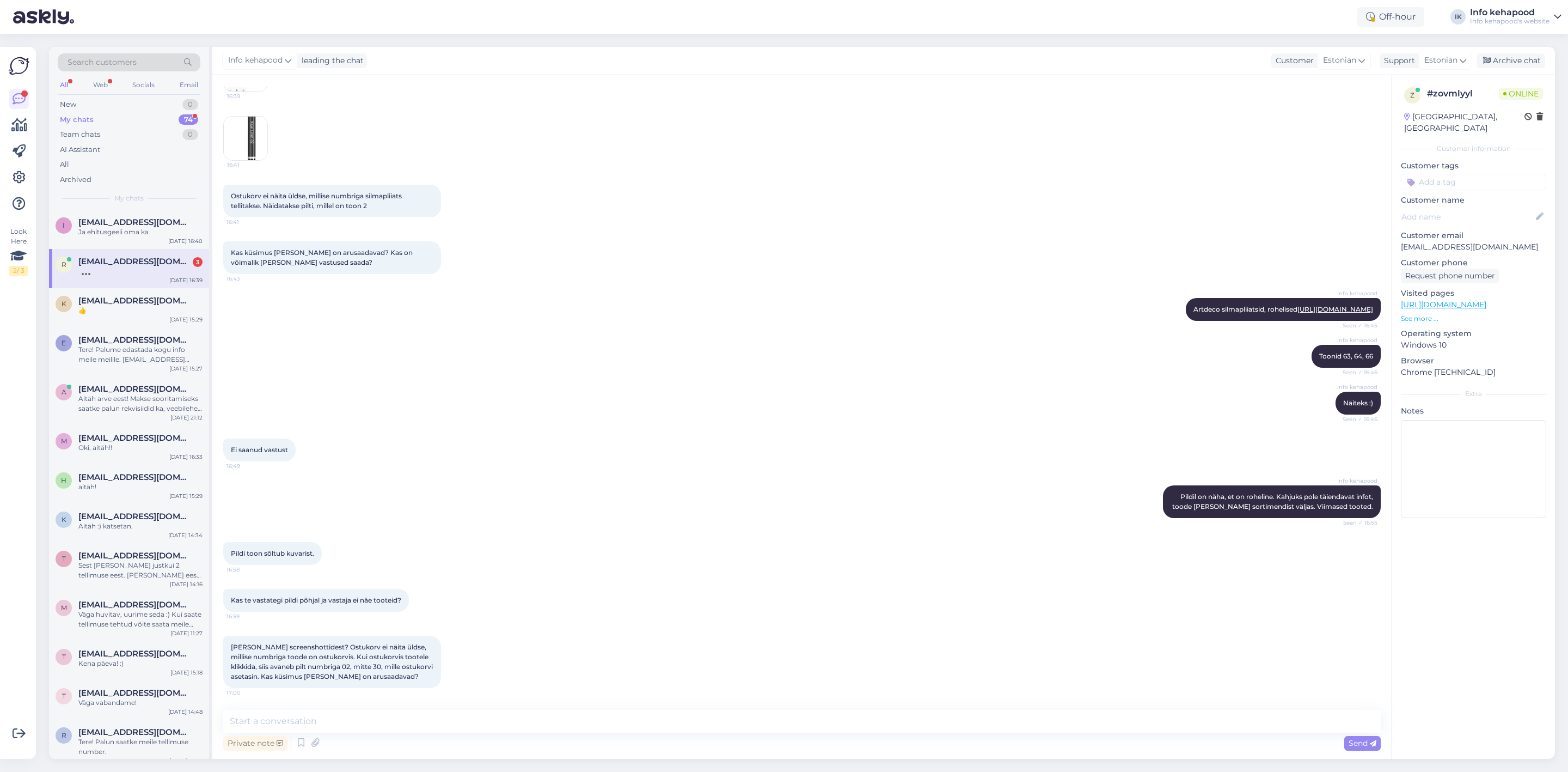
scroll to position [710, 0]
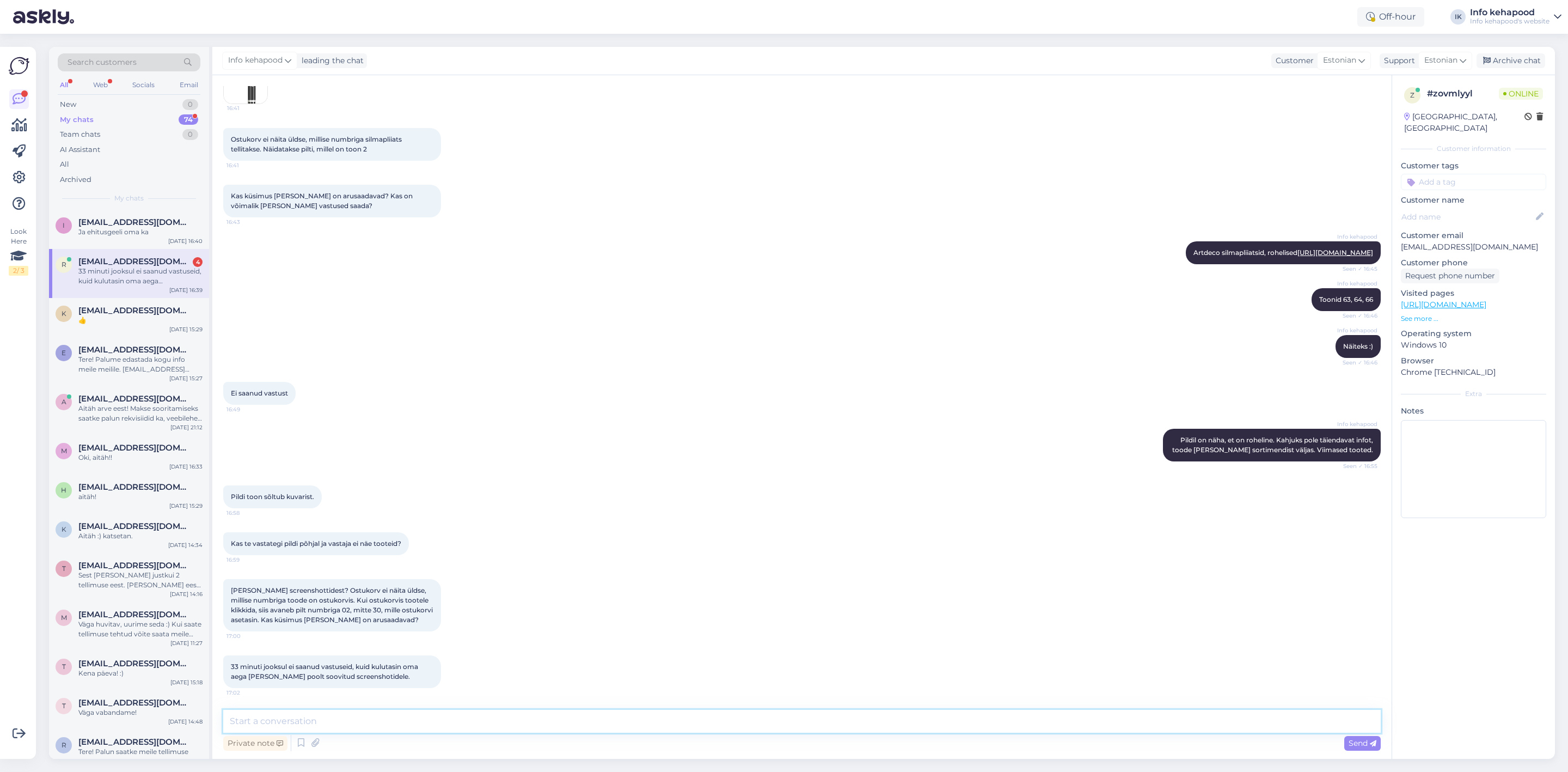
click at [349, 724] on textarea at bounding box center [802, 721] width 1158 height 23
type textarea "V"
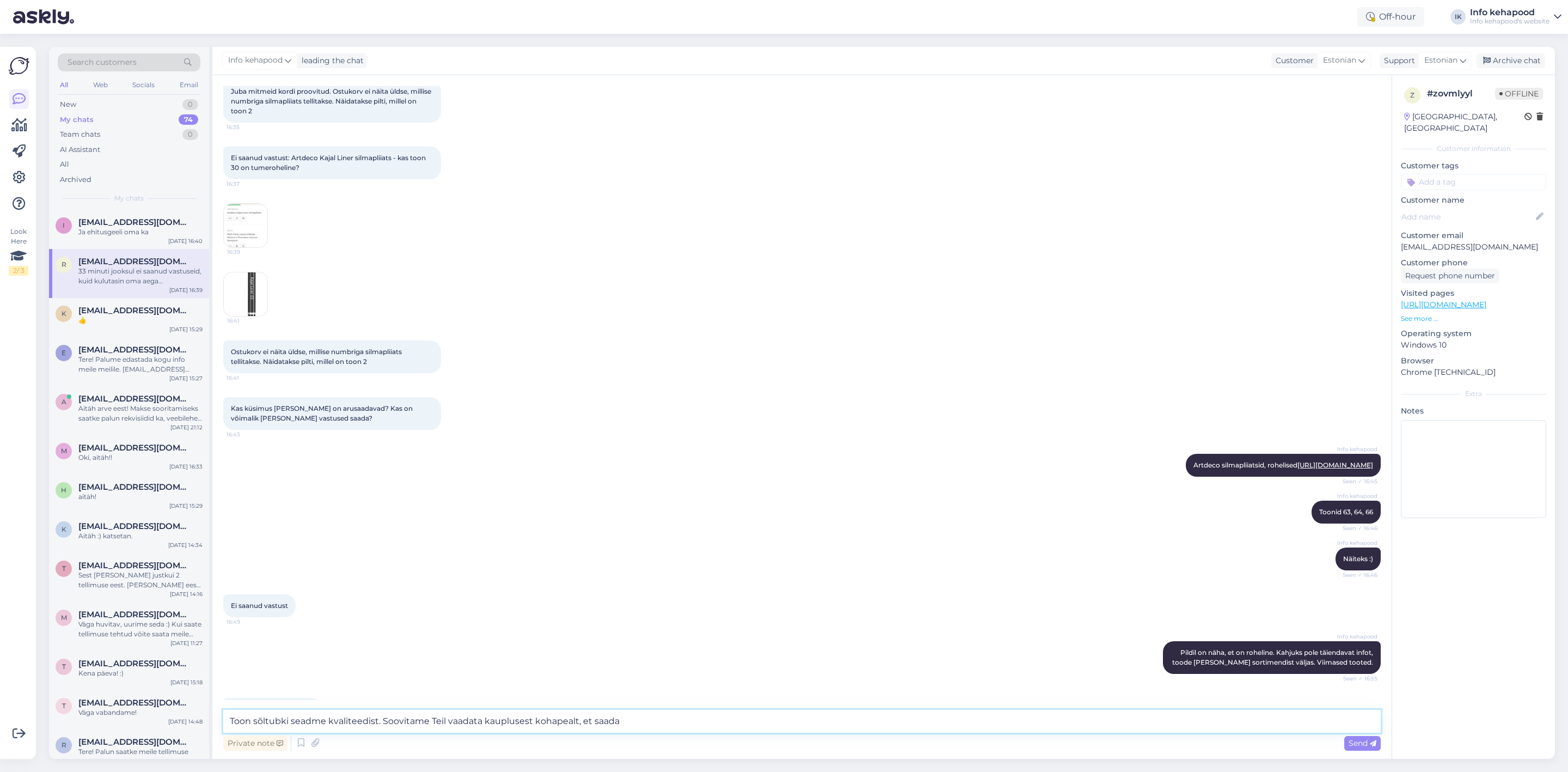
scroll to position [490, 0]
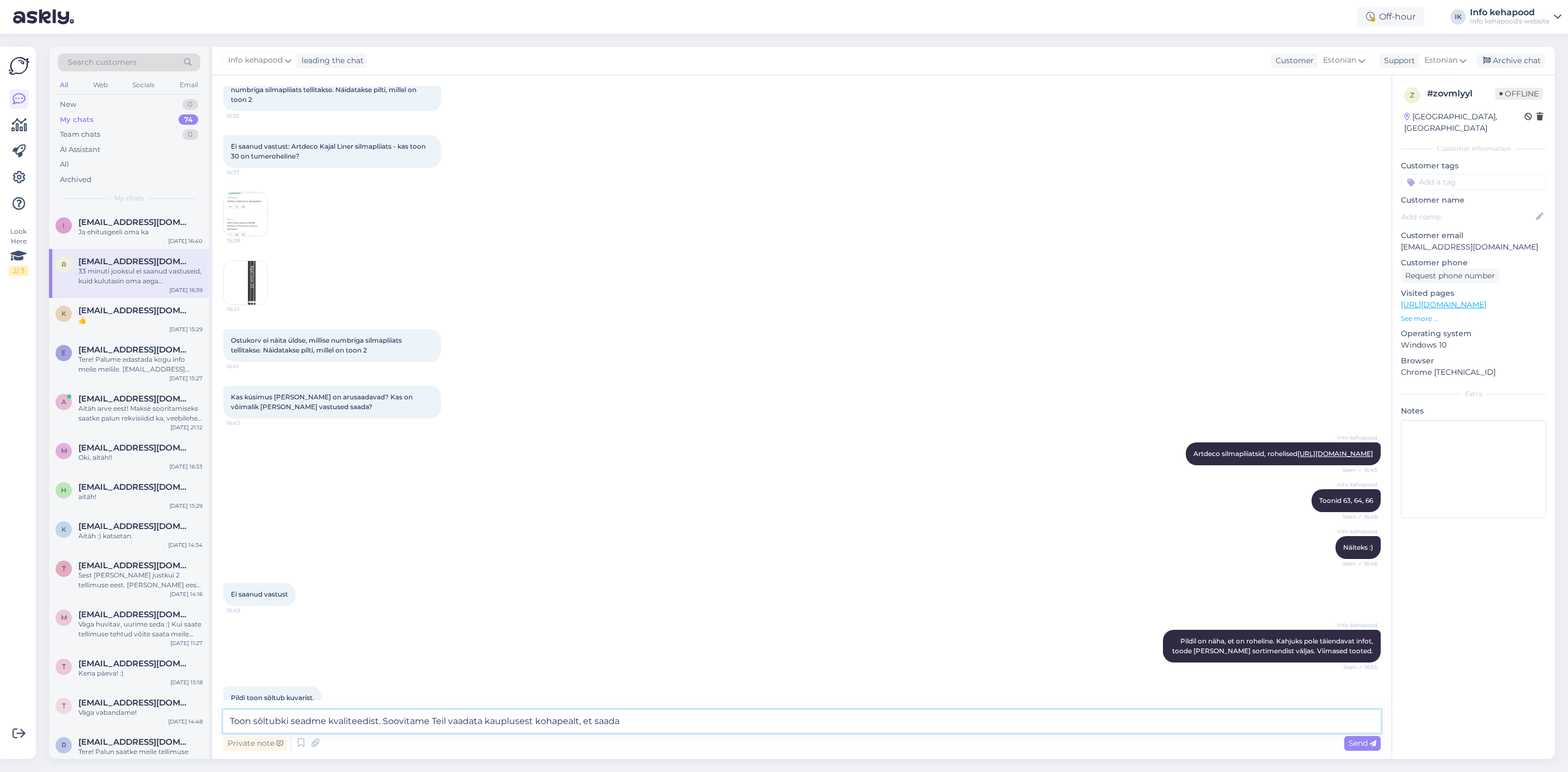
drag, startPoint x: 634, startPoint y: 722, endPoint x: 378, endPoint y: 722, distance: 256.0
click at [378, 722] on textarea "Toon sõltubki seadme kvaliteedist. Soovitame Teil vaadata kauplusest kohapealt,…" at bounding box center [802, 721] width 1158 height 23
paste textarea "Kui soovite täpselt [PERSON_NAME] [PERSON_NAME] katsetada, soovitame kindlasti …"
click at [378, 722] on textarea "Toon sõltubki seadme kvaliteedist.Kui soovite täpselt [PERSON_NAME] [PERSON_NAM…" at bounding box center [802, 721] width 1158 height 23
click at [655, 717] on textarea "Toon sõltubki seadme kvaliteedist .Kui soovite täpselt [PERSON_NAME] [PERSON_NA…" at bounding box center [802, 721] width 1158 height 23
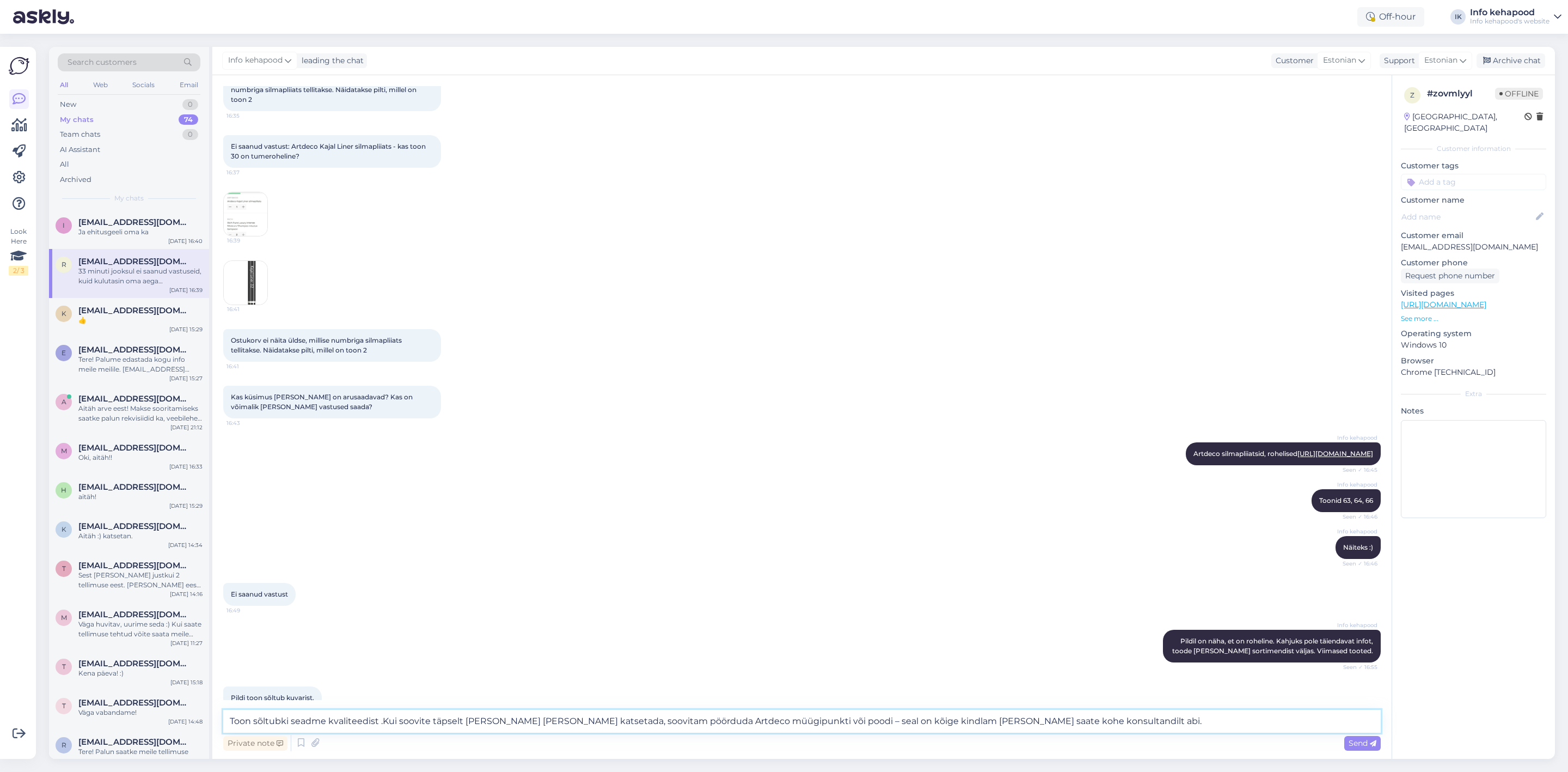
drag, startPoint x: 663, startPoint y: 720, endPoint x: 1077, endPoint y: 703, distance: 414.3
click at [1077, 703] on div "Chat started [DATE] Artdeco Kajal Liner silmapliiats - kas toon 30 on tumerohel…" at bounding box center [802, 417] width 1180 height 684
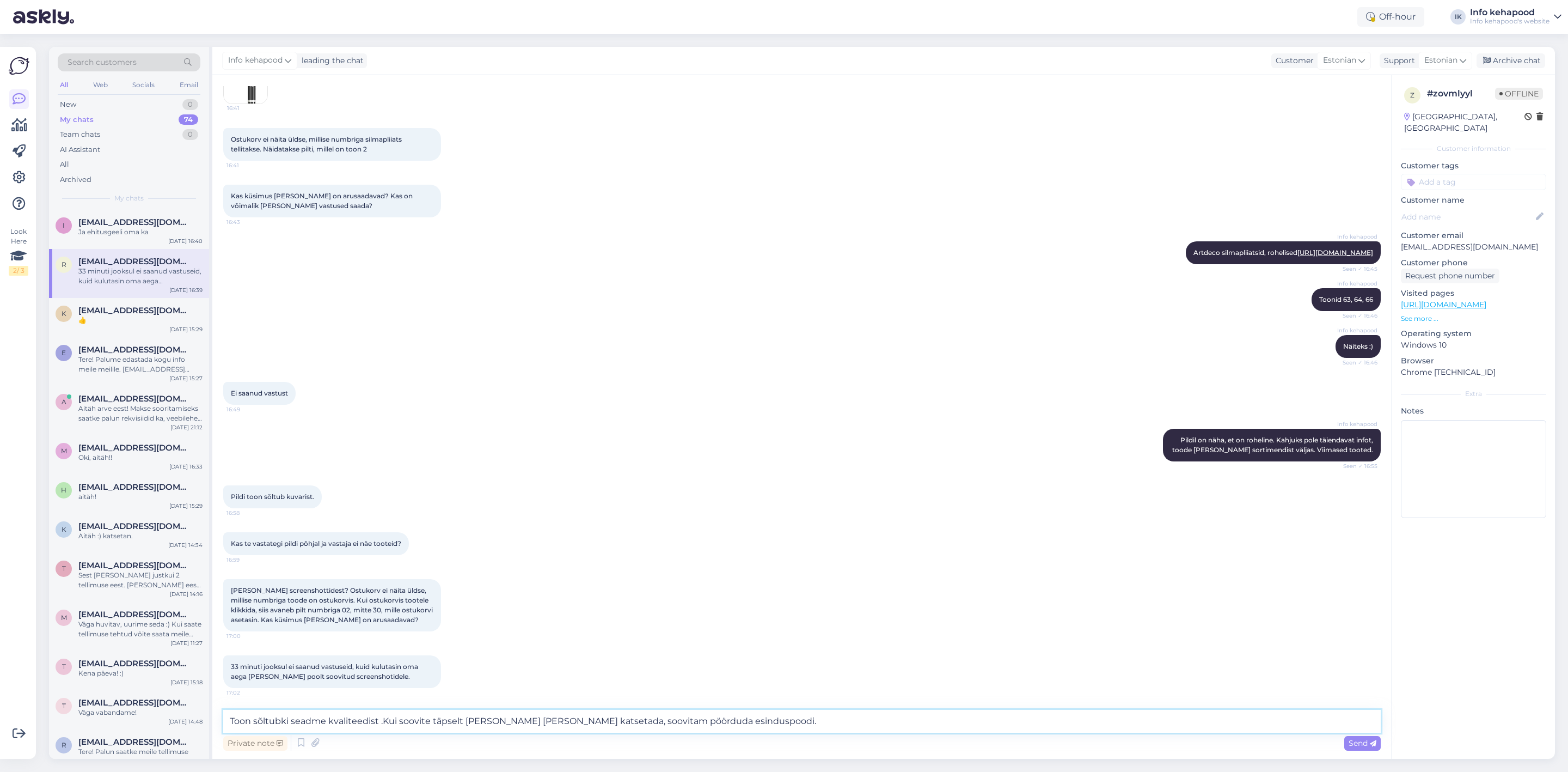
click at [608, 719] on textarea "Toon sõltubki seadme kvaliteedist .Kui soovite täpselt [PERSON_NAME] [PERSON_NA…" at bounding box center [802, 721] width 1158 height 23
type textarea "Toon sõltubki seadme kvaliteedist .Kui soovite täpselt [PERSON_NAME] [PERSON_NA…"
click at [760, 720] on textarea "Toon sõltubki seadme kvaliteedist .Kui soovite täpselt [PERSON_NAME] [PERSON_NA…" at bounding box center [802, 721] width 1158 height 23
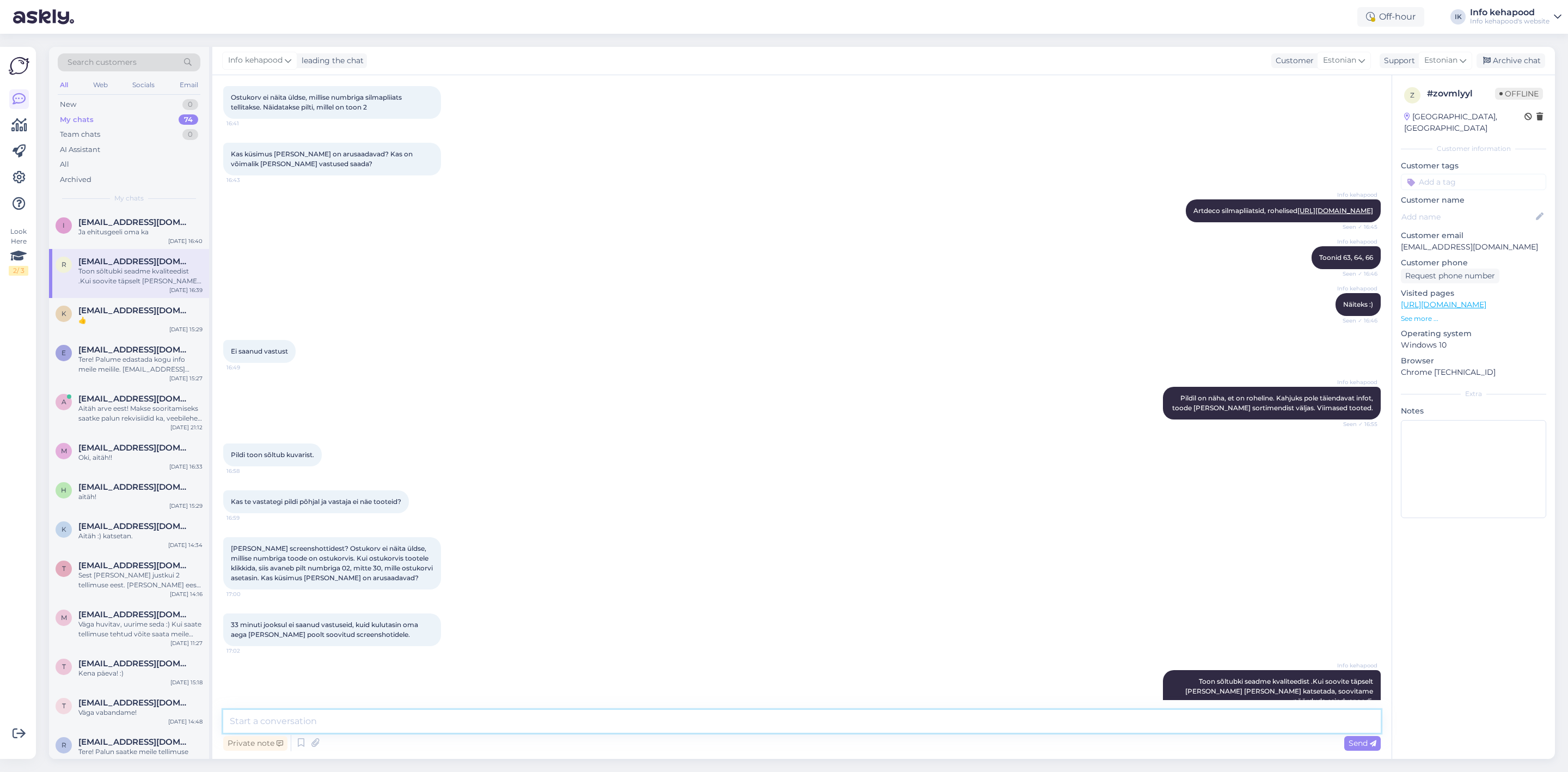
scroll to position [766, 0]
